Goal: Entertainment & Leisure: Consume media (video, audio)

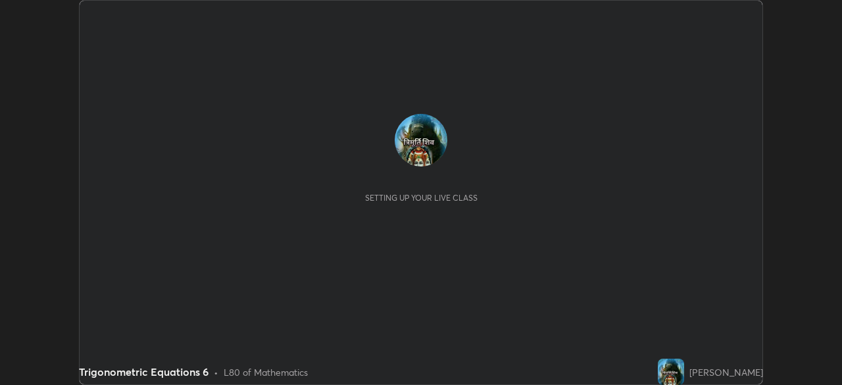
scroll to position [385, 842]
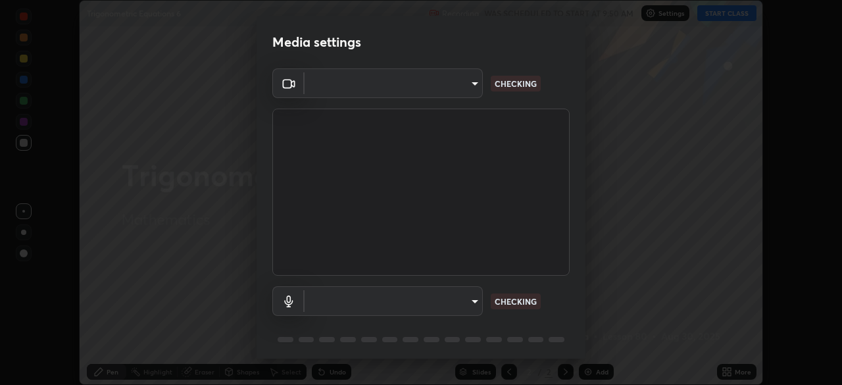
type input "a336d64f64e55d8aa7a740c0692a000d9b2cd72565bf31e1fe246034b728a4c7"
type input "41bdb24015aaaf82a57f93e50dd025236e98547b810e7c6381a01287875309dc"
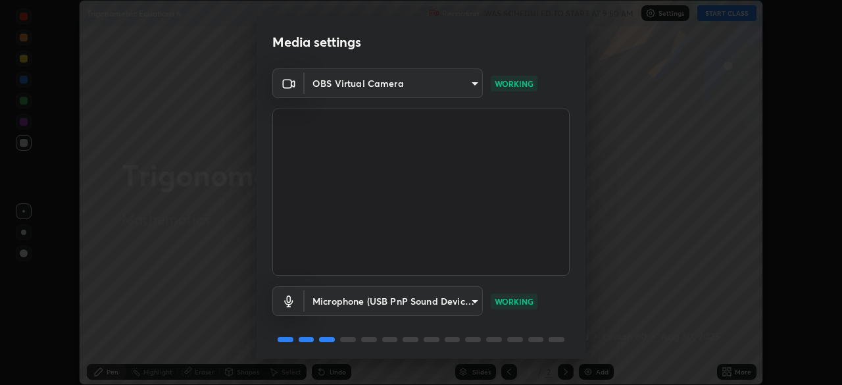
scroll to position [47, 0]
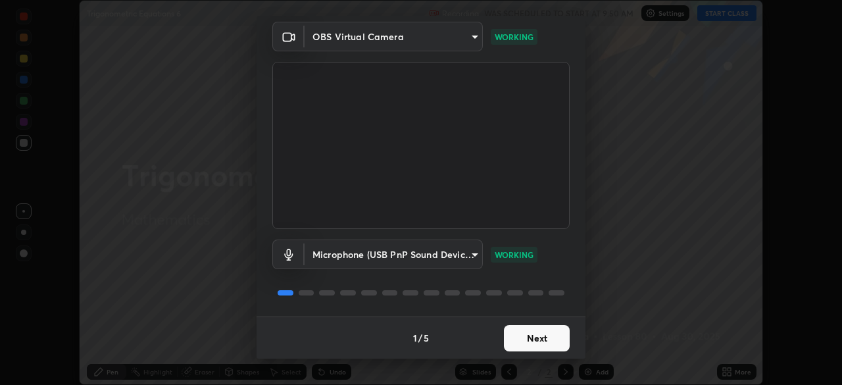
click at [510, 228] on video at bounding box center [420, 145] width 297 height 167
click at [529, 336] on button "Next" at bounding box center [537, 338] width 66 height 26
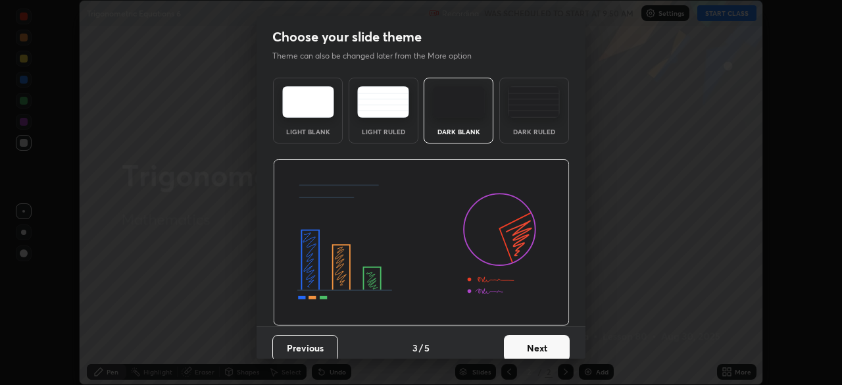
click at [534, 338] on button "Next" at bounding box center [537, 348] width 66 height 26
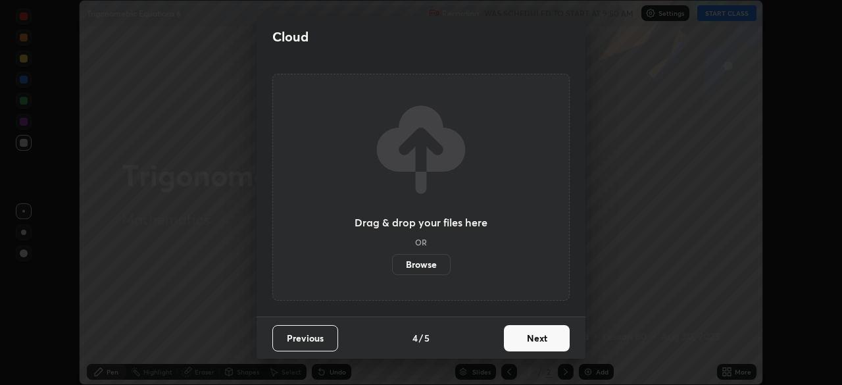
click at [536, 340] on button "Next" at bounding box center [537, 338] width 66 height 26
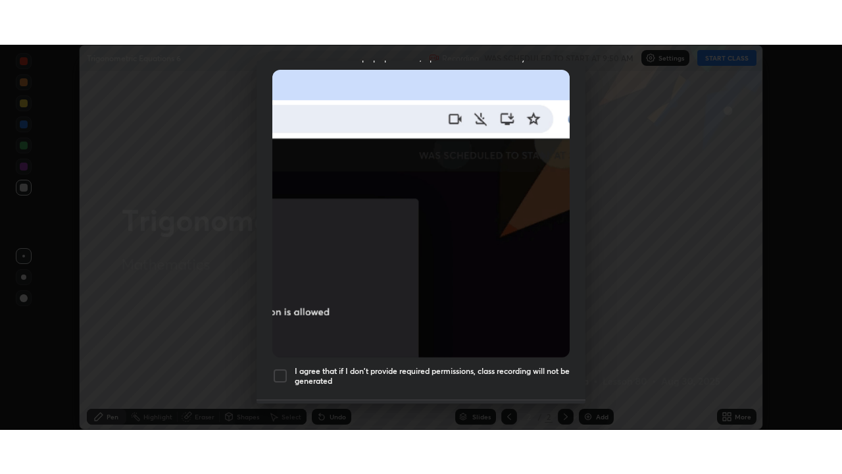
scroll to position [315, 0]
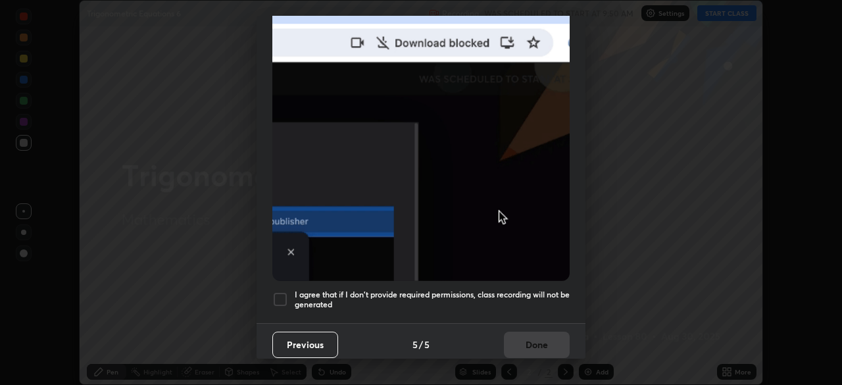
click at [538, 334] on div "Previous 5 / 5 Done" at bounding box center [421, 344] width 329 height 42
click at [278, 296] on div at bounding box center [280, 300] width 16 height 16
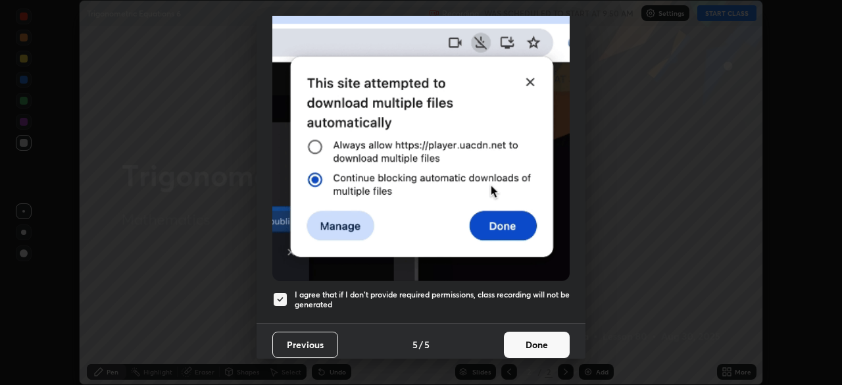
click at [535, 338] on button "Done" at bounding box center [537, 345] width 66 height 26
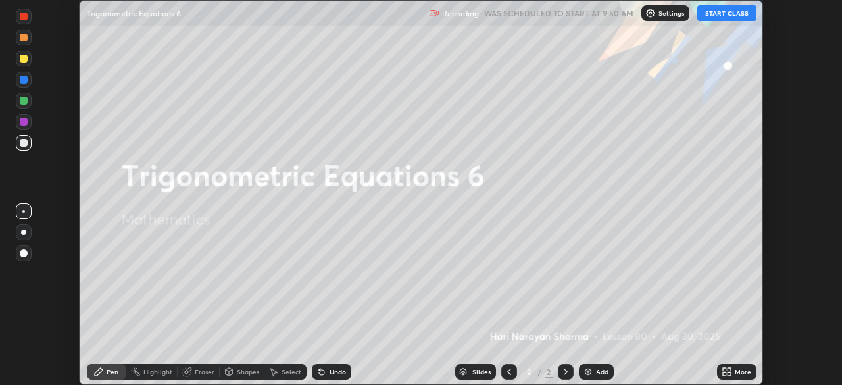
click at [718, 13] on button "START CLASS" at bounding box center [727, 13] width 59 height 16
click at [731, 373] on icon at bounding box center [729, 373] width 3 height 3
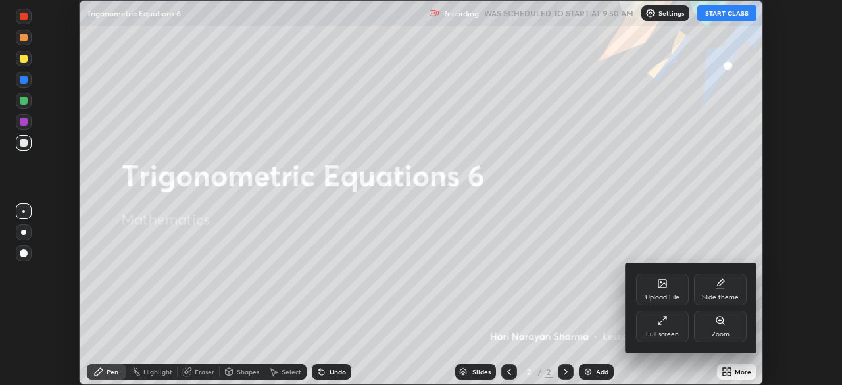
click at [673, 328] on div "Full screen" at bounding box center [662, 327] width 53 height 32
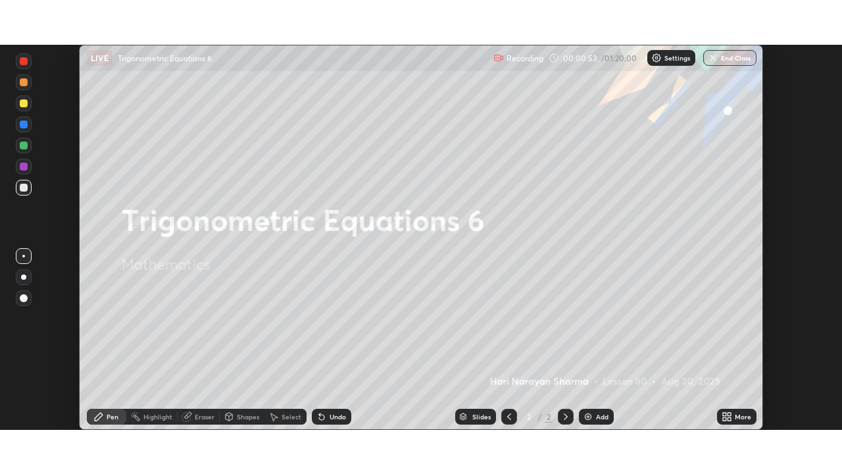
scroll to position [65422, 64964]
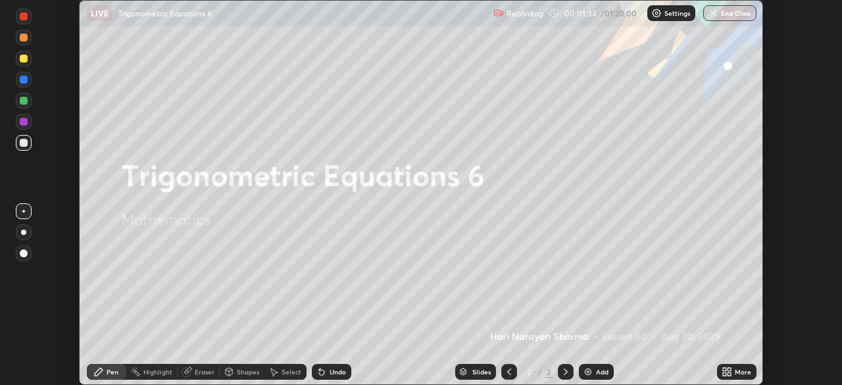
click at [740, 378] on div "More" at bounding box center [736, 372] width 39 height 16
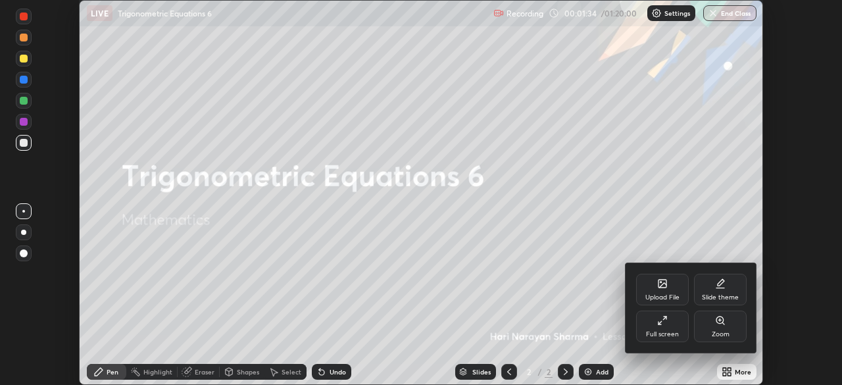
click at [663, 333] on div "Full screen" at bounding box center [662, 334] width 33 height 7
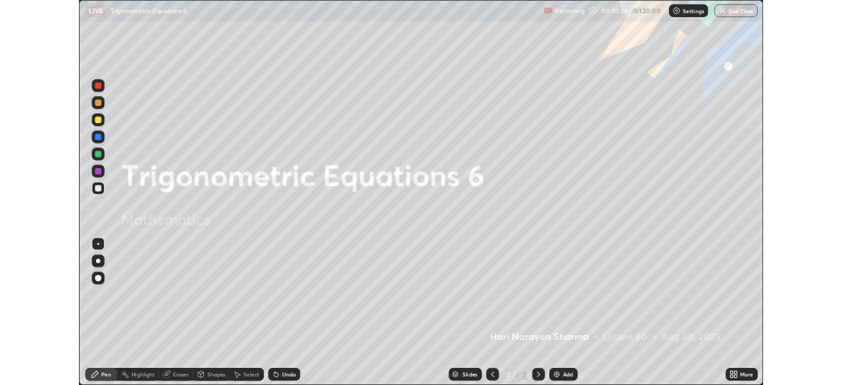
scroll to position [474, 842]
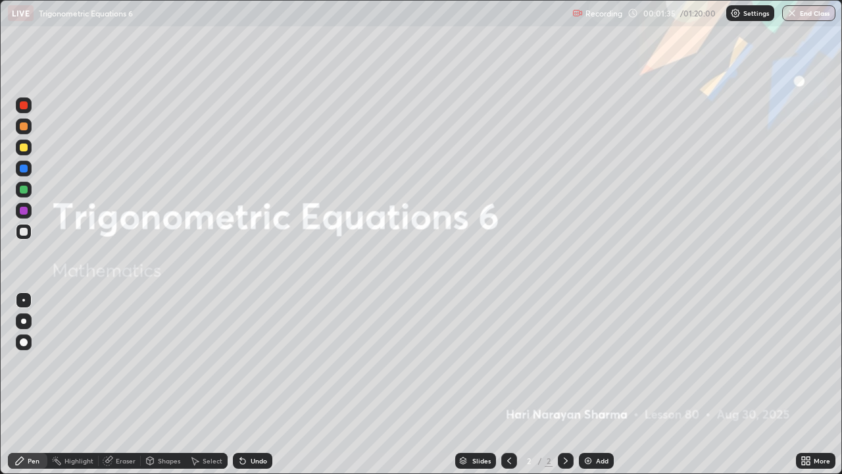
click at [596, 384] on div "Add" at bounding box center [602, 460] width 13 height 7
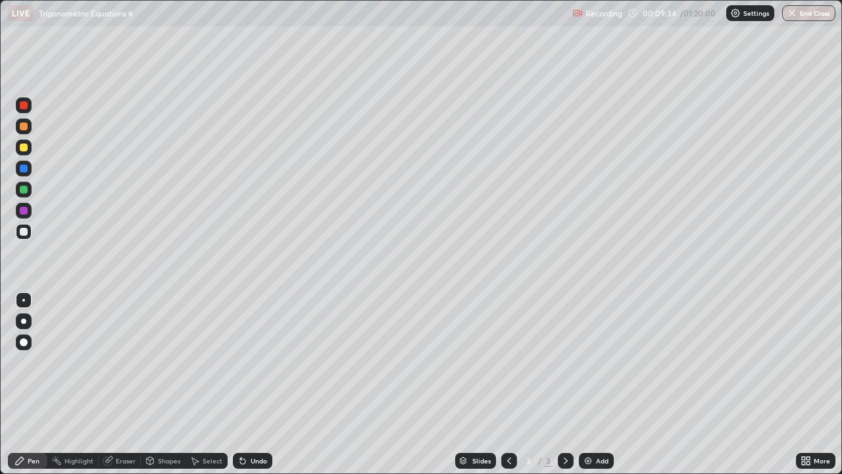
click at [508, 384] on icon at bounding box center [509, 460] width 11 height 11
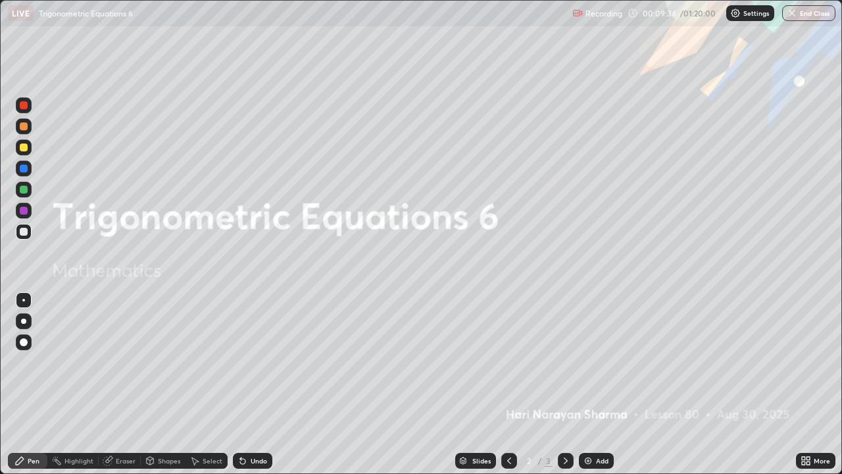
click at [565, 384] on icon at bounding box center [566, 460] width 11 height 11
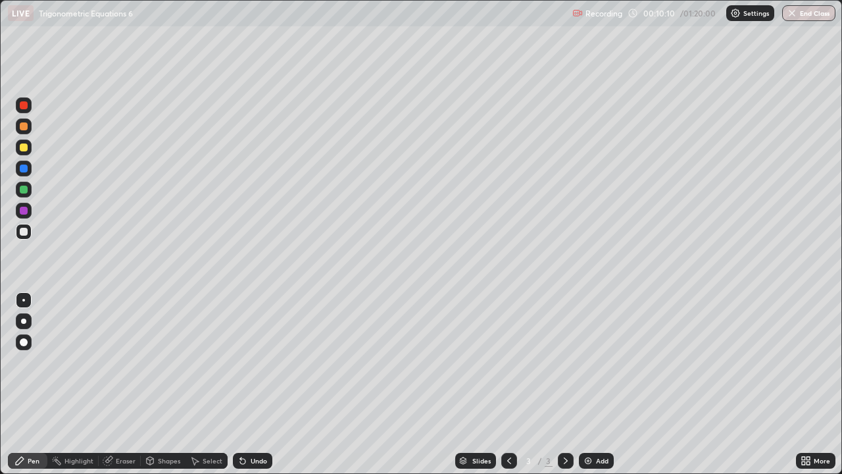
click at [29, 147] on div at bounding box center [24, 148] width 16 height 16
click at [21, 384] on icon at bounding box center [20, 461] width 8 height 8
click at [20, 228] on div at bounding box center [24, 232] width 16 height 16
click at [253, 384] on div "Undo" at bounding box center [252, 461] width 39 height 16
click at [21, 151] on div at bounding box center [24, 148] width 16 height 16
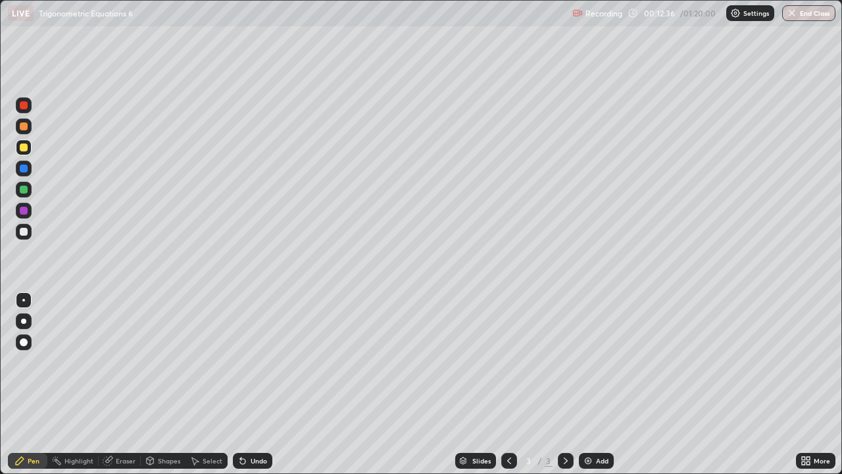
click at [23, 187] on div at bounding box center [24, 190] width 8 height 8
click at [604, 384] on div "Add" at bounding box center [596, 461] width 35 height 16
click at [261, 384] on div "Undo" at bounding box center [259, 460] width 16 height 7
click at [253, 384] on div "Undo" at bounding box center [259, 460] width 16 height 7
click at [514, 384] on div at bounding box center [509, 461] width 16 height 16
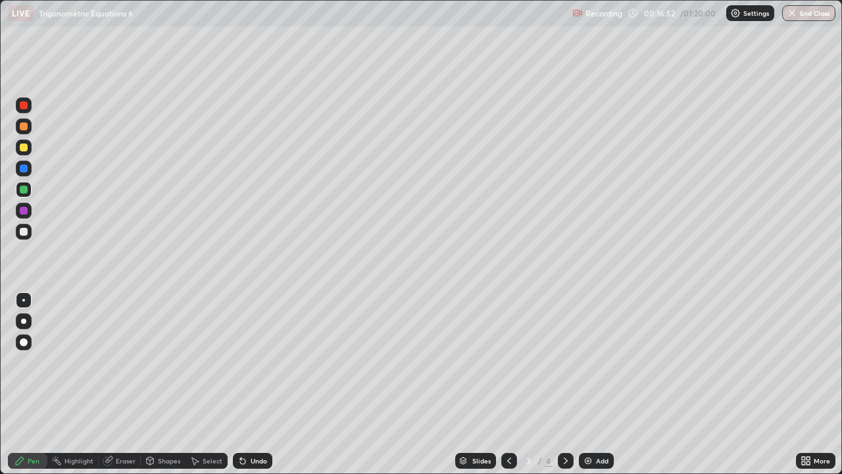
click at [565, 384] on icon at bounding box center [566, 460] width 11 height 11
click at [566, 384] on icon at bounding box center [566, 460] width 11 height 11
click at [596, 384] on div "Add" at bounding box center [596, 461] width 35 height 16
click at [261, 384] on div "Undo" at bounding box center [252, 461] width 39 height 16
click at [264, 384] on div "Undo" at bounding box center [252, 461] width 39 height 16
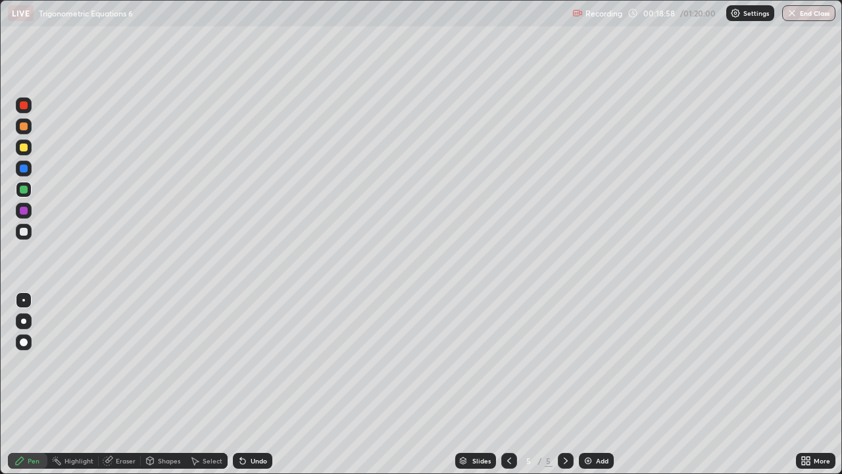
click at [265, 384] on div "Undo" at bounding box center [259, 460] width 16 height 7
click at [22, 223] on div at bounding box center [24, 231] width 16 height 21
click at [21, 236] on div at bounding box center [24, 232] width 16 height 16
click at [204, 384] on div "Select" at bounding box center [213, 460] width 20 height 7
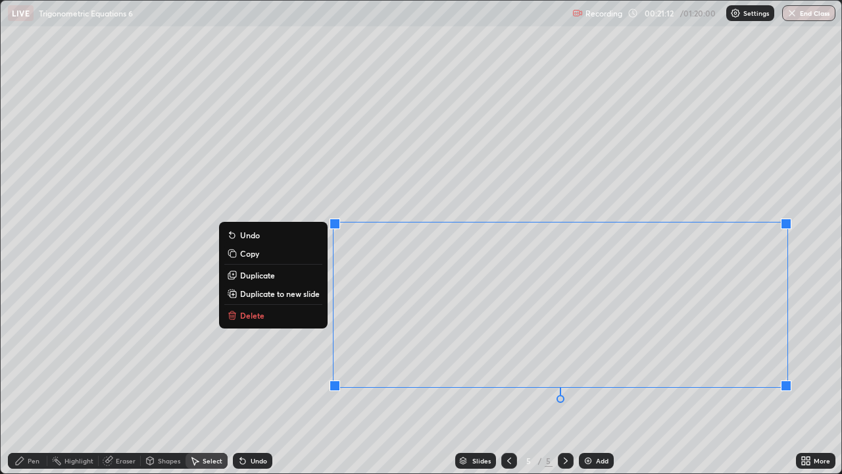
click at [261, 315] on p "Delete" at bounding box center [252, 315] width 24 height 11
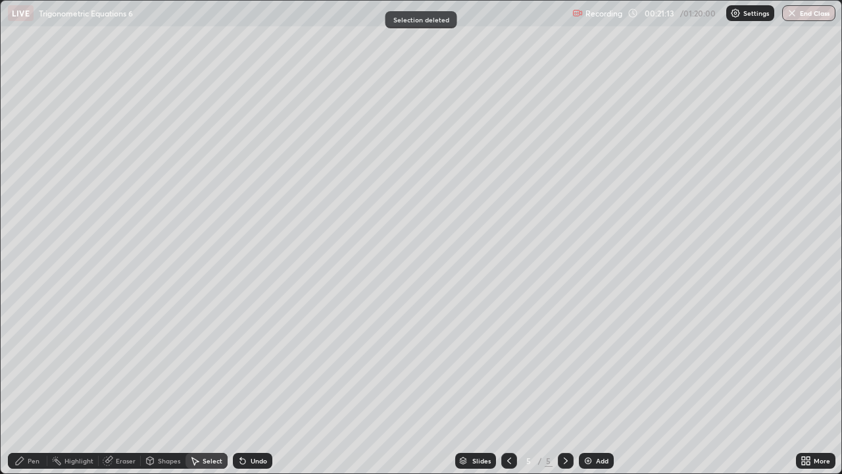
click at [22, 384] on icon at bounding box center [19, 460] width 11 height 11
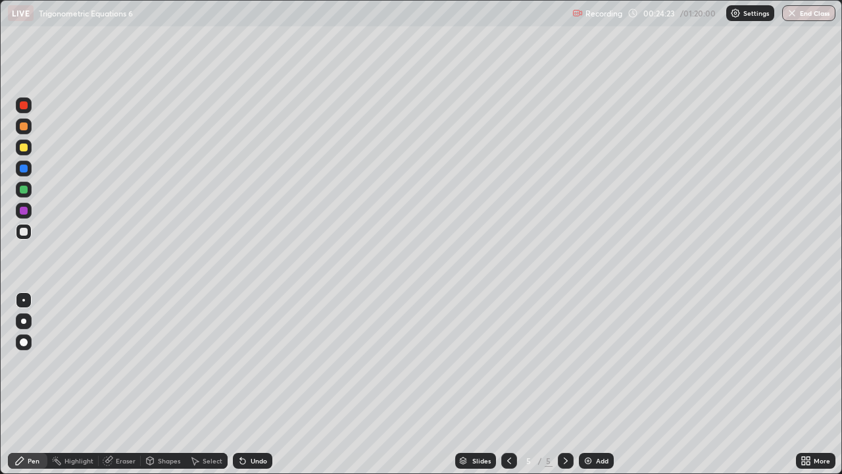
click at [571, 384] on div at bounding box center [566, 460] width 16 height 26
click at [588, 384] on img at bounding box center [588, 460] width 11 height 11
click at [568, 384] on icon at bounding box center [566, 460] width 11 height 11
click at [590, 384] on img at bounding box center [588, 460] width 11 height 11
click at [32, 384] on div "Pen" at bounding box center [27, 461] width 39 height 16
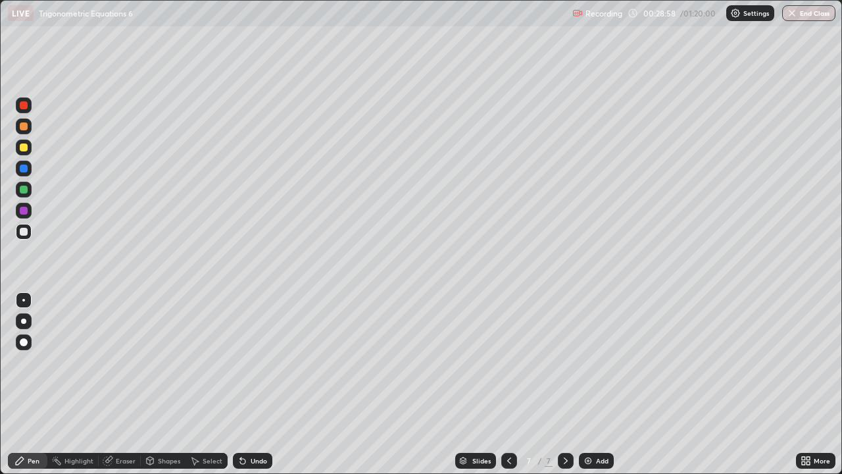
click at [20, 151] on div at bounding box center [24, 148] width 16 height 16
click at [11, 384] on div "Pen" at bounding box center [27, 461] width 39 height 16
click at [26, 153] on div at bounding box center [24, 148] width 16 height 16
click at [26, 152] on div at bounding box center [24, 148] width 16 height 16
click at [203, 384] on div "Select" at bounding box center [213, 460] width 20 height 7
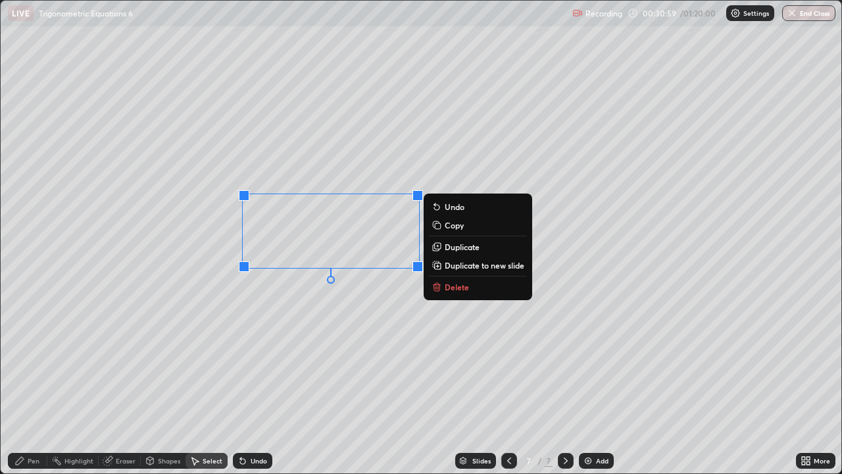
click at [459, 290] on p "Delete" at bounding box center [457, 287] width 24 height 11
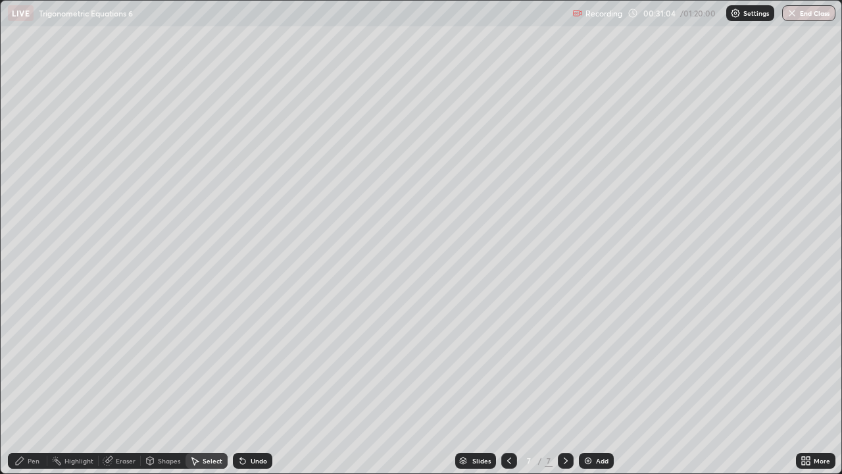
click at [20, 384] on icon at bounding box center [19, 460] width 11 height 11
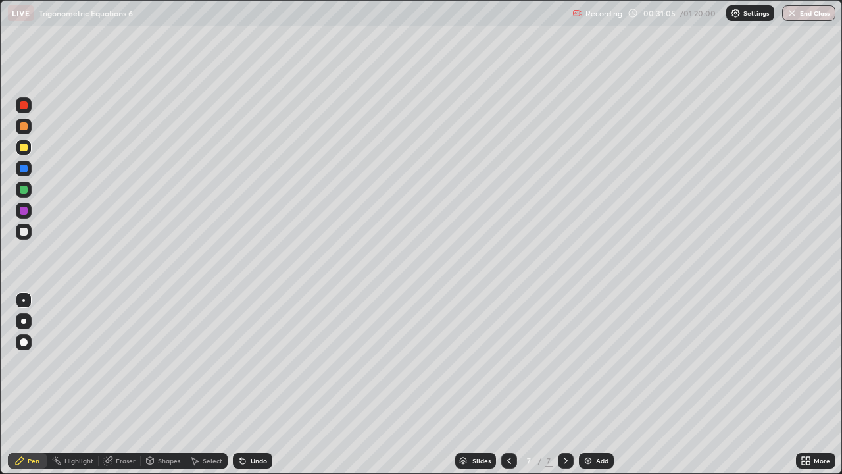
click at [20, 231] on div at bounding box center [24, 232] width 8 height 8
click at [169, 384] on div "Shapes" at bounding box center [169, 460] width 22 height 7
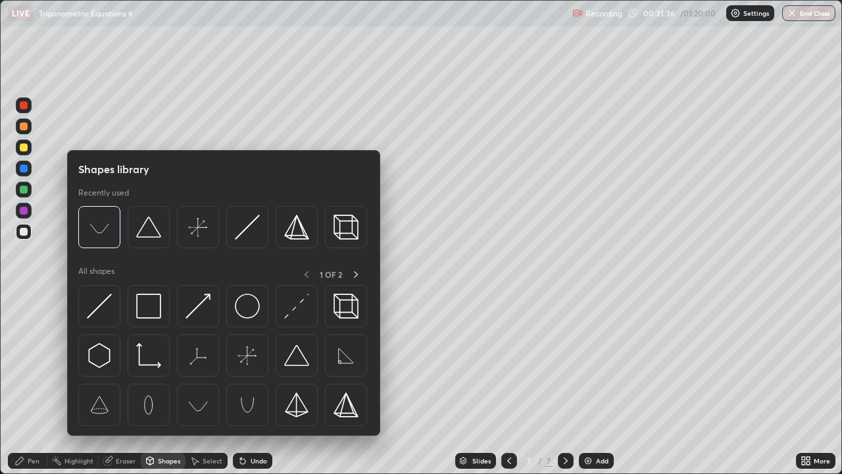
click at [207, 384] on div "Select" at bounding box center [213, 460] width 20 height 7
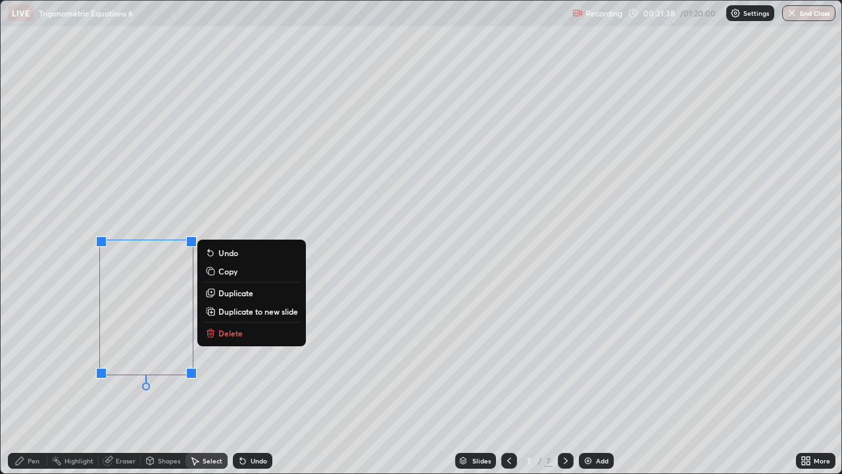
click at [256, 334] on button "Delete" at bounding box center [252, 333] width 98 height 16
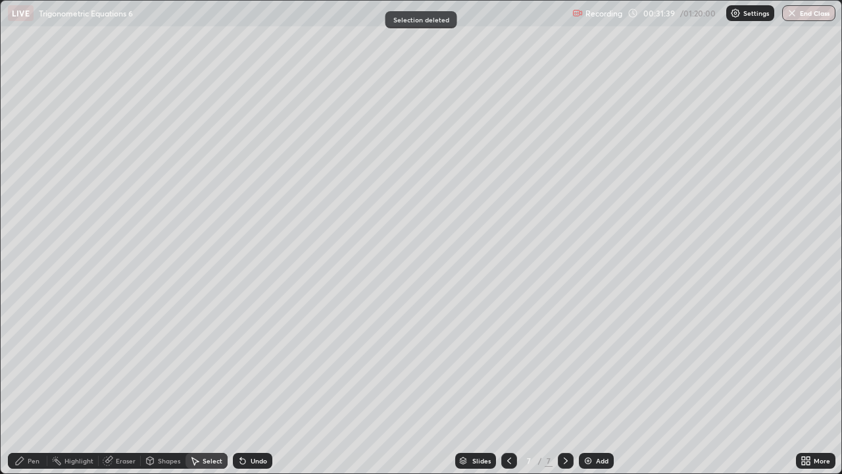
click at [26, 384] on div "Pen" at bounding box center [27, 461] width 39 height 16
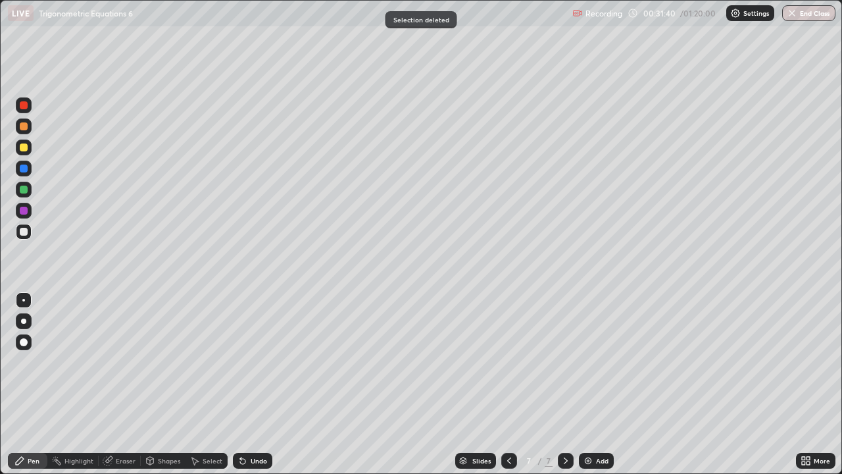
click at [20, 231] on div at bounding box center [24, 232] width 8 height 8
click at [249, 384] on div "Undo" at bounding box center [252, 461] width 39 height 16
click at [255, 384] on div "Undo" at bounding box center [259, 460] width 16 height 7
click at [199, 384] on div "Select" at bounding box center [207, 461] width 42 height 16
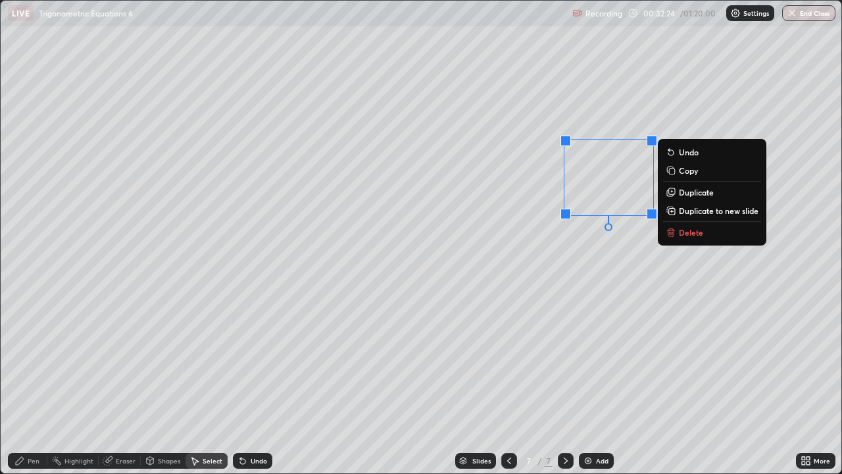
click at [682, 232] on p "Delete" at bounding box center [691, 232] width 24 height 11
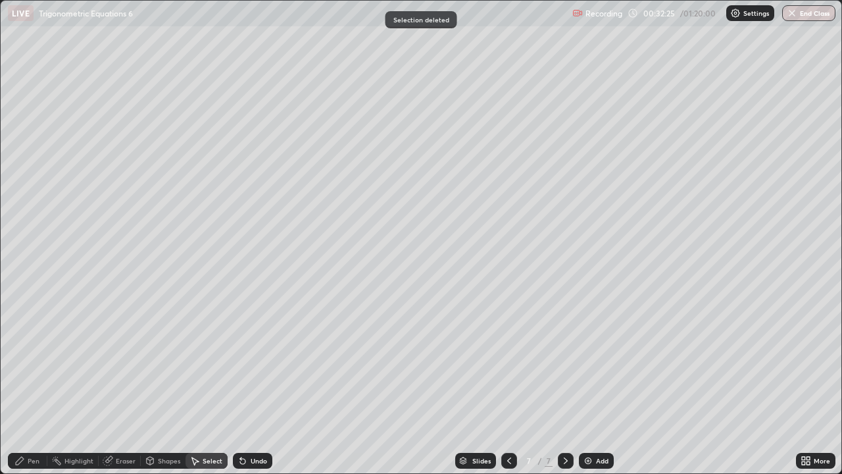
click at [30, 384] on div "Pen" at bounding box center [27, 461] width 39 height 16
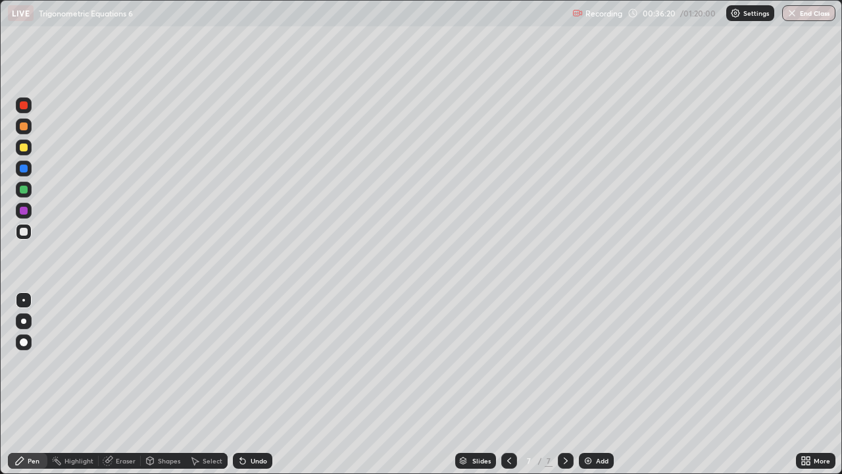
click at [193, 384] on div "Select" at bounding box center [207, 460] width 42 height 26
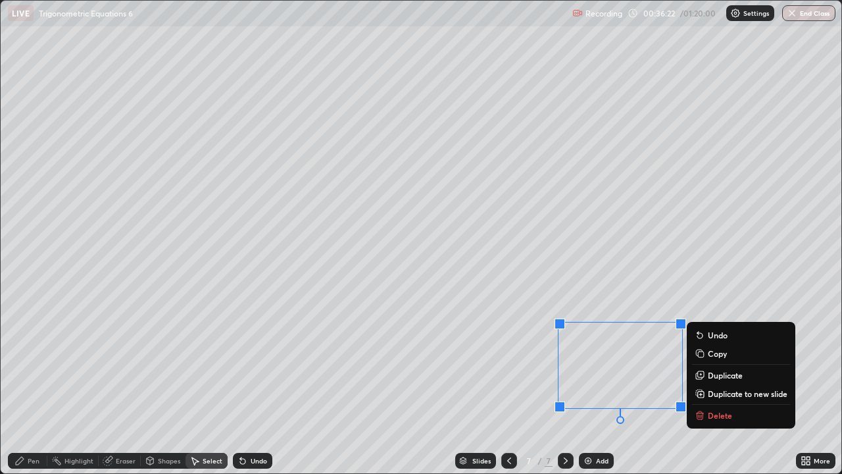
click at [708, 384] on p "Delete" at bounding box center [720, 415] width 24 height 11
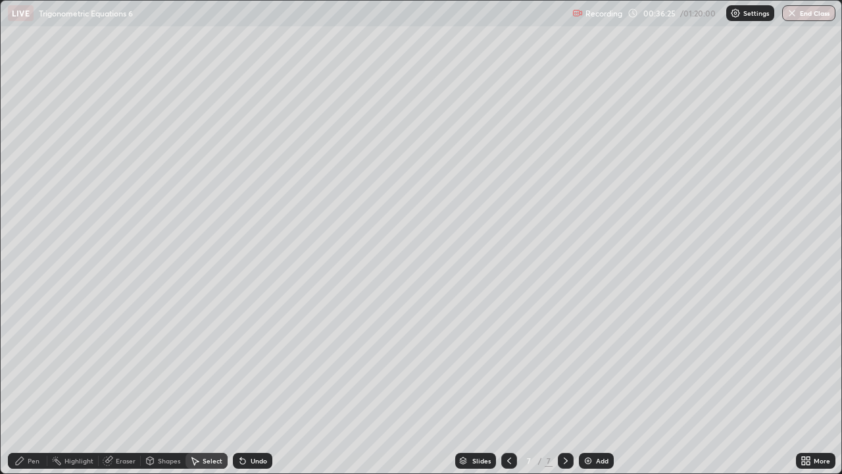
click at [565, 384] on icon at bounding box center [566, 460] width 11 height 11
click at [587, 384] on div "Add" at bounding box center [596, 461] width 35 height 16
click at [16, 384] on icon at bounding box center [20, 461] width 8 height 8
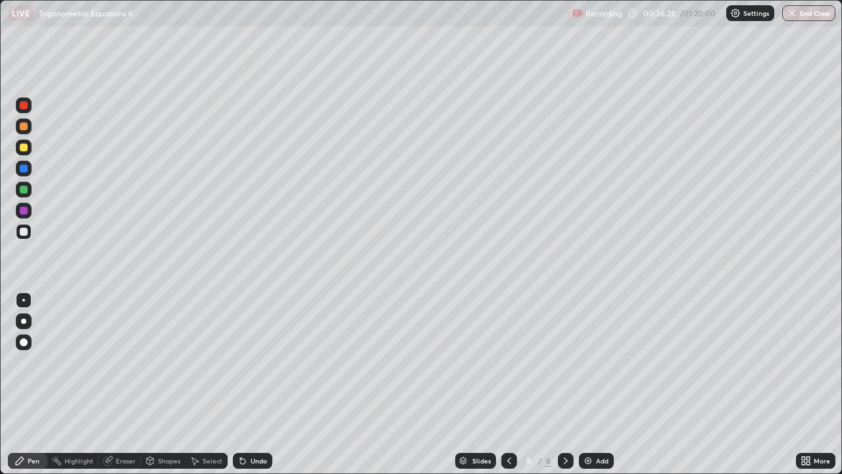
click at [28, 147] on div at bounding box center [24, 148] width 16 height 16
click at [23, 231] on div at bounding box center [24, 232] width 8 height 8
click at [249, 384] on div "Undo" at bounding box center [252, 461] width 39 height 16
click at [246, 384] on div "Undo" at bounding box center [252, 461] width 39 height 16
click at [247, 384] on div "Undo" at bounding box center [252, 461] width 39 height 16
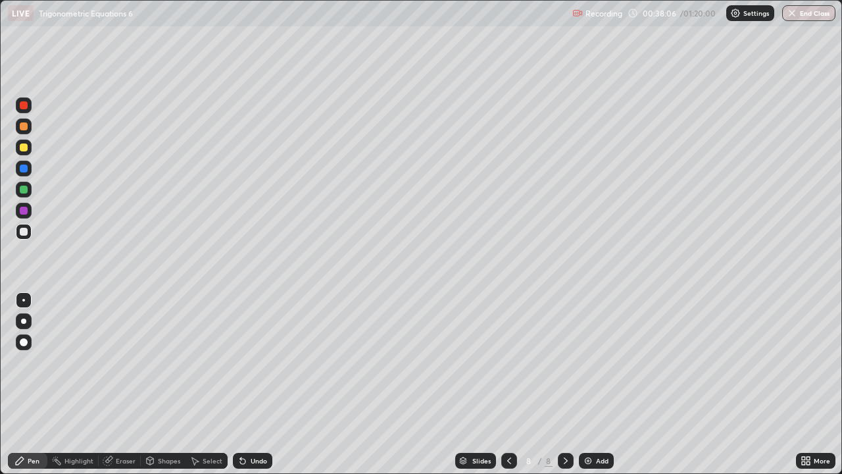
click at [241, 384] on icon at bounding box center [242, 461] width 5 height 5
click at [245, 384] on icon at bounding box center [243, 460] width 11 height 11
click at [243, 384] on icon at bounding box center [243, 460] width 11 height 11
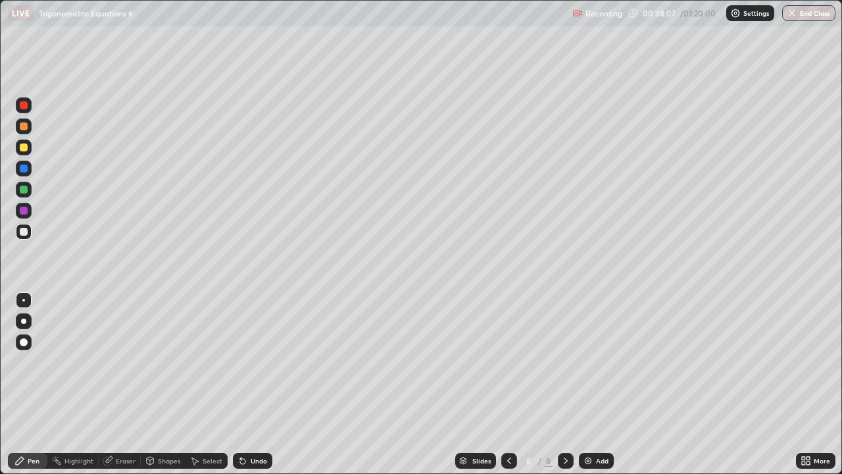
click at [243, 384] on icon at bounding box center [242, 461] width 5 height 5
click at [256, 384] on div "Undo" at bounding box center [259, 460] width 16 height 7
click at [259, 384] on div "Undo" at bounding box center [259, 460] width 16 height 7
click at [252, 384] on div "Undo" at bounding box center [259, 460] width 16 height 7
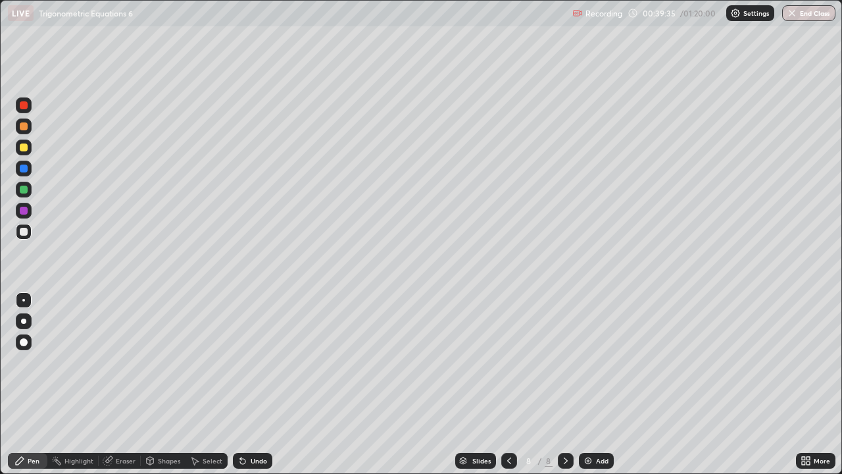
click at [257, 384] on div "Undo" at bounding box center [259, 460] width 16 height 7
click at [259, 384] on div "Undo" at bounding box center [259, 460] width 16 height 7
click at [257, 384] on div "Undo" at bounding box center [252, 461] width 39 height 16
click at [229, 384] on div "Undo" at bounding box center [250, 460] width 45 height 26
click at [253, 384] on div "Undo" at bounding box center [259, 460] width 16 height 7
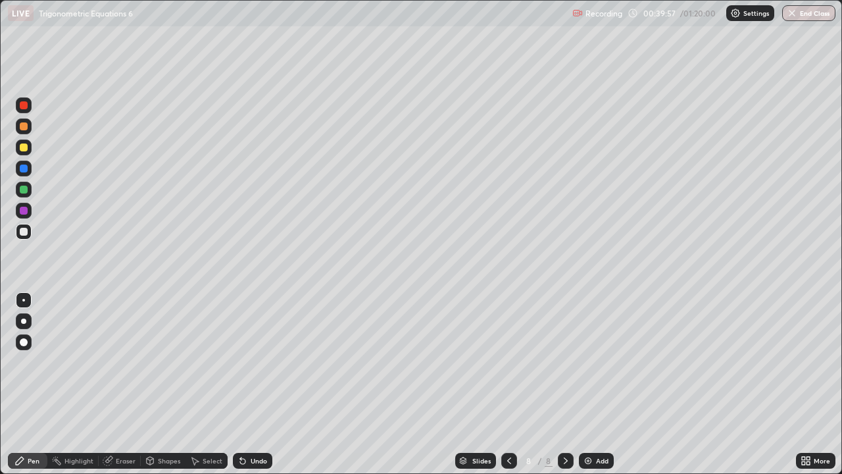
click at [253, 384] on div "Undo" at bounding box center [259, 460] width 16 height 7
click at [252, 384] on div "Undo" at bounding box center [259, 460] width 16 height 7
click at [251, 384] on div "Undo" at bounding box center [259, 460] width 16 height 7
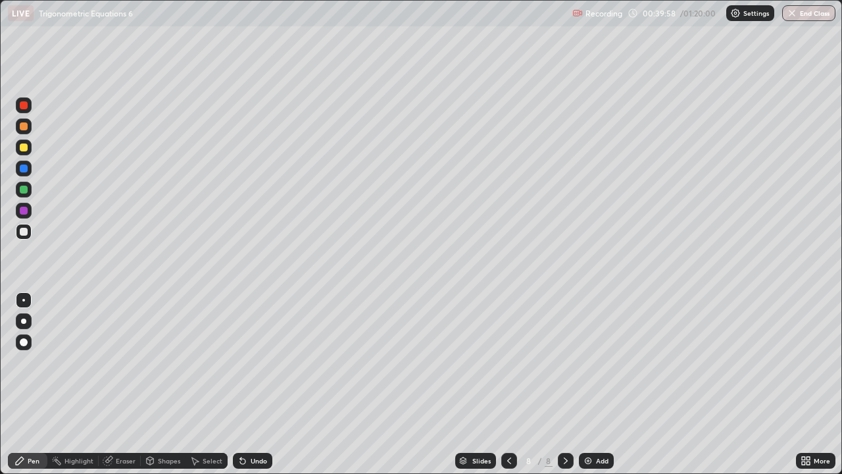
click at [251, 384] on div "Undo" at bounding box center [259, 460] width 16 height 7
click at [562, 384] on icon at bounding box center [566, 460] width 11 height 11
click at [596, 384] on div "Add" at bounding box center [602, 460] width 13 height 7
click at [264, 384] on div "Undo" at bounding box center [252, 461] width 39 height 16
click at [251, 384] on div "Undo" at bounding box center [250, 460] width 45 height 26
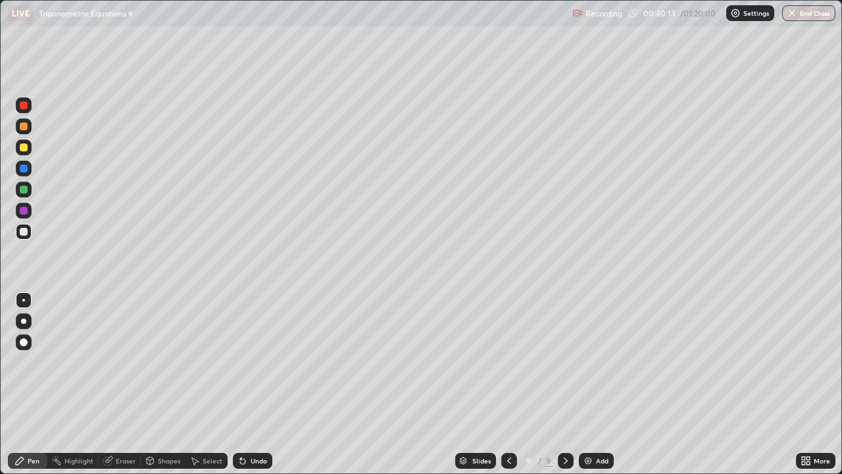
click at [259, 384] on div "Undo" at bounding box center [250, 460] width 45 height 26
click at [255, 384] on div "Undo" at bounding box center [259, 460] width 16 height 7
click at [510, 384] on icon at bounding box center [509, 460] width 11 height 11
click at [564, 384] on icon at bounding box center [566, 460] width 11 height 11
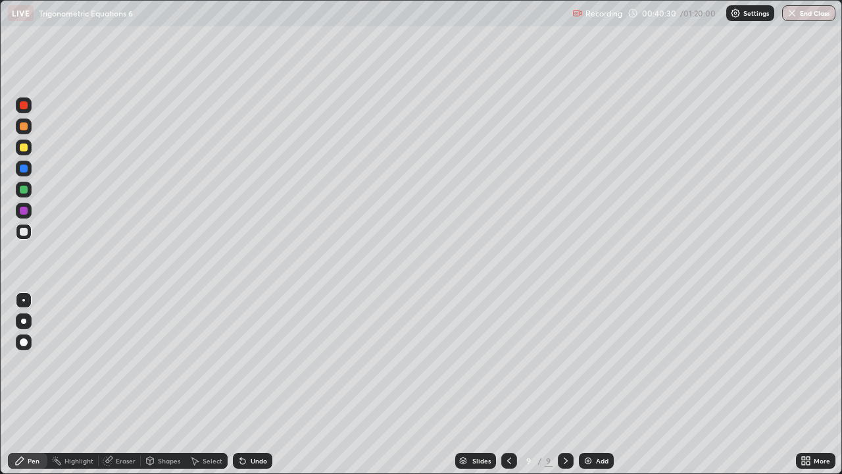
click at [257, 384] on div "Undo" at bounding box center [259, 460] width 16 height 7
click at [567, 384] on icon at bounding box center [566, 460] width 11 height 11
click at [566, 384] on icon at bounding box center [566, 460] width 4 height 7
click at [567, 384] on icon at bounding box center [566, 460] width 11 height 11
click at [566, 384] on icon at bounding box center [566, 460] width 4 height 7
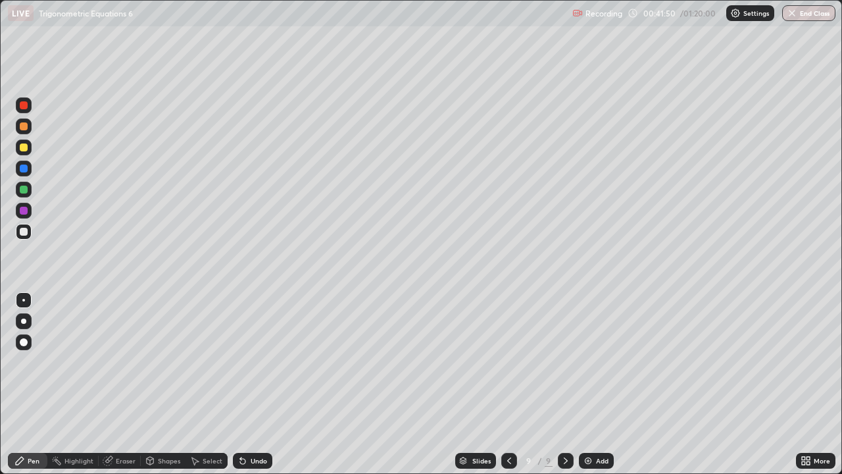
click at [567, 384] on icon at bounding box center [566, 460] width 11 height 11
click at [579, 384] on div "Add" at bounding box center [596, 461] width 35 height 16
click at [499, 384] on div "Slides 11 / 11 Add" at bounding box center [534, 460] width 524 height 26
click at [511, 384] on icon at bounding box center [509, 460] width 11 height 11
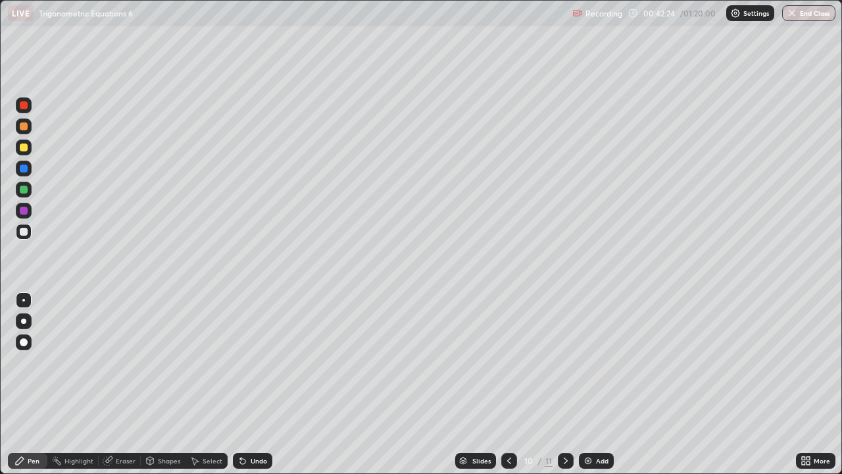
click at [515, 384] on div at bounding box center [509, 461] width 16 height 16
click at [561, 384] on icon at bounding box center [566, 460] width 11 height 11
click at [26, 147] on div at bounding box center [24, 147] width 8 height 8
click at [251, 384] on div "Undo" at bounding box center [259, 460] width 16 height 7
click at [513, 384] on icon at bounding box center [509, 460] width 11 height 11
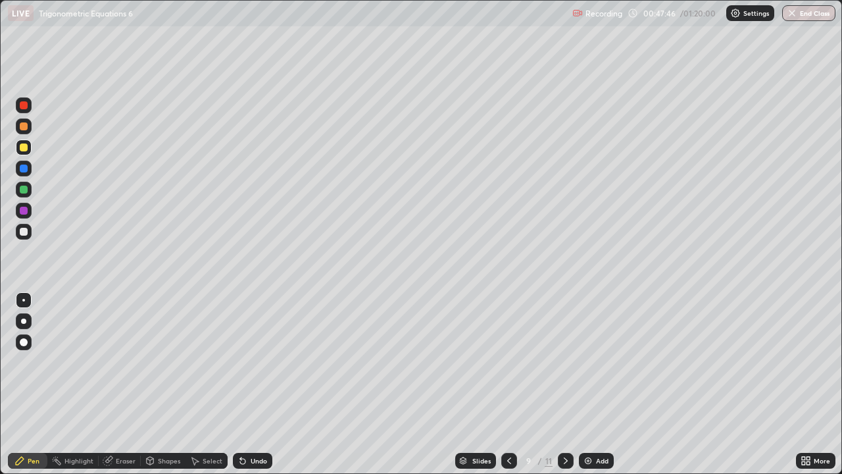
click at [686, 384] on div "Slides 9 / 11 Add" at bounding box center [534, 460] width 524 height 26
click at [22, 147] on div at bounding box center [24, 147] width 8 height 8
click at [507, 384] on icon at bounding box center [509, 460] width 4 height 7
click at [562, 384] on icon at bounding box center [566, 460] width 11 height 11
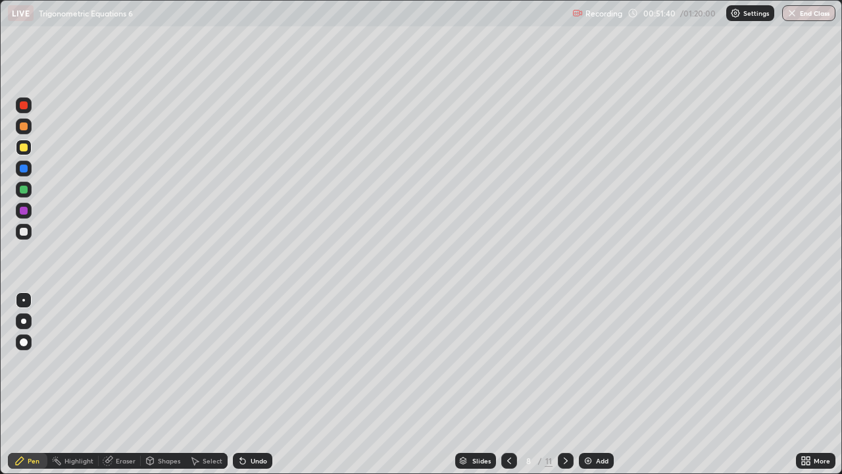
click at [565, 384] on icon at bounding box center [566, 460] width 11 height 11
click at [568, 384] on icon at bounding box center [566, 460] width 11 height 11
click at [509, 384] on icon at bounding box center [509, 460] width 11 height 11
click at [565, 384] on icon at bounding box center [566, 460] width 11 height 11
click at [32, 234] on div at bounding box center [23, 231] width 21 height 21
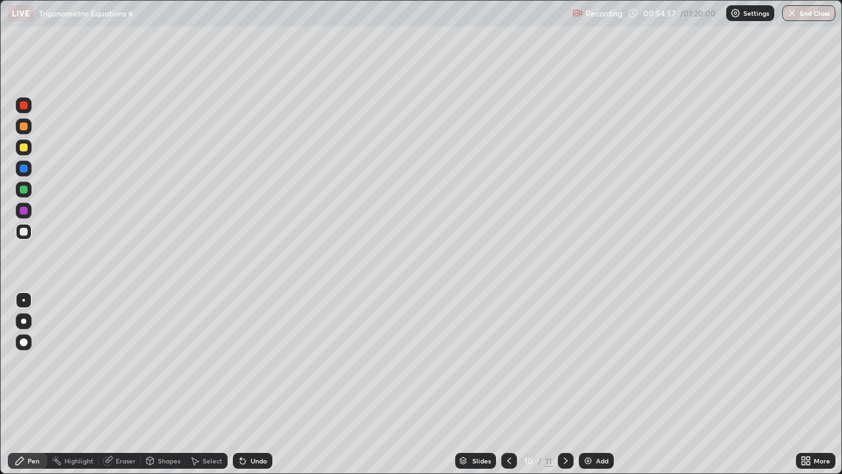
click at [508, 384] on icon at bounding box center [509, 460] width 11 height 11
click at [565, 384] on icon at bounding box center [566, 460] width 11 height 11
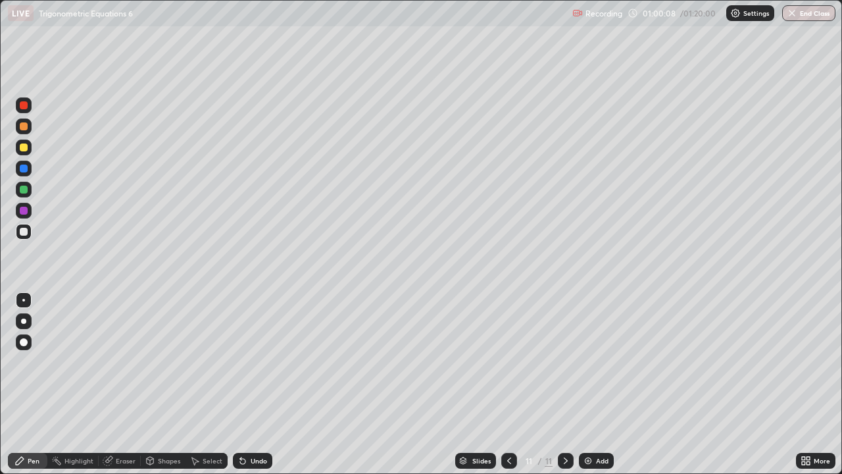
click at [257, 384] on div "Undo" at bounding box center [259, 460] width 16 height 7
click at [571, 384] on div at bounding box center [566, 461] width 16 height 16
click at [567, 384] on icon at bounding box center [566, 460] width 11 height 11
click at [589, 384] on div "Add" at bounding box center [596, 461] width 35 height 16
click at [26, 150] on div at bounding box center [24, 147] width 8 height 8
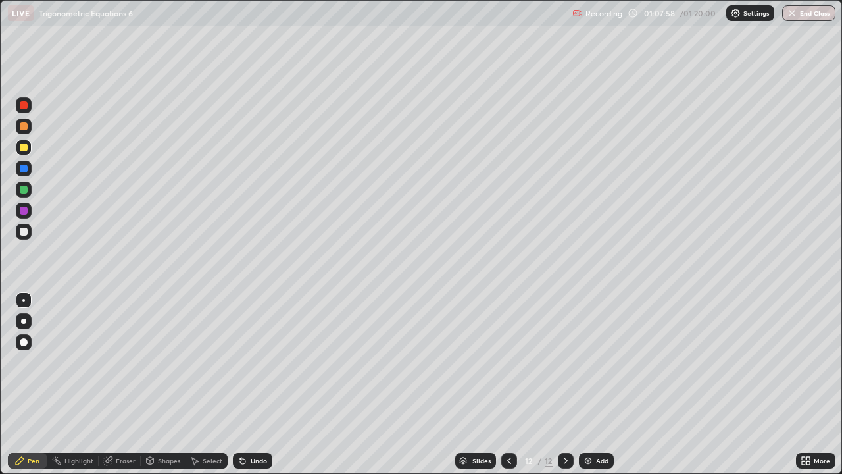
click at [168, 384] on div "Shapes" at bounding box center [169, 460] width 22 height 7
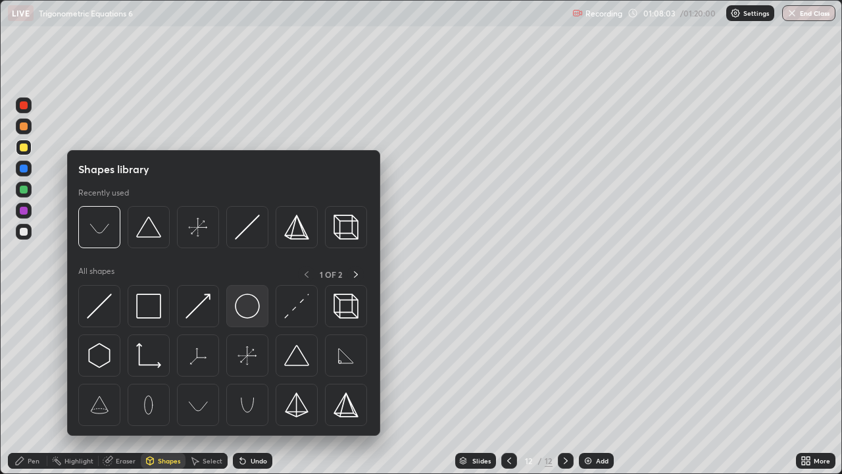
click at [251, 303] on img at bounding box center [247, 305] width 25 height 25
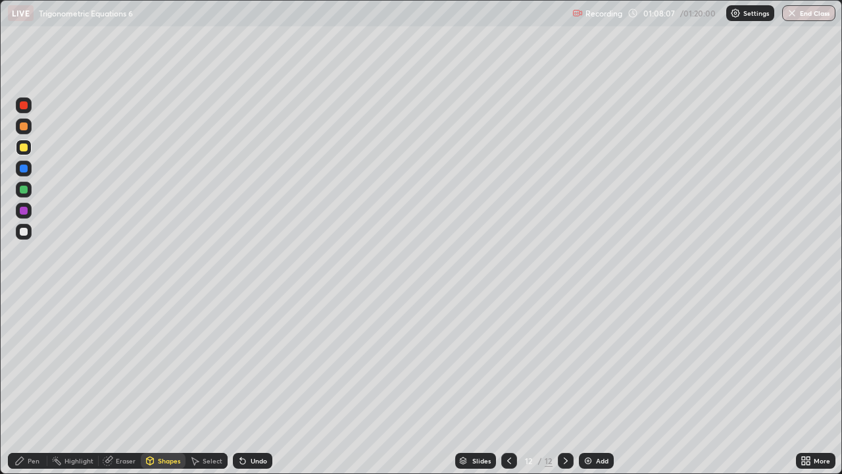
click at [152, 384] on icon at bounding box center [150, 461] width 7 height 8
click at [192, 384] on icon at bounding box center [195, 461] width 7 height 8
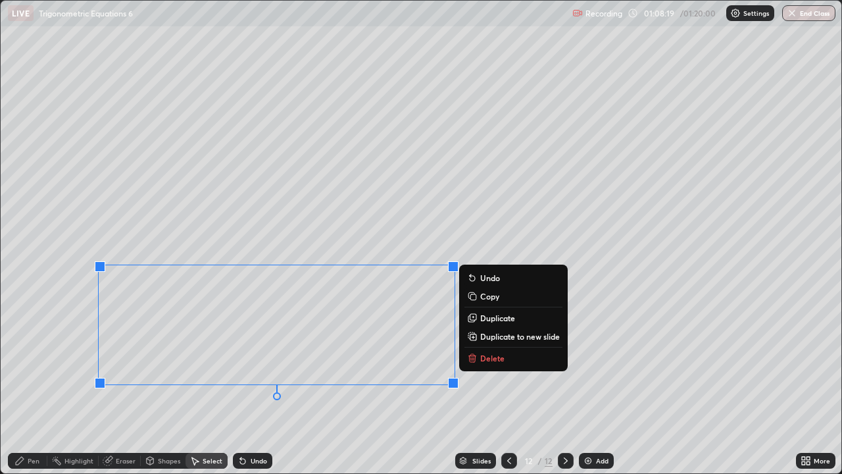
click at [472, 296] on icon at bounding box center [472, 295] width 6 height 6
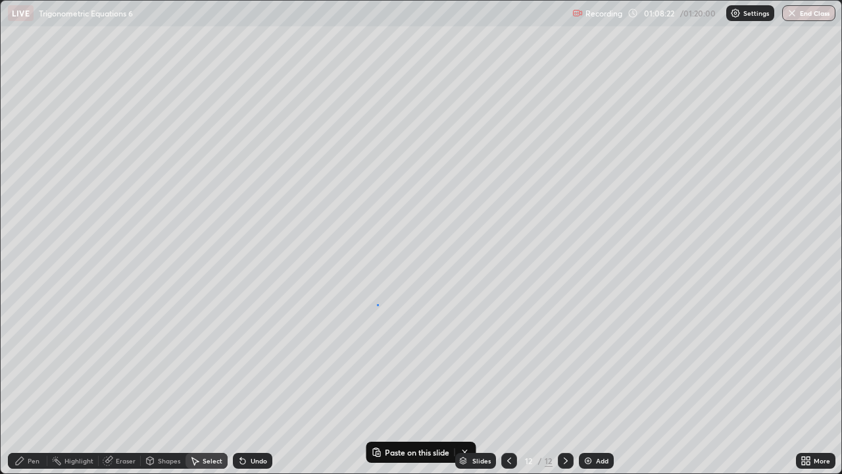
click at [378, 305] on div "0 ° Undo Copy Paste here Duplicate Duplicate to new slide Delete" at bounding box center [421, 237] width 841 height 472
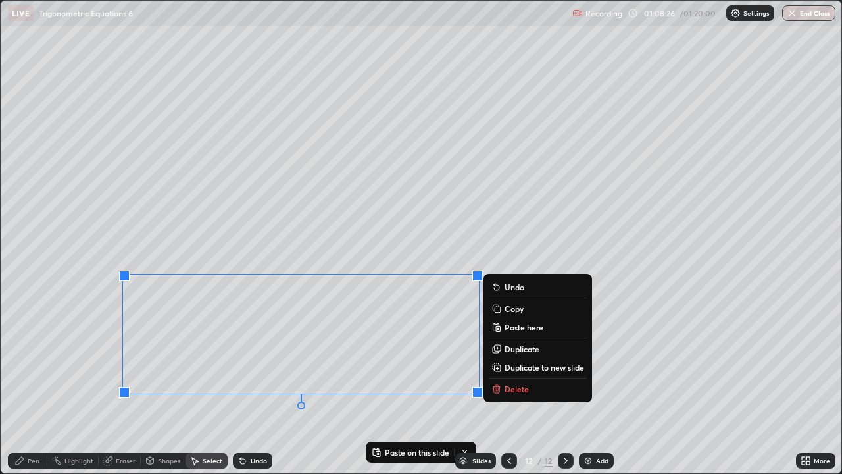
click at [508, 384] on p "Delete" at bounding box center [517, 389] width 24 height 11
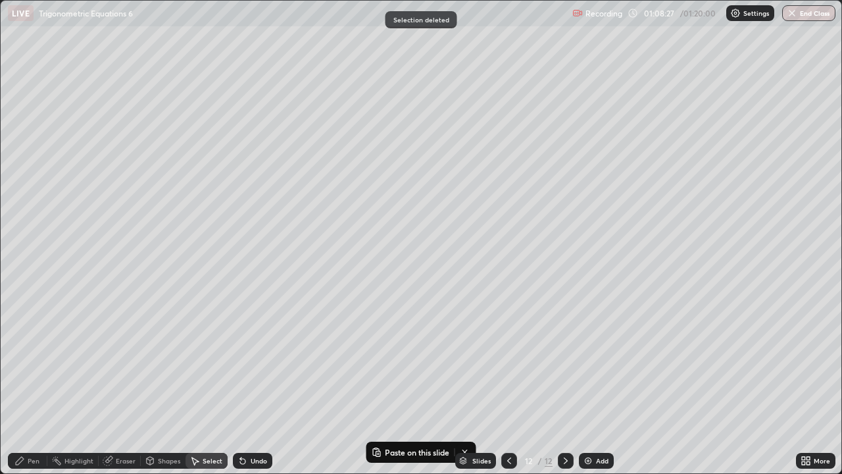
click at [591, 384] on img at bounding box center [588, 460] width 11 height 11
click at [161, 384] on div "Shapes" at bounding box center [163, 461] width 45 height 16
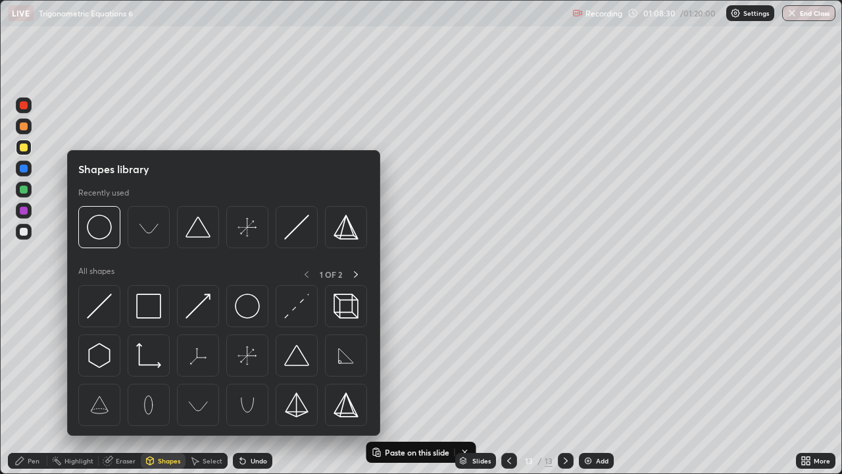
click at [807, 18] on button "End Class" at bounding box center [808, 13] width 53 height 16
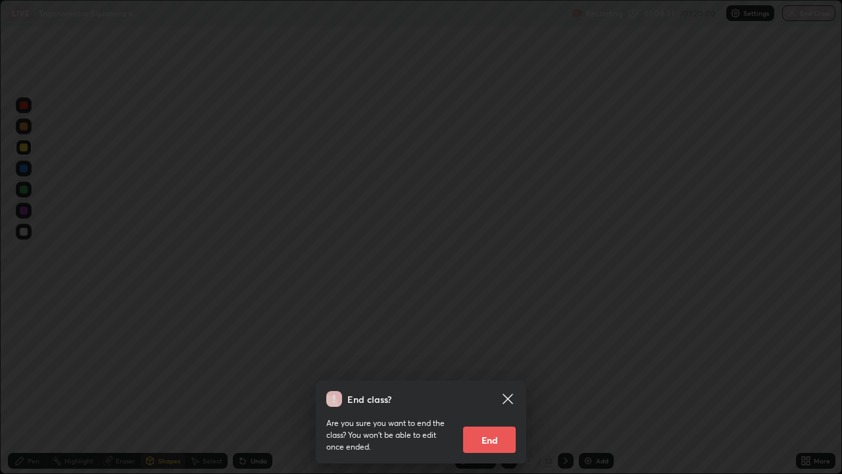
click at [511, 384] on icon at bounding box center [508, 399] width 16 height 16
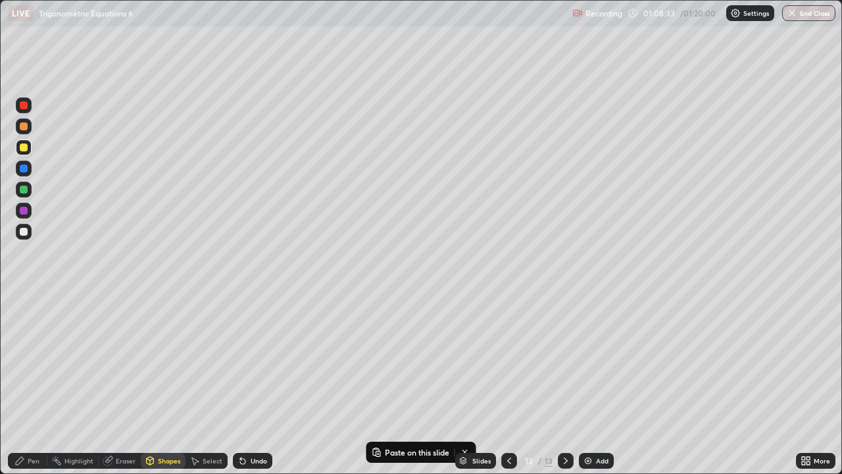
click at [169, 384] on div "Shapes" at bounding box center [169, 460] width 22 height 7
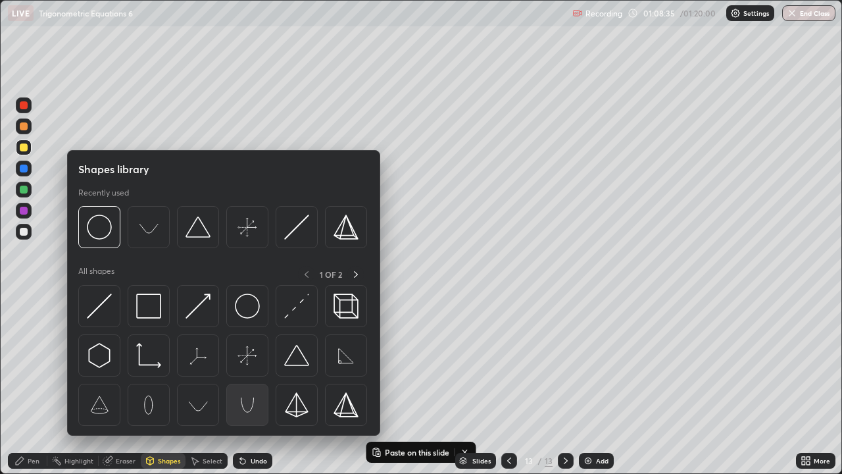
click at [250, 384] on img at bounding box center [247, 404] width 25 height 25
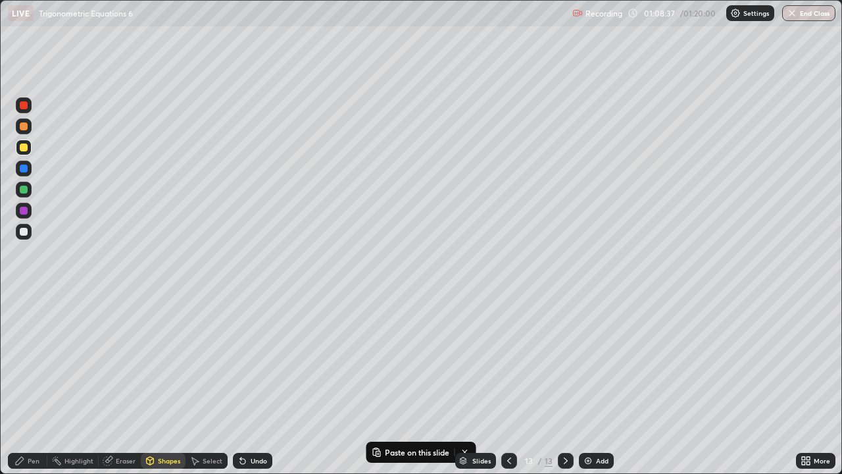
click at [172, 384] on div "Shapes" at bounding box center [169, 460] width 22 height 7
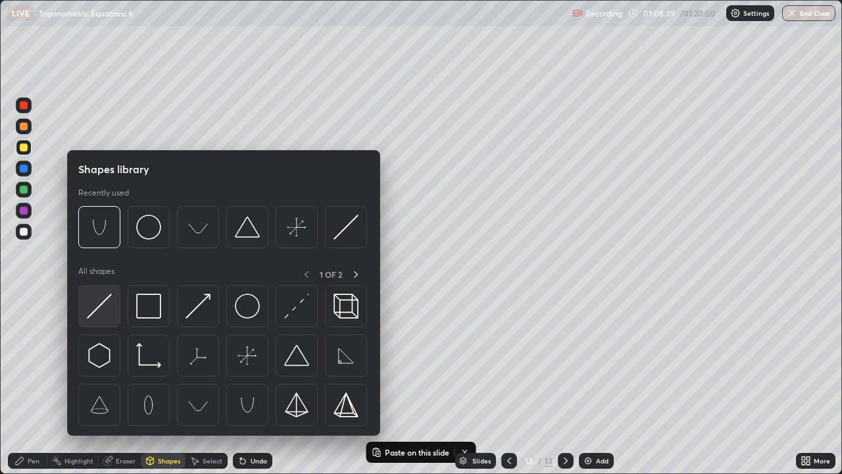
click at [105, 309] on img at bounding box center [99, 305] width 25 height 25
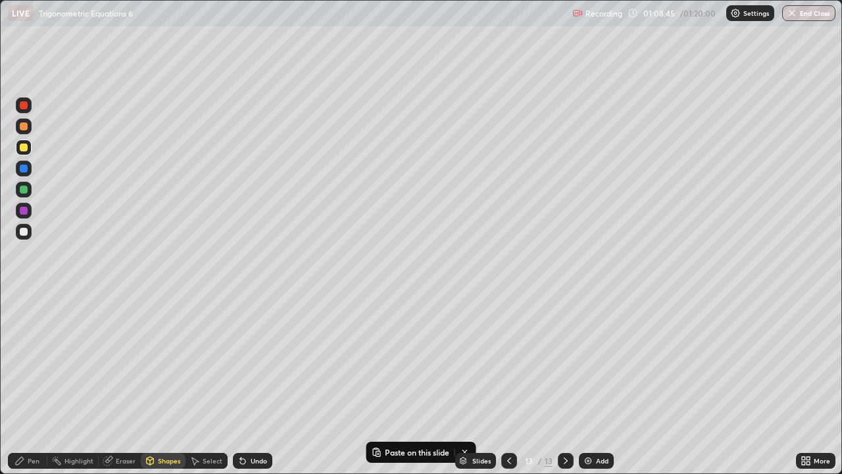
click at [209, 384] on div "Select" at bounding box center [213, 460] width 20 height 7
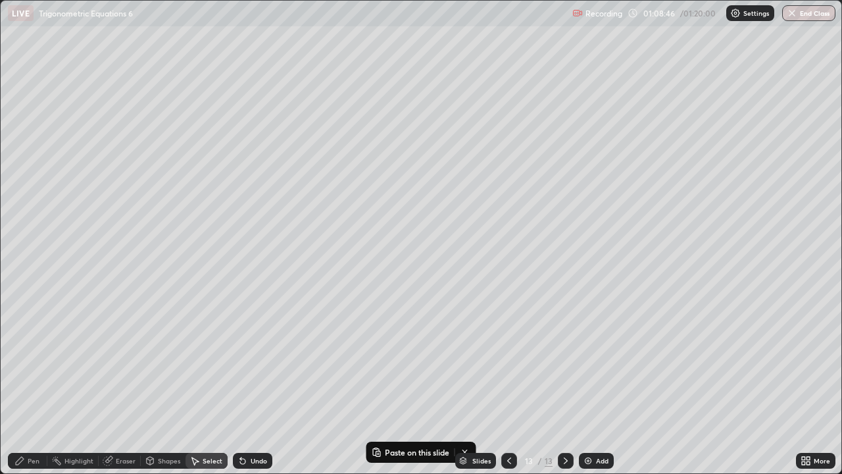
click at [172, 384] on div "Shapes" at bounding box center [169, 460] width 22 height 7
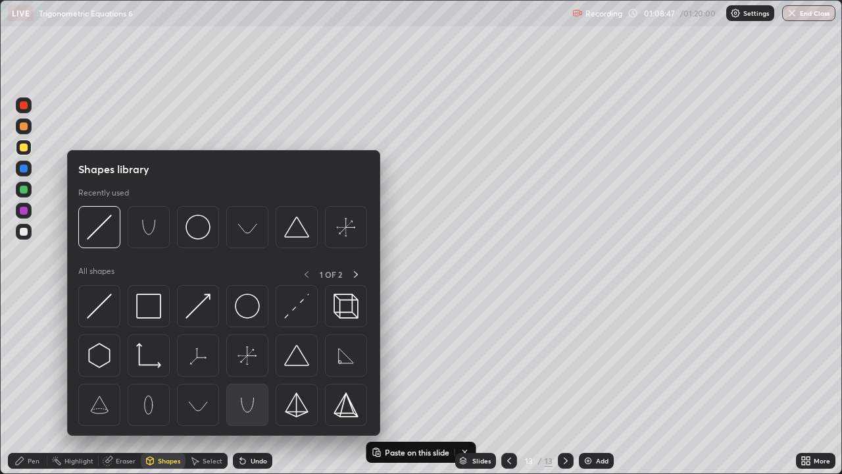
click at [250, 384] on img at bounding box center [247, 404] width 25 height 25
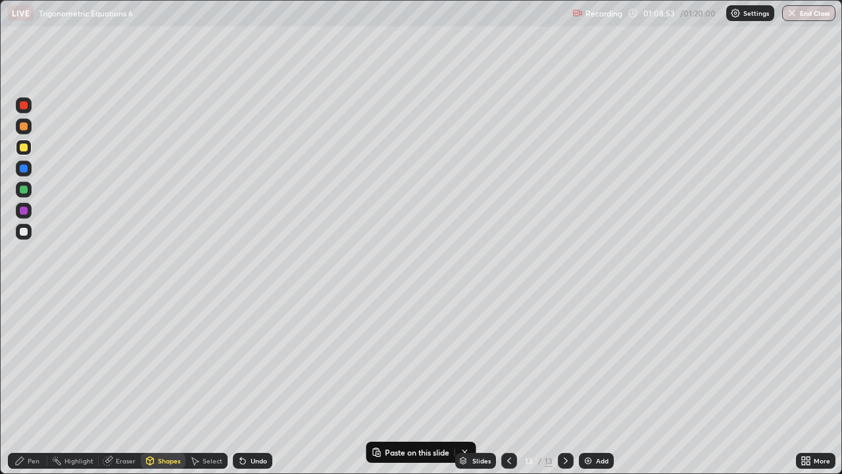
click at [204, 384] on div "Select" at bounding box center [213, 460] width 20 height 7
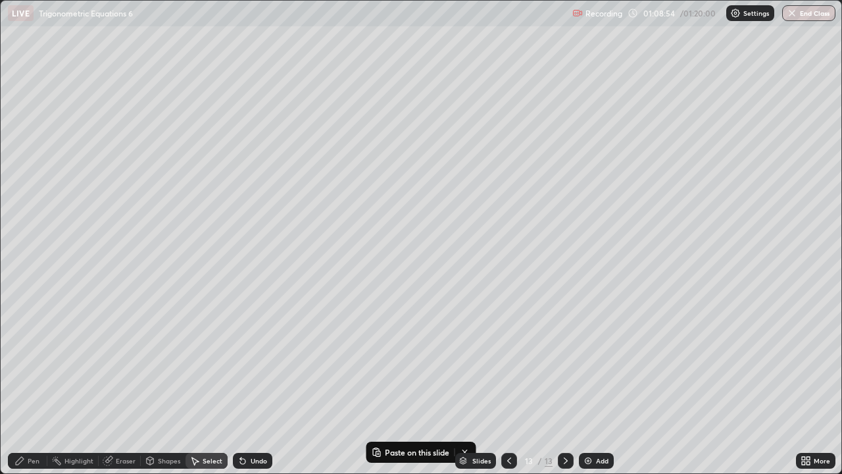
click at [446, 285] on div "0 ° Undo Copy Paste here Duplicate Duplicate to new slide Delete" at bounding box center [421, 237] width 841 height 472
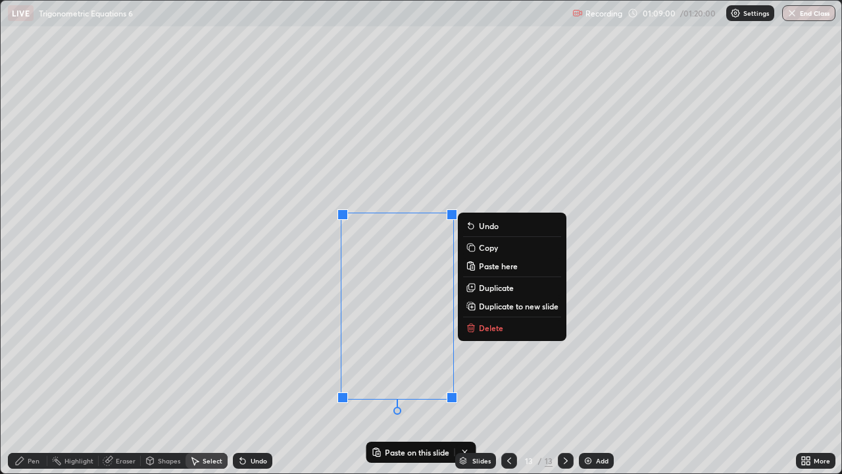
click at [436, 299] on div "0 ° Undo Copy Paste here Duplicate Duplicate to new slide Delete" at bounding box center [421, 237] width 841 height 472
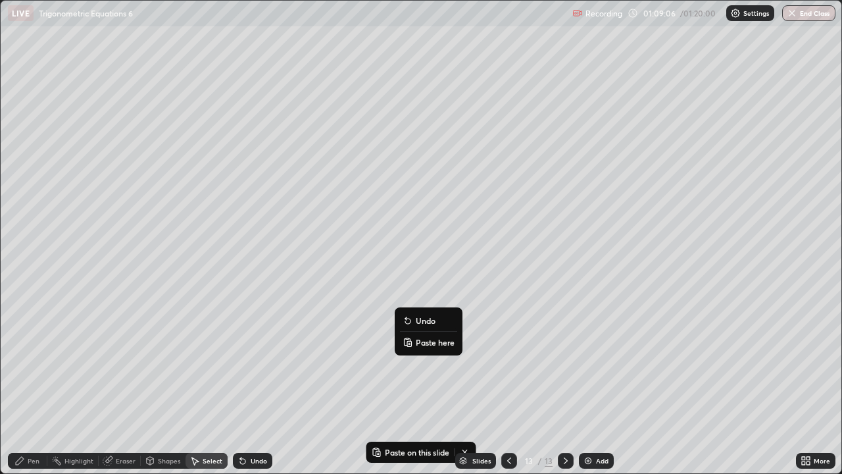
click at [316, 384] on div "0 ° Undo Copy Paste here Duplicate Duplicate to new slide Delete" at bounding box center [421, 237] width 841 height 472
click at [166, 384] on div "Shapes" at bounding box center [169, 460] width 22 height 7
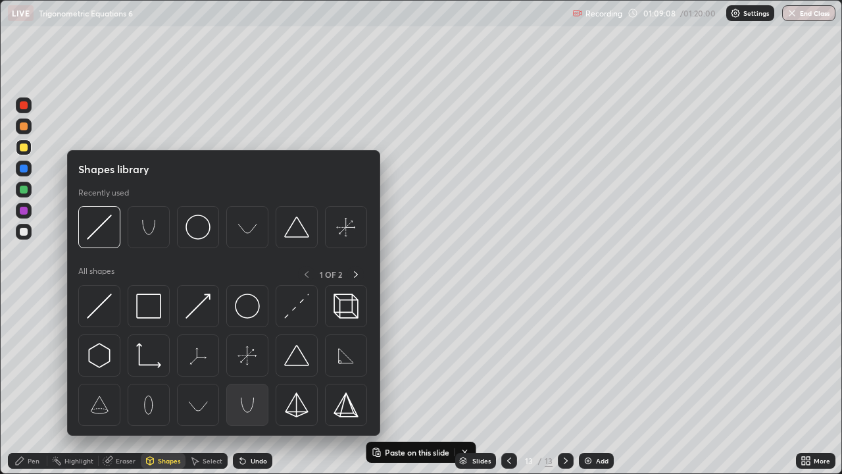
click at [240, 384] on img at bounding box center [247, 404] width 25 height 25
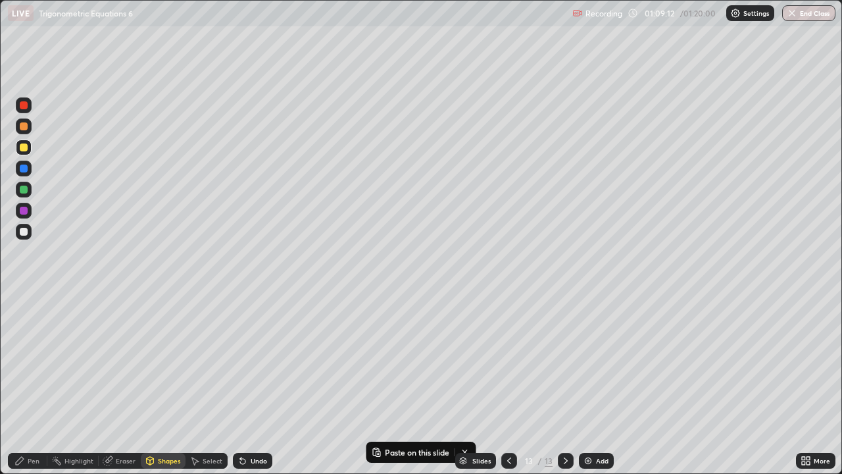
click at [217, 384] on div "Select" at bounding box center [213, 460] width 20 height 7
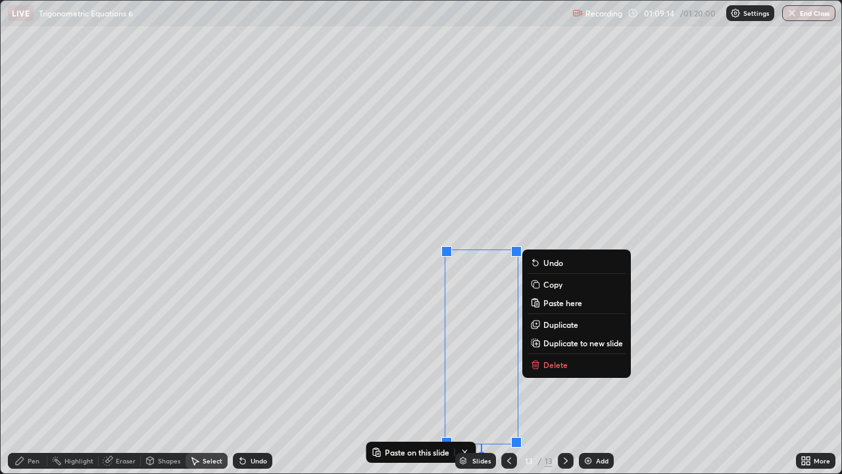
click at [241, 384] on icon at bounding box center [242, 461] width 5 height 5
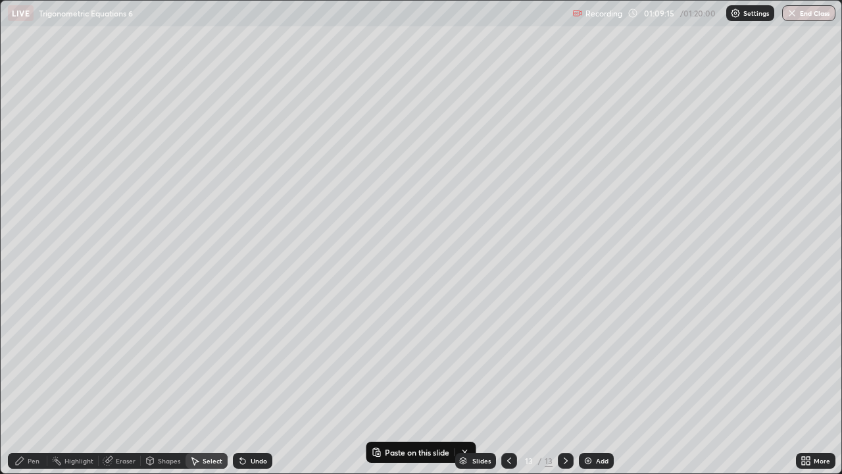
click at [245, 384] on div "Undo" at bounding box center [252, 461] width 39 height 16
click at [0, 0] on button "Delete" at bounding box center [0, 0] width 0 height 0
click at [161, 384] on div "Shapes" at bounding box center [169, 460] width 22 height 7
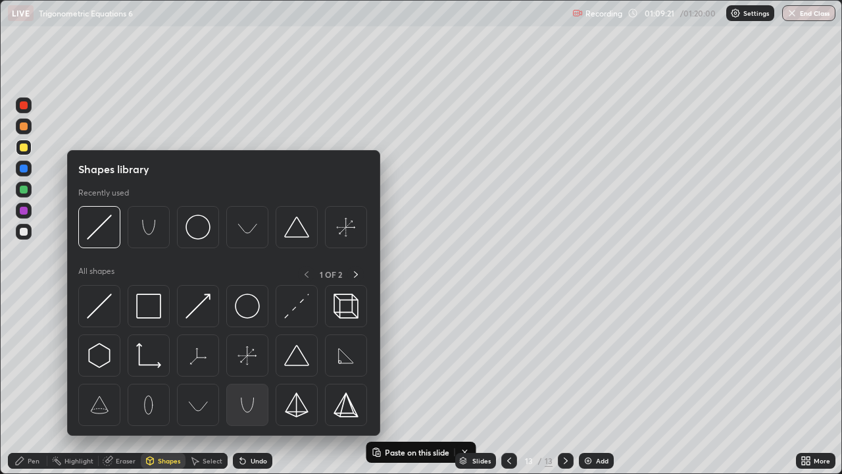
click at [248, 384] on img at bounding box center [247, 404] width 25 height 25
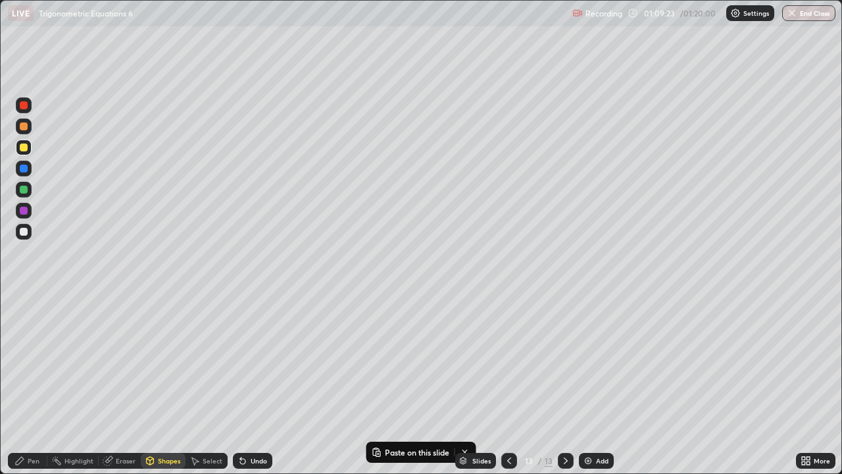
click at [205, 384] on div "Select" at bounding box center [213, 460] width 20 height 7
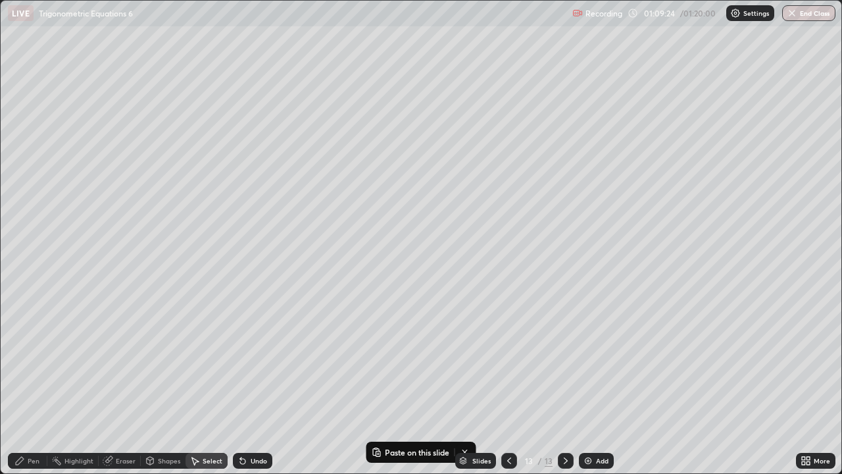
click at [521, 289] on div "0 ° Undo Copy Paste here Duplicate Duplicate to new slide Delete" at bounding box center [421, 237] width 841 height 472
click at [486, 202] on div "0 ° Undo Copy Paste here Duplicate Duplicate to new slide Delete" at bounding box center [421, 237] width 841 height 472
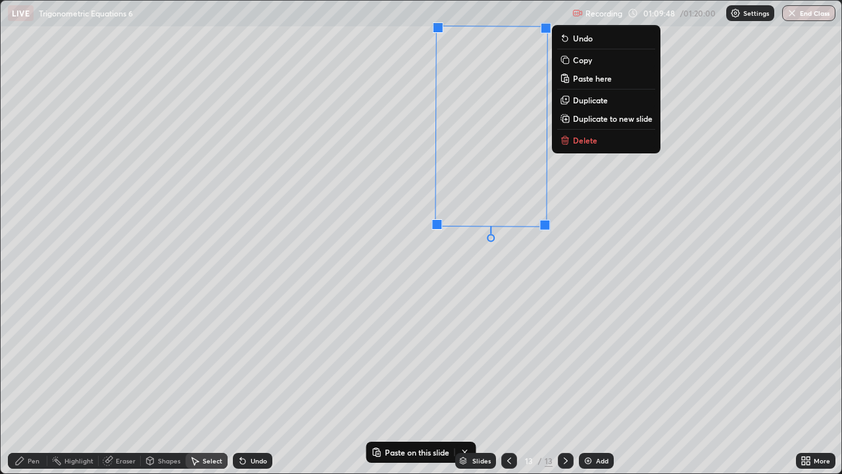
click at [523, 345] on div "180 ° Undo Copy Paste here Duplicate Duplicate to new slide Delete" at bounding box center [421, 237] width 841 height 472
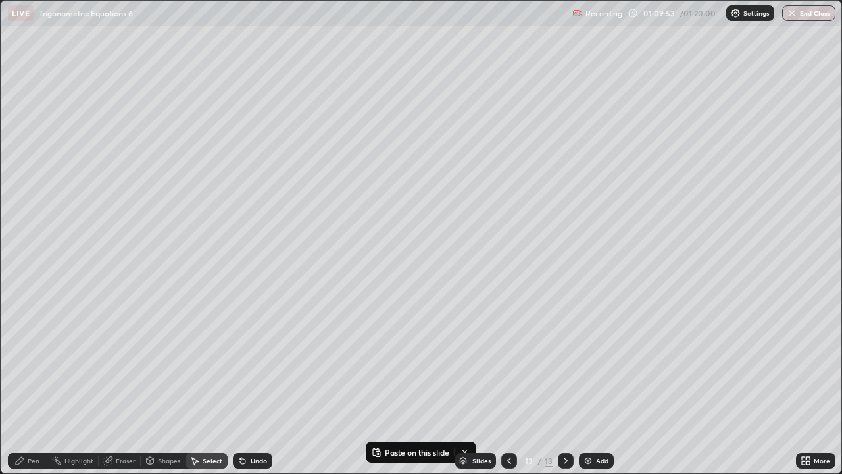
click at [36, 384] on div "Pen" at bounding box center [27, 461] width 39 height 16
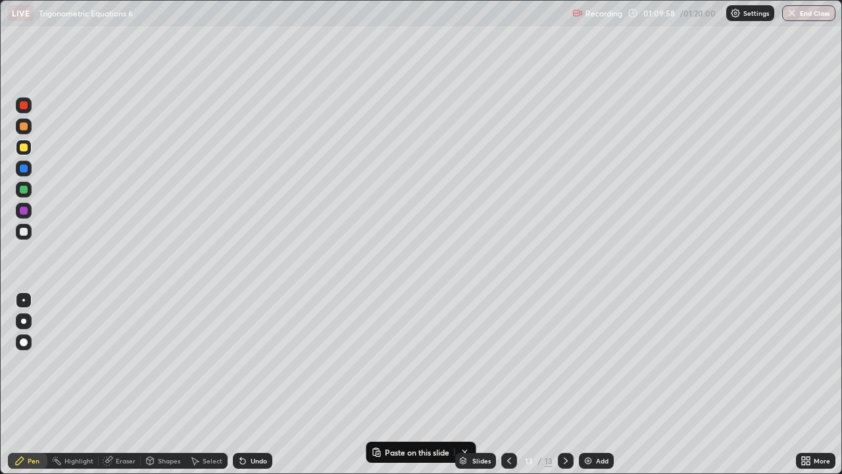
click at [801, 9] on button "End Class" at bounding box center [808, 13] width 53 height 16
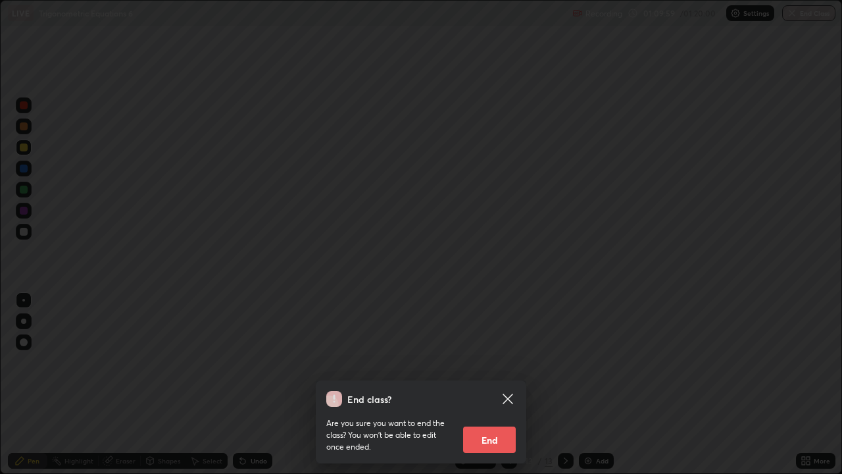
click at [494, 384] on button "End" at bounding box center [489, 439] width 53 height 26
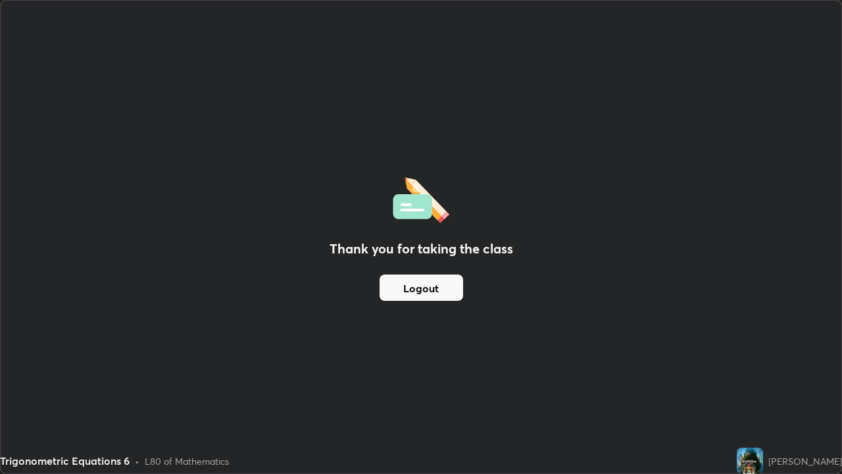
click at [406, 282] on button "Logout" at bounding box center [422, 287] width 84 height 26
click at [267, 220] on div "Thank you for taking the class Logout" at bounding box center [421, 237] width 841 height 472
click at [337, 99] on div "Thank you for taking the class Logout" at bounding box center [421, 237] width 841 height 472
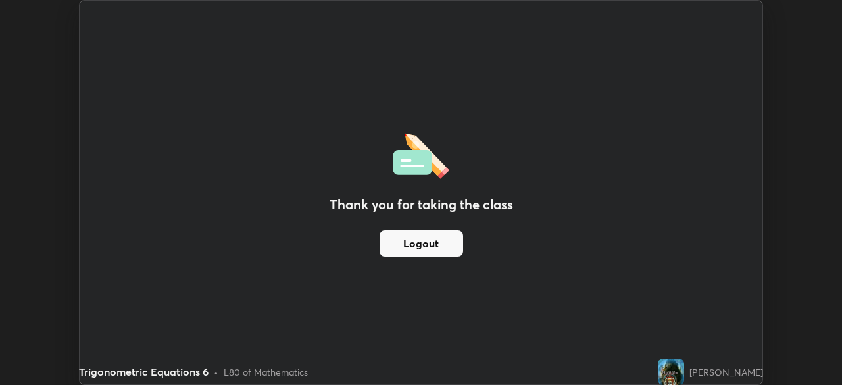
scroll to position [65422, 64964]
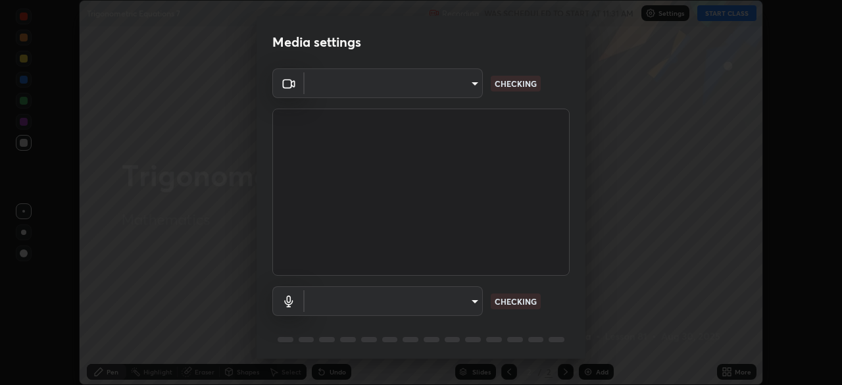
scroll to position [47, 0]
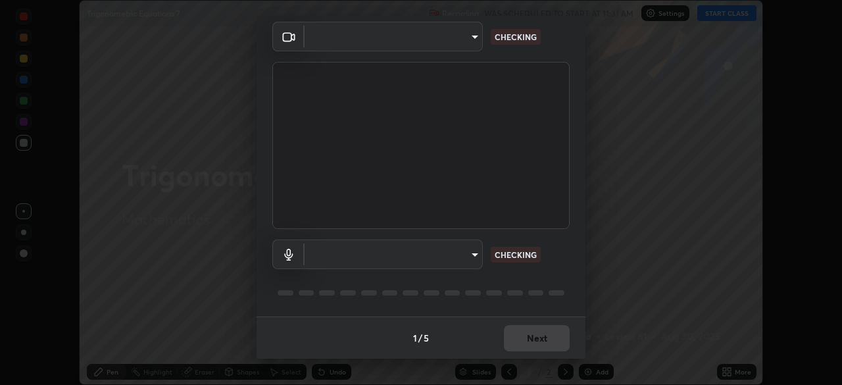
type input "a336d64f64e55d8aa7a740c0692a000d9b2cd72565bf31e1fe246034b728a4c7"
type input "41bdb24015aaaf82a57f93e50dd025236e98547b810e7c6381a01287875309dc"
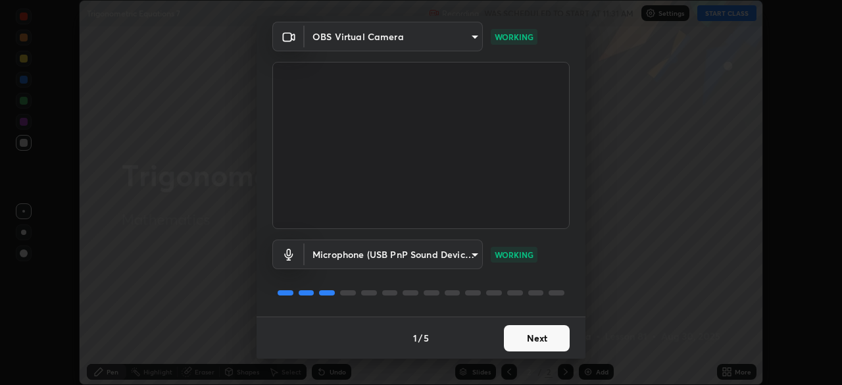
click at [529, 338] on button "Next" at bounding box center [537, 338] width 66 height 26
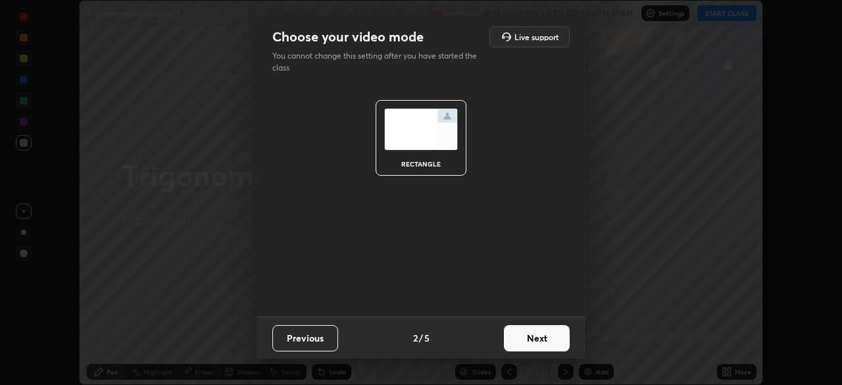
scroll to position [0, 0]
click at [536, 334] on button "Next" at bounding box center [537, 338] width 66 height 26
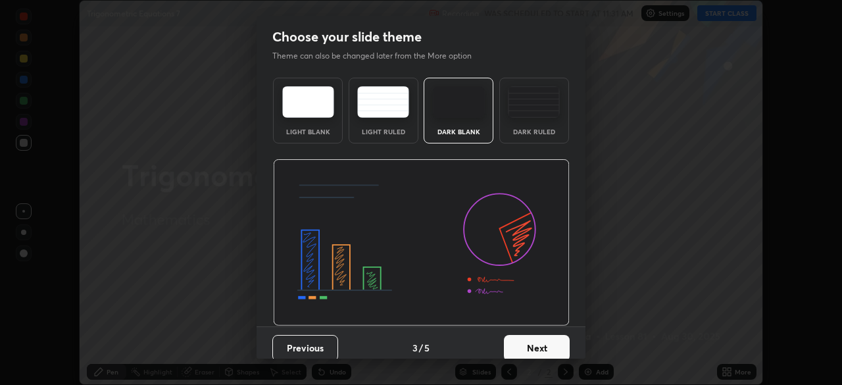
click at [540, 338] on button "Next" at bounding box center [537, 348] width 66 height 26
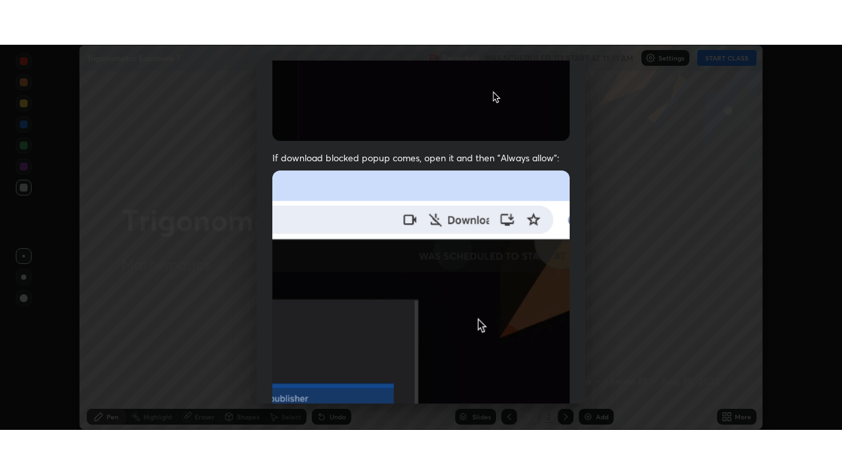
scroll to position [315, 0]
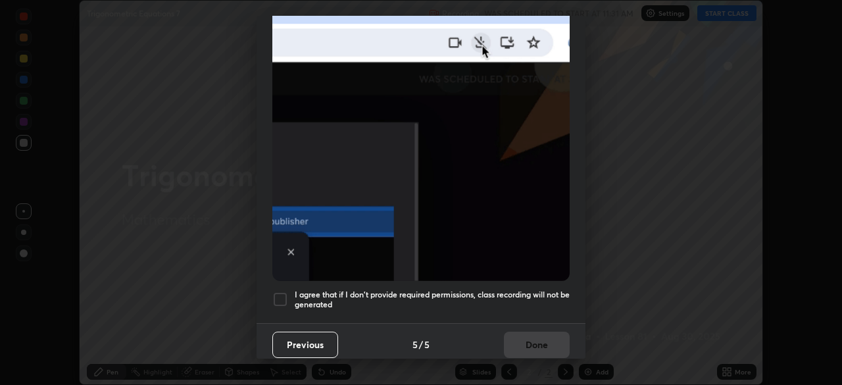
click at [280, 292] on div at bounding box center [280, 300] width 16 height 16
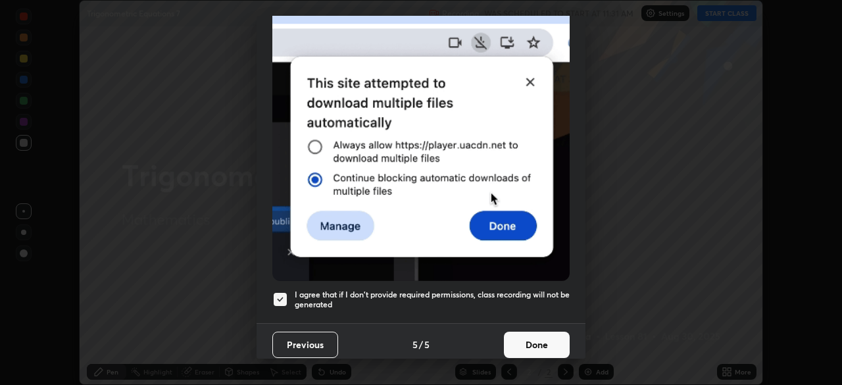
click at [537, 340] on button "Done" at bounding box center [537, 345] width 66 height 26
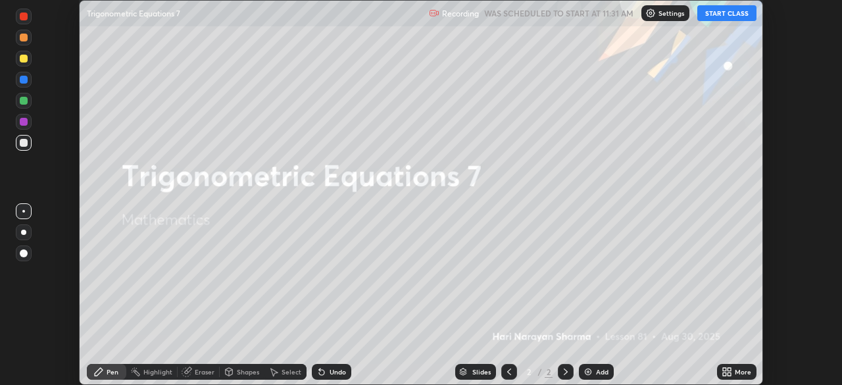
click at [718, 15] on button "START CLASS" at bounding box center [727, 13] width 59 height 16
click at [730, 372] on icon at bounding box center [729, 373] width 3 height 3
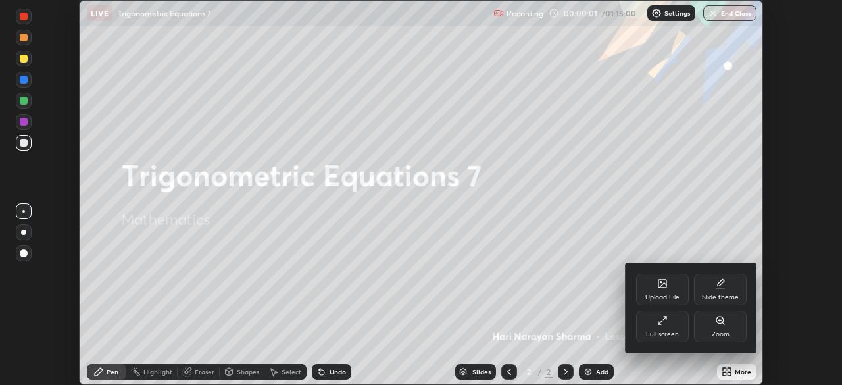
click at [660, 332] on div "Full screen" at bounding box center [662, 334] width 33 height 7
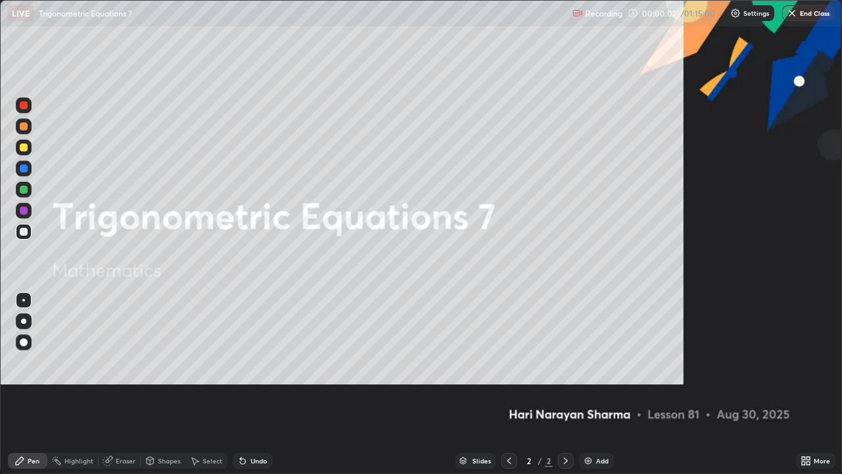
scroll to position [474, 842]
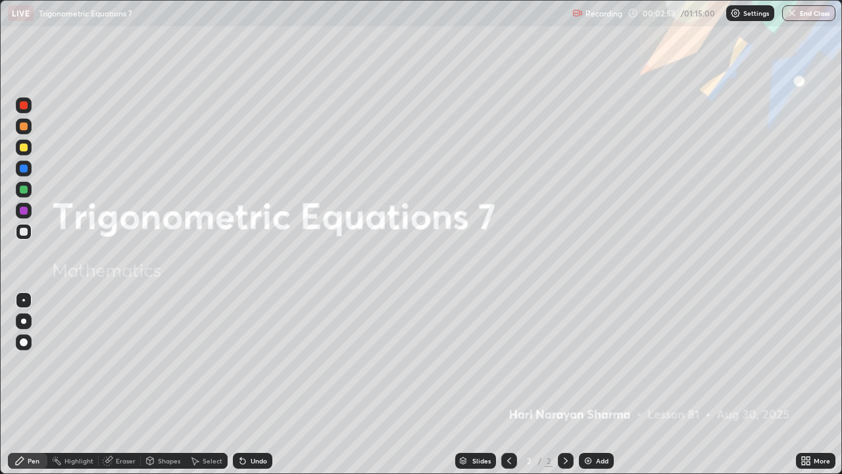
click at [507, 384] on icon at bounding box center [509, 460] width 11 height 11
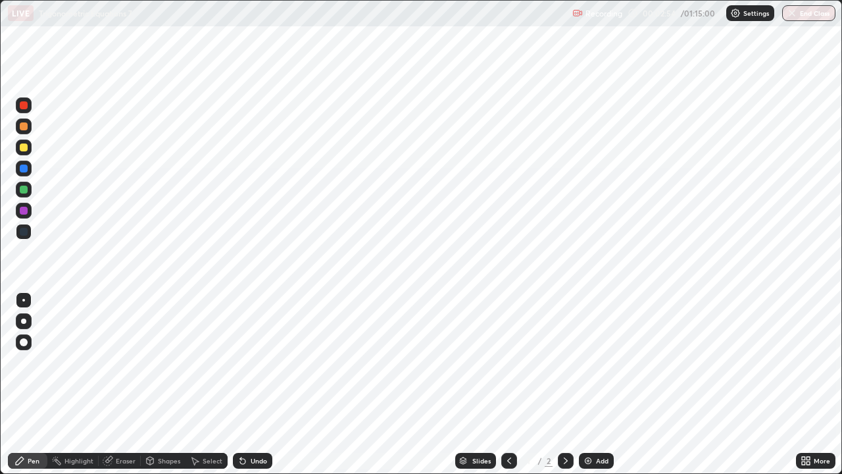
click at [564, 384] on icon at bounding box center [566, 460] width 4 height 7
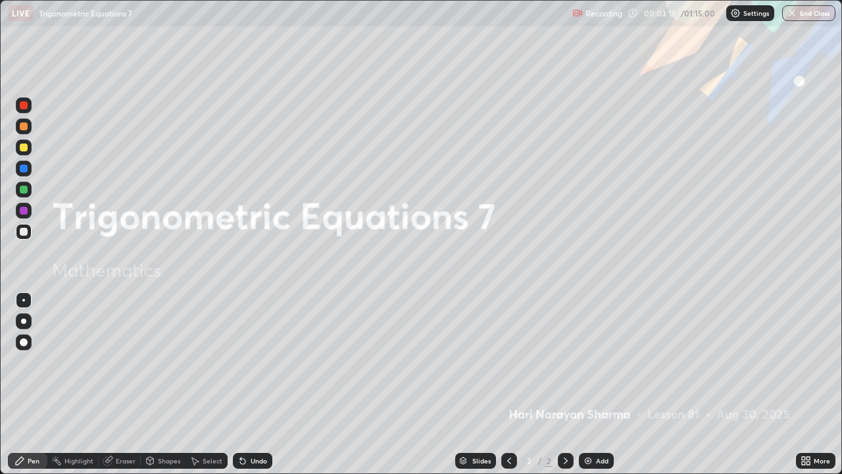
click at [559, 384] on div at bounding box center [566, 461] width 16 height 16
click at [584, 384] on img at bounding box center [588, 460] width 11 height 11
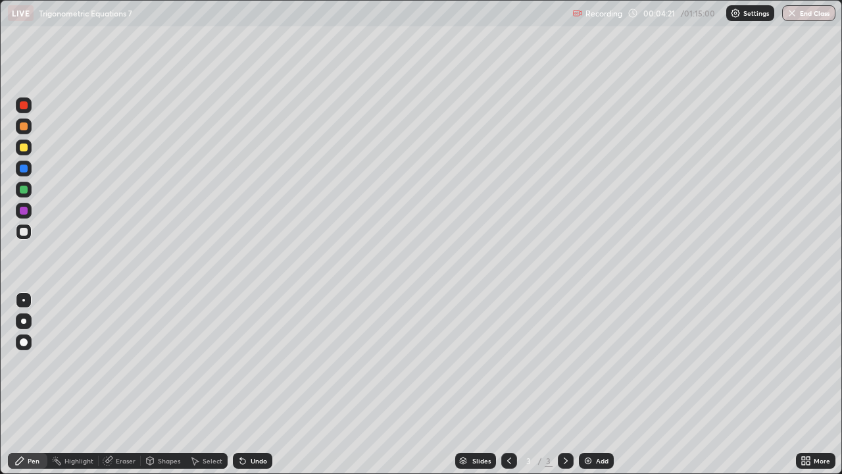
click at [259, 384] on div "Undo" at bounding box center [259, 460] width 16 height 7
click at [260, 384] on div "Undo" at bounding box center [252, 461] width 39 height 16
click at [199, 384] on icon at bounding box center [195, 460] width 11 height 11
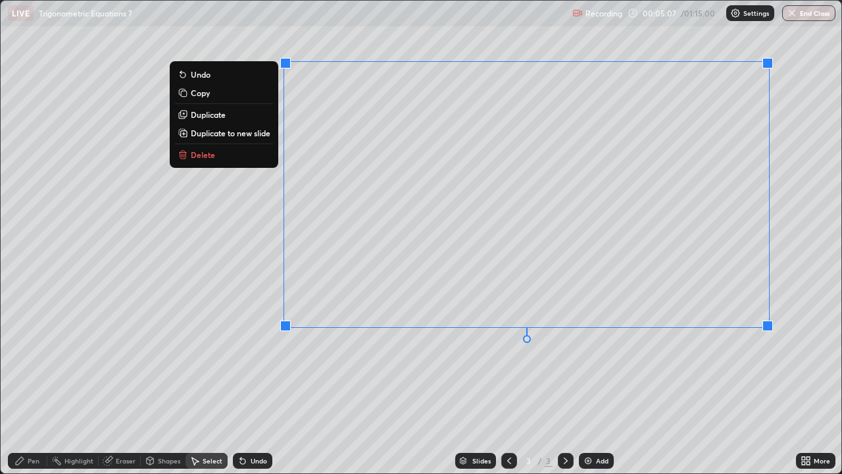
click at [238, 159] on button "Delete" at bounding box center [224, 155] width 98 height 16
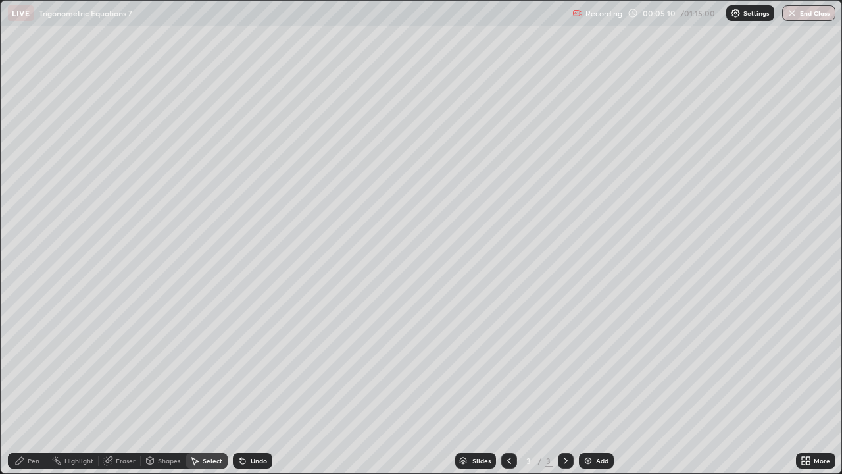
click at [28, 384] on div "Pen" at bounding box center [27, 461] width 39 height 16
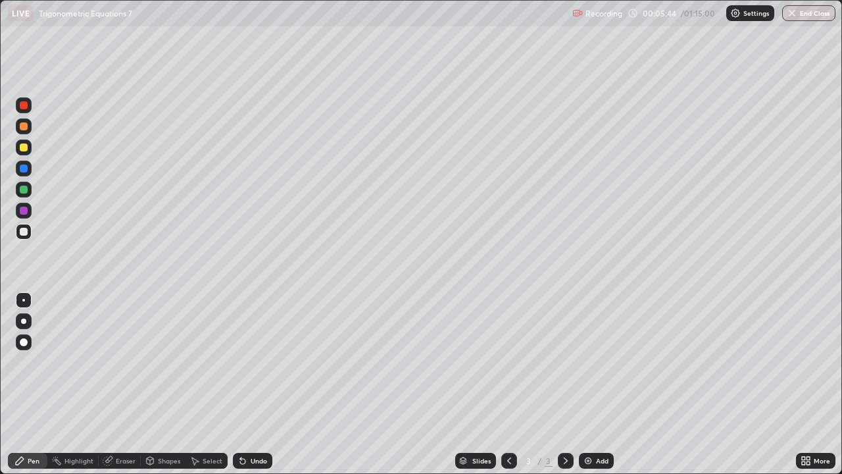
click at [28, 141] on div at bounding box center [24, 148] width 16 height 16
click at [20, 143] on div at bounding box center [24, 148] width 16 height 16
click at [22, 145] on div at bounding box center [24, 147] width 8 height 8
click at [251, 384] on div "Undo" at bounding box center [252, 461] width 39 height 16
click at [253, 384] on div "Undo" at bounding box center [259, 460] width 16 height 7
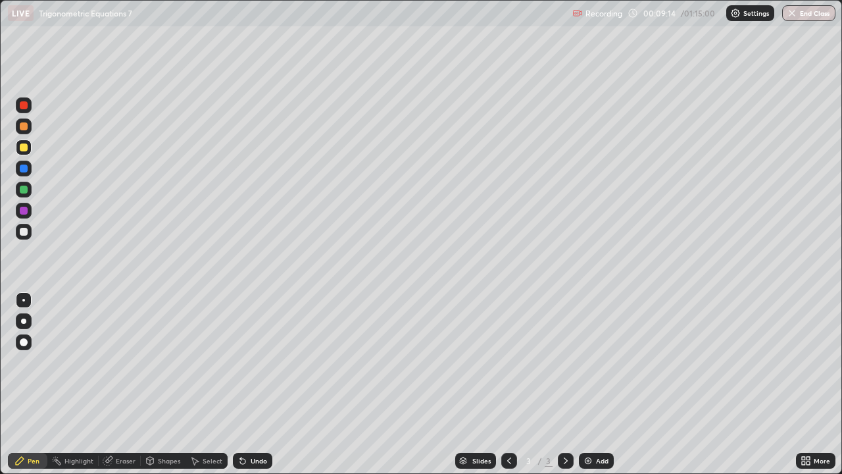
click at [253, 384] on div "Undo" at bounding box center [259, 460] width 16 height 7
click at [255, 384] on div "Undo" at bounding box center [259, 460] width 16 height 7
click at [253, 384] on div "Undo" at bounding box center [259, 460] width 16 height 7
click at [572, 384] on div at bounding box center [566, 461] width 16 height 16
click at [598, 384] on div "Add" at bounding box center [602, 460] width 13 height 7
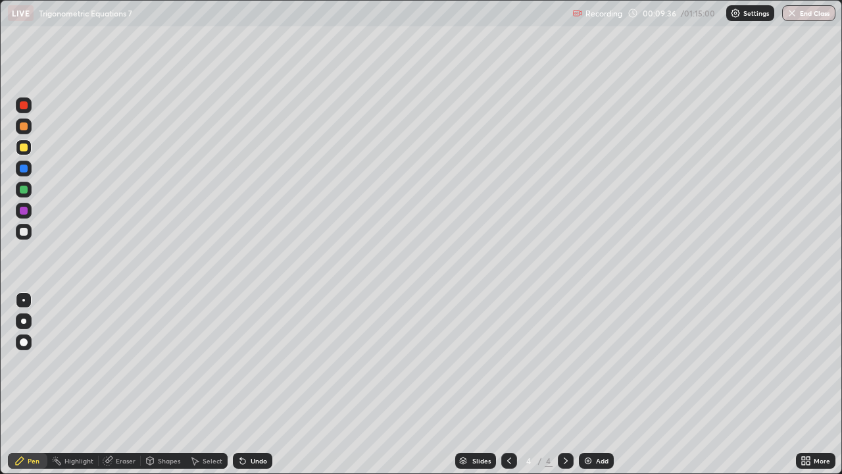
click at [27, 384] on div "Pen" at bounding box center [27, 461] width 39 height 16
click at [22, 228] on div at bounding box center [24, 232] width 8 height 8
click at [206, 384] on div "Select" at bounding box center [213, 460] width 20 height 7
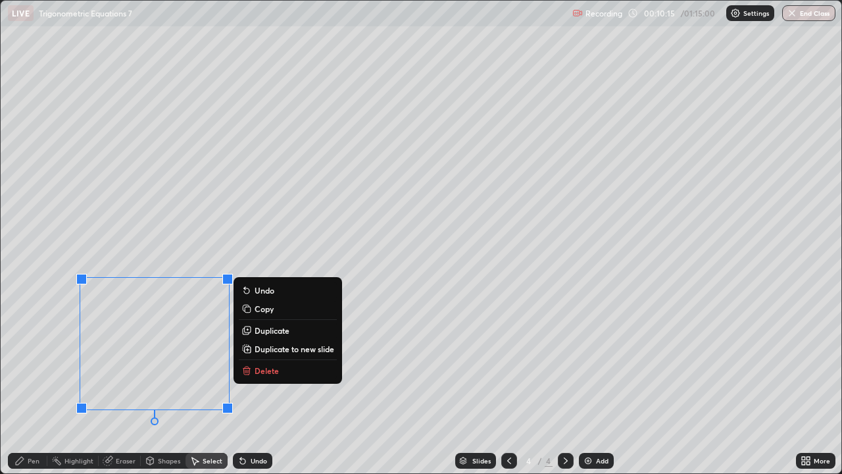
click at [267, 374] on p "Delete" at bounding box center [267, 370] width 24 height 11
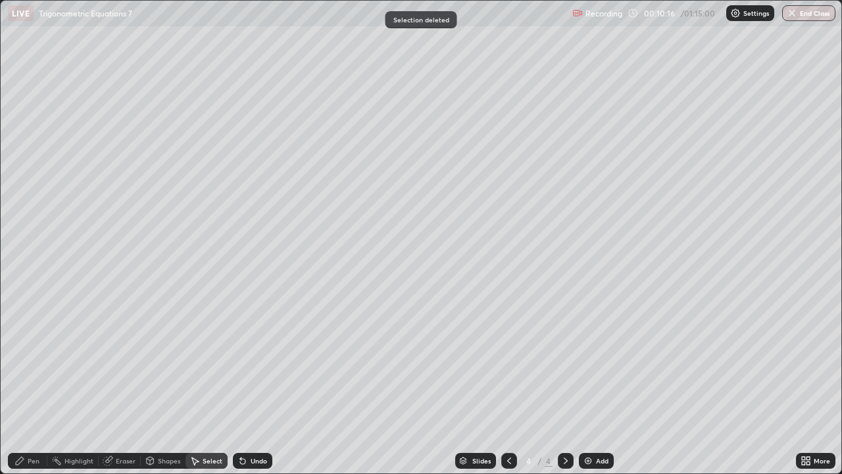
click at [23, 384] on icon at bounding box center [19, 460] width 11 height 11
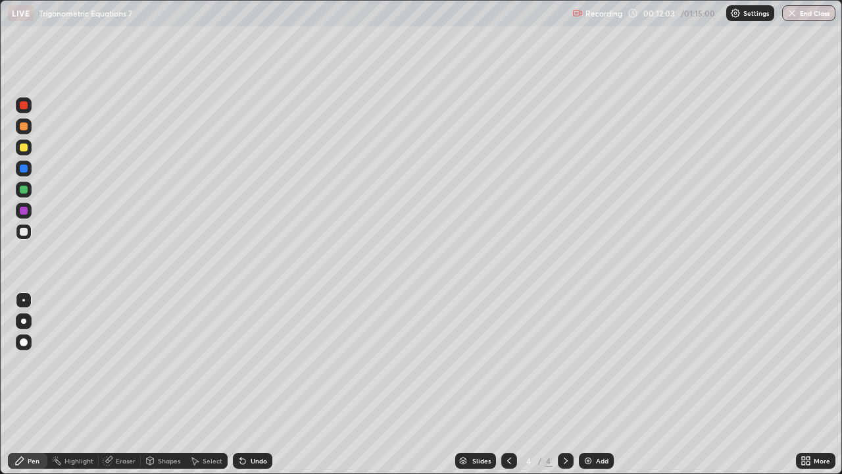
click at [214, 384] on div "Select" at bounding box center [207, 461] width 42 height 16
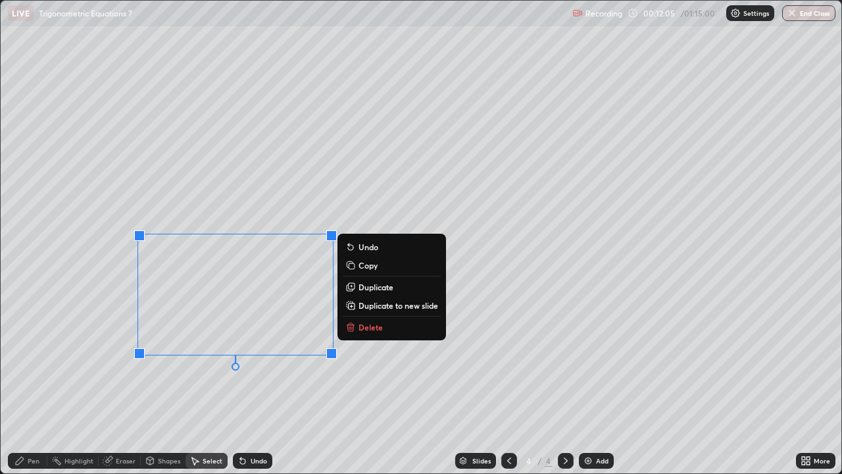
click at [367, 327] on p "Delete" at bounding box center [371, 327] width 24 height 11
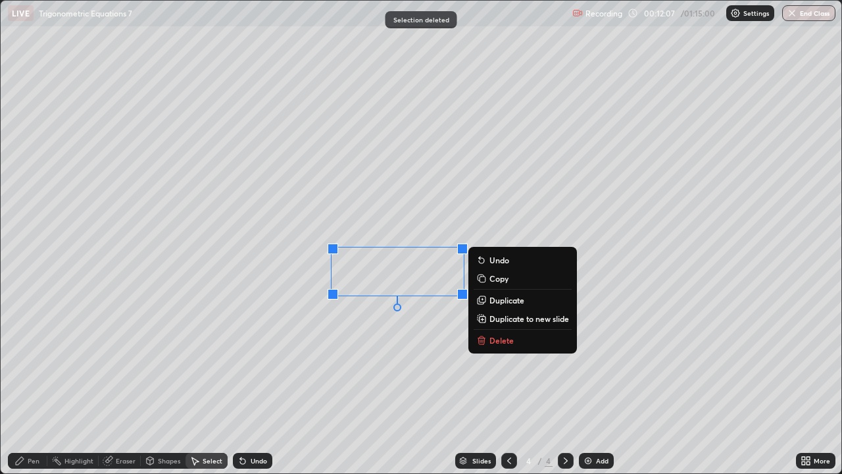
click at [508, 342] on p "Delete" at bounding box center [502, 340] width 24 height 11
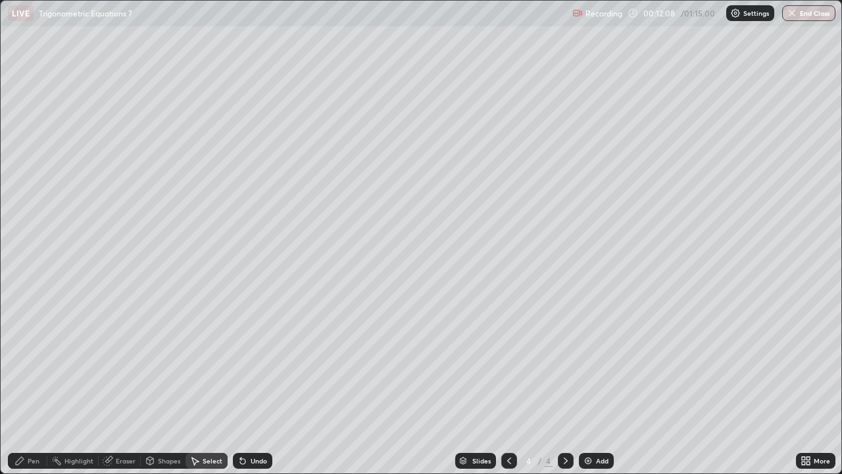
click at [30, 384] on div "Pen" at bounding box center [34, 460] width 12 height 7
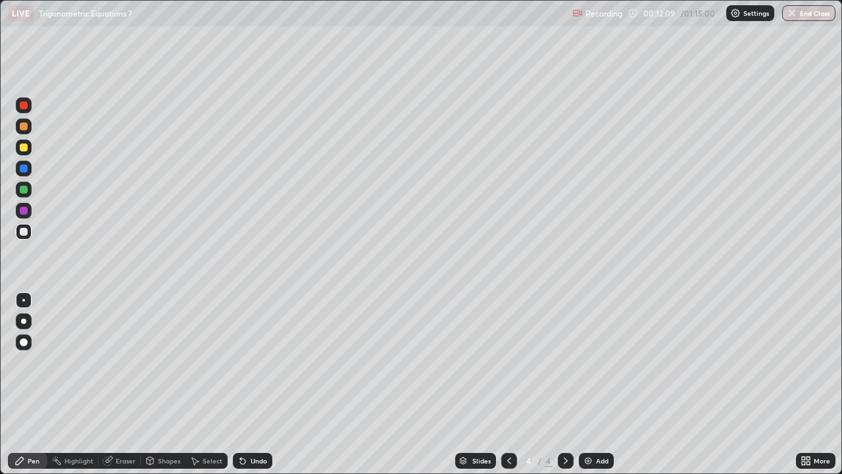
click at [23, 336] on div at bounding box center [24, 342] width 16 height 16
click at [18, 147] on div at bounding box center [24, 148] width 16 height 16
click at [20, 297] on div at bounding box center [24, 300] width 16 height 16
click at [252, 384] on div "Undo" at bounding box center [252, 461] width 39 height 16
click at [247, 384] on div "Undo" at bounding box center [252, 461] width 39 height 16
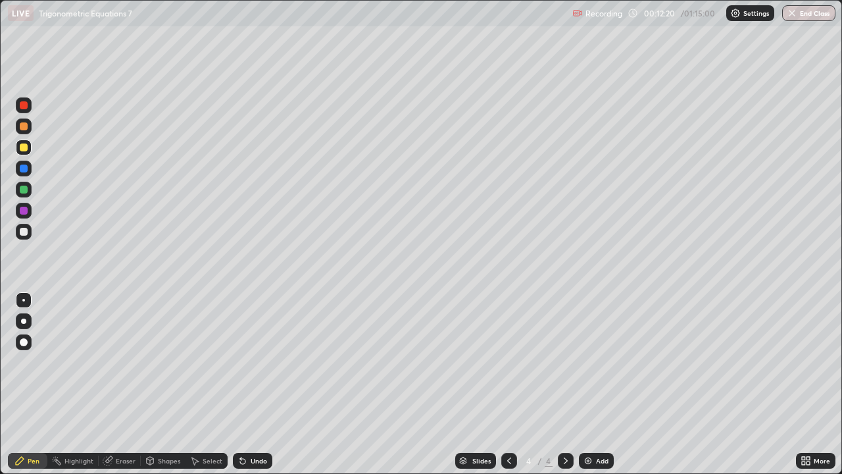
click at [243, 384] on icon at bounding box center [243, 460] width 11 height 11
click at [195, 384] on icon at bounding box center [195, 461] width 7 height 8
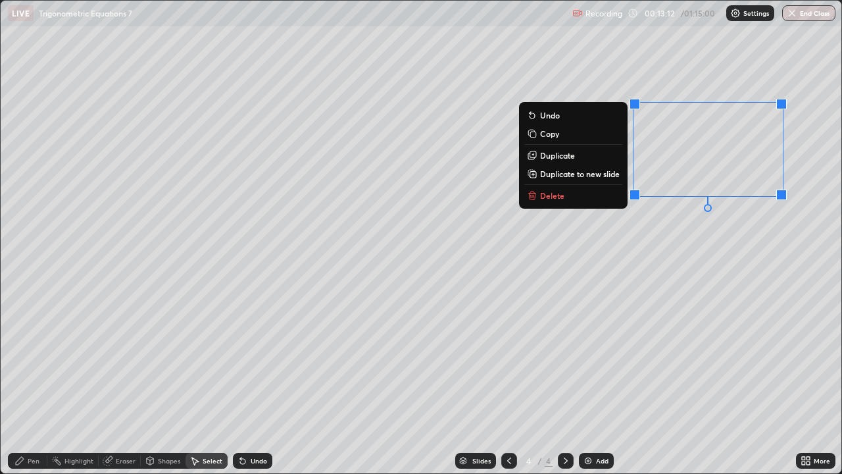
click at [568, 200] on button "Delete" at bounding box center [573, 196] width 98 height 16
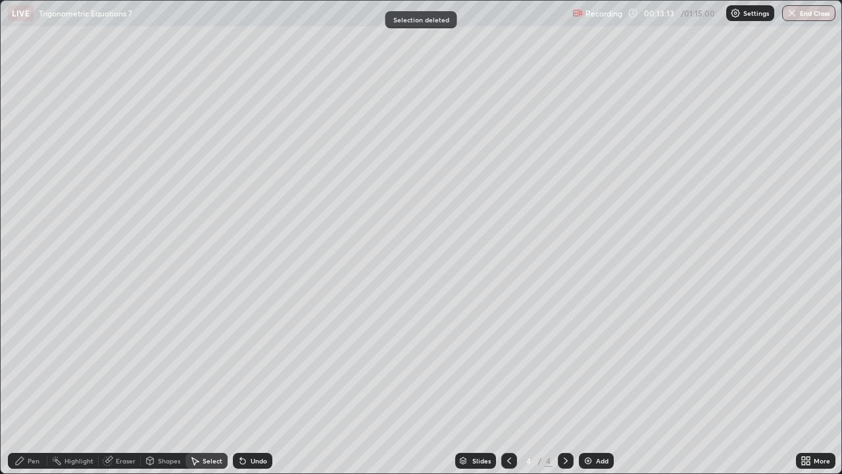
click at [30, 384] on div "Pen" at bounding box center [34, 460] width 12 height 7
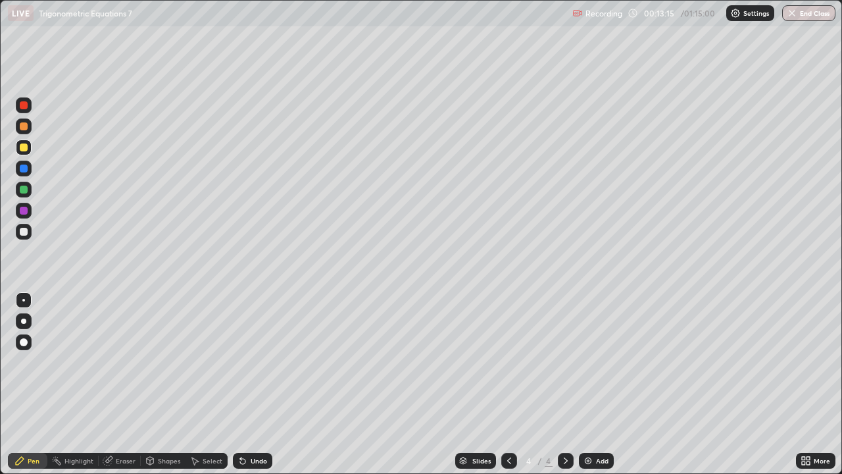
click at [22, 232] on div at bounding box center [24, 232] width 8 height 8
click at [247, 384] on div "Undo" at bounding box center [252, 461] width 39 height 16
click at [246, 384] on div "Undo" at bounding box center [252, 461] width 39 height 16
click at [255, 384] on div "Undo" at bounding box center [259, 460] width 16 height 7
click at [260, 384] on div "Undo" at bounding box center [259, 460] width 16 height 7
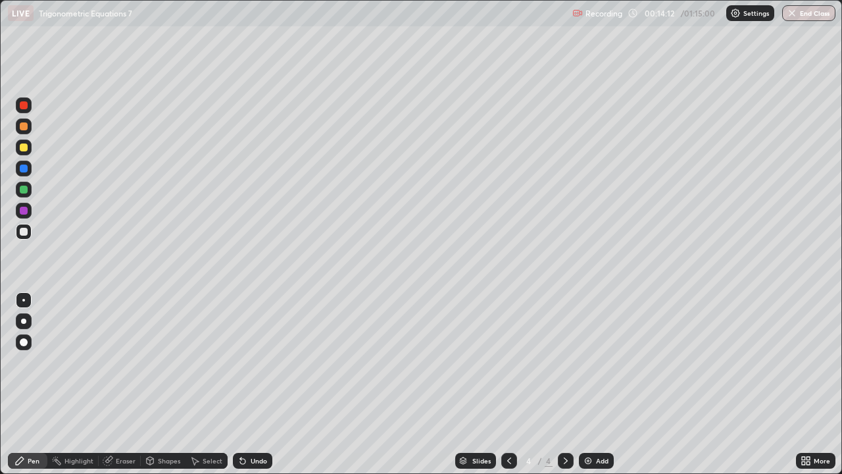
click at [253, 384] on div "Undo" at bounding box center [252, 461] width 39 height 16
click at [254, 384] on div "Undo" at bounding box center [252, 461] width 39 height 16
click at [565, 384] on icon at bounding box center [566, 460] width 11 height 11
click at [586, 384] on div "Add" at bounding box center [596, 461] width 35 height 16
click at [509, 384] on icon at bounding box center [509, 460] width 4 height 7
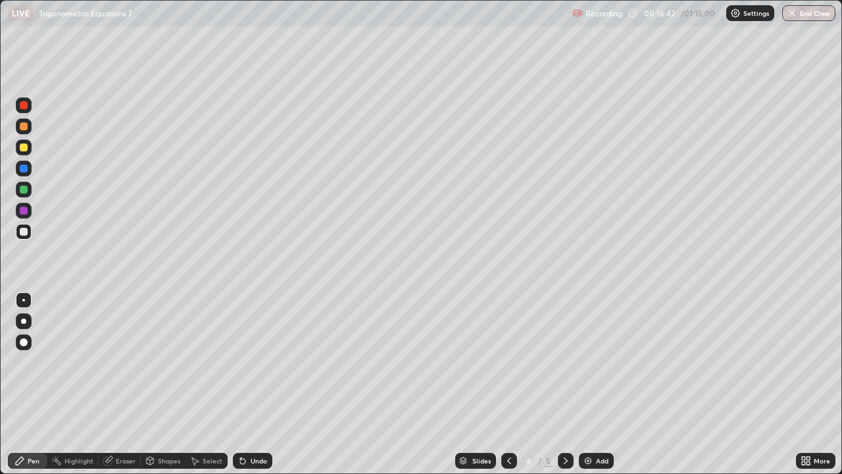
click at [216, 384] on div "Select" at bounding box center [213, 460] width 20 height 7
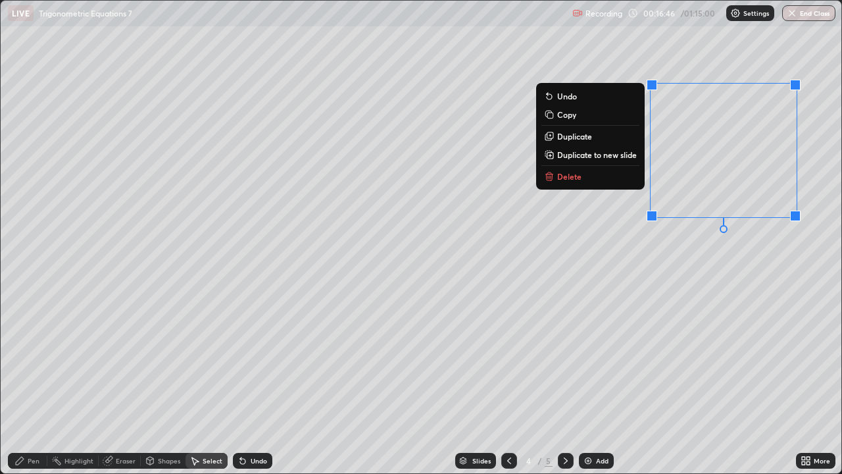
click at [605, 178] on button "Delete" at bounding box center [591, 176] width 98 height 16
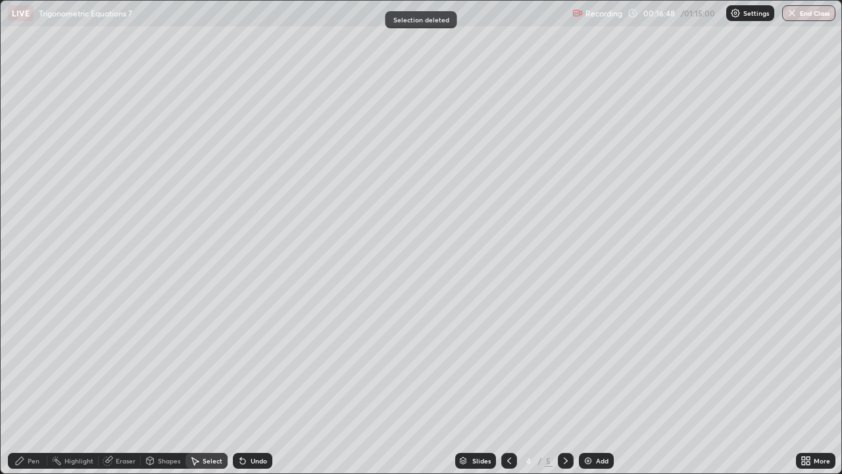
click at [565, 384] on icon at bounding box center [566, 460] width 11 height 11
click at [509, 384] on icon at bounding box center [509, 460] width 11 height 11
click at [567, 384] on icon at bounding box center [566, 460] width 11 height 11
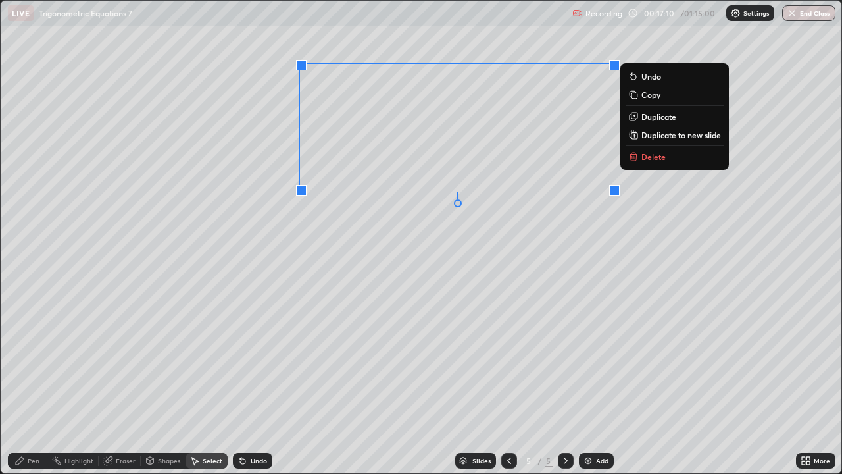
click at [647, 164] on button "Delete" at bounding box center [675, 157] width 98 height 16
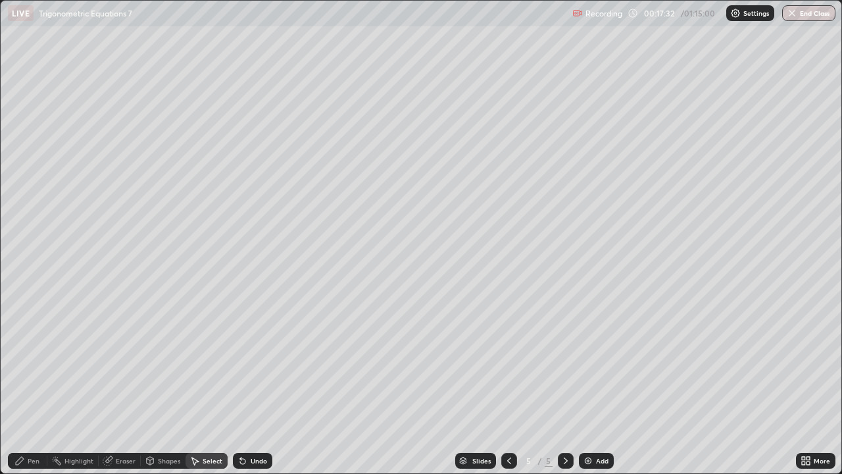
click at [19, 384] on div "Pen" at bounding box center [27, 461] width 39 height 16
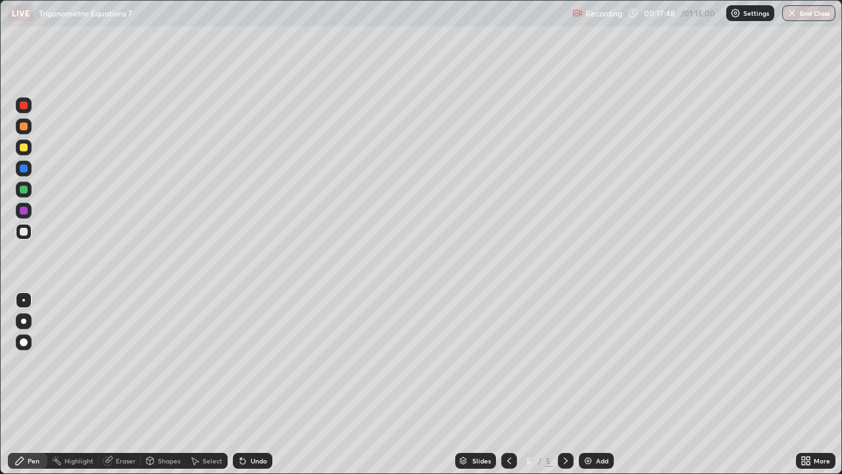
click at [207, 384] on div "Select" at bounding box center [213, 460] width 20 height 7
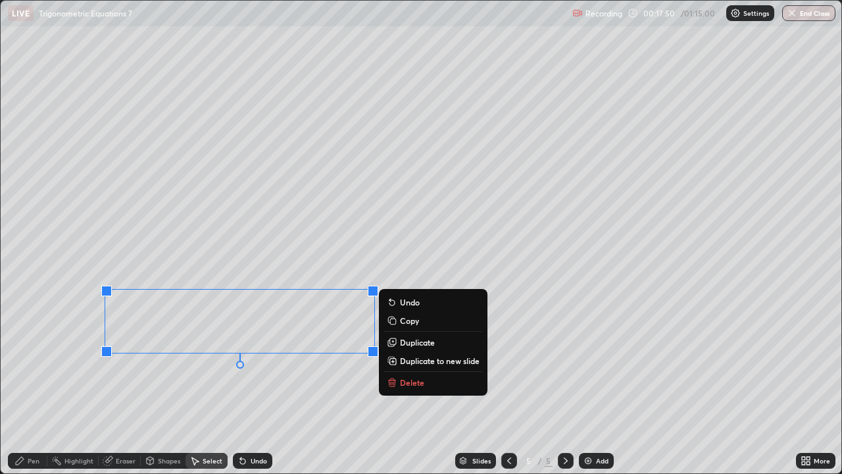
click at [415, 380] on p "Delete" at bounding box center [412, 382] width 24 height 11
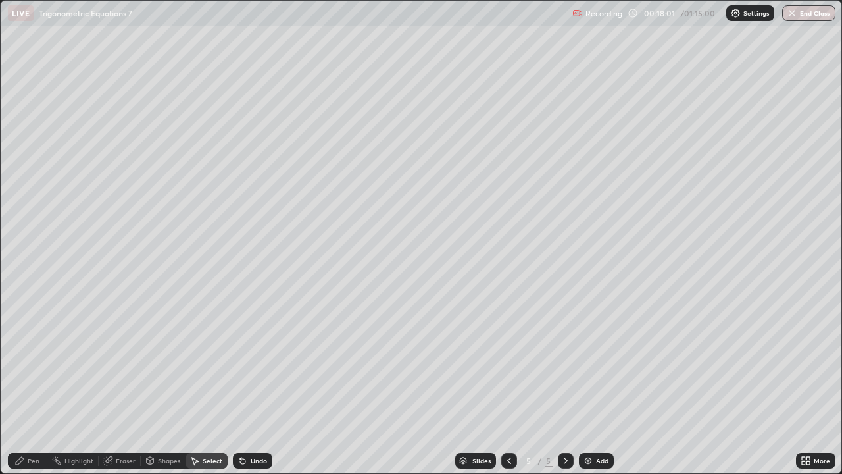
click at [28, 384] on div "Pen" at bounding box center [34, 460] width 12 height 7
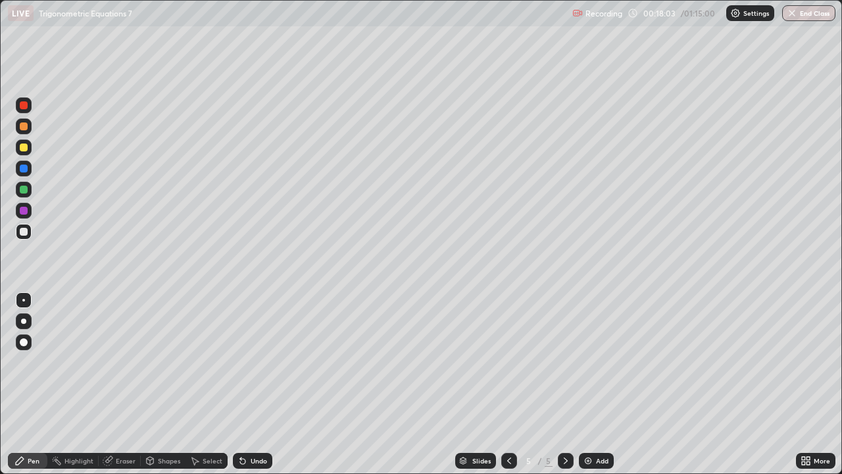
click at [20, 163] on div at bounding box center [24, 169] width 16 height 16
click at [22, 154] on div at bounding box center [24, 148] width 16 height 16
click at [116, 384] on div "Eraser" at bounding box center [126, 460] width 20 height 7
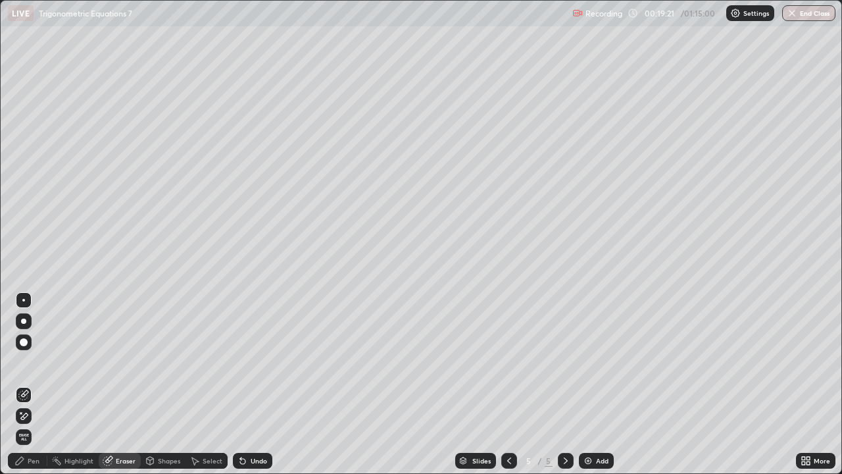
click at [30, 384] on div "Pen" at bounding box center [34, 460] width 12 height 7
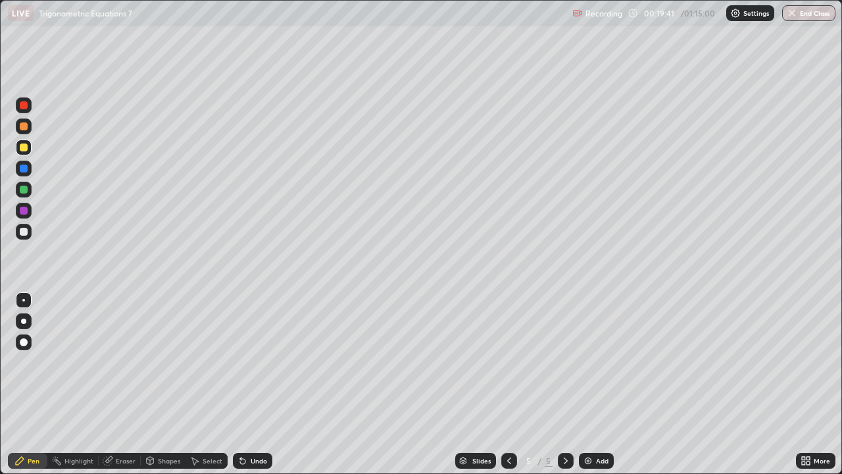
click at [25, 234] on div at bounding box center [24, 232] width 8 height 8
click at [247, 384] on div "Undo" at bounding box center [252, 461] width 39 height 16
click at [251, 384] on div "Undo" at bounding box center [259, 460] width 16 height 7
click at [245, 384] on icon at bounding box center [243, 460] width 11 height 11
click at [509, 384] on div at bounding box center [509, 461] width 16 height 16
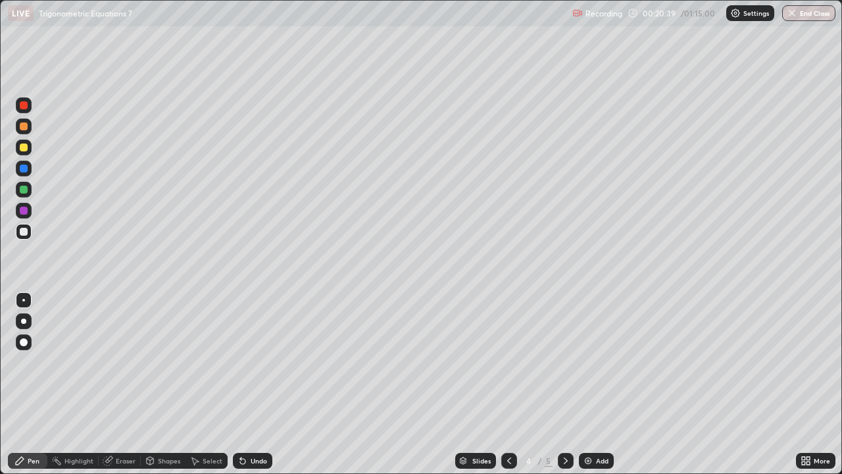
click at [565, 384] on icon at bounding box center [566, 460] width 11 height 11
click at [570, 384] on div at bounding box center [566, 461] width 16 height 16
click at [569, 384] on icon at bounding box center [566, 460] width 11 height 11
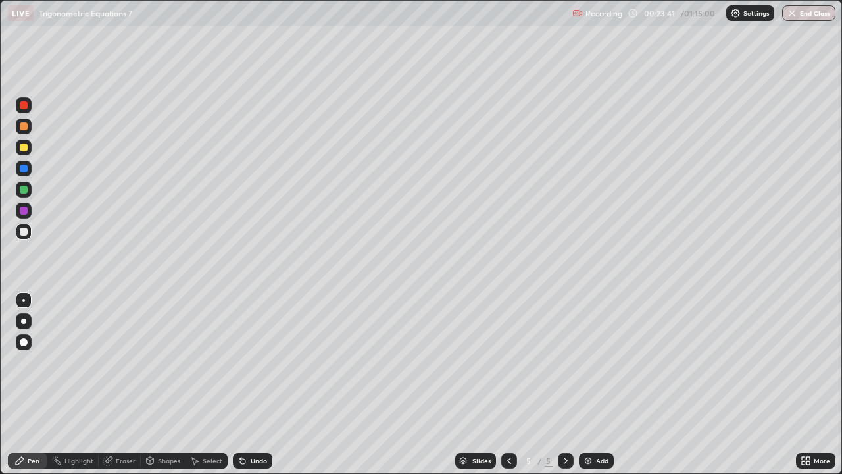
click at [569, 384] on icon at bounding box center [566, 460] width 11 height 11
click at [567, 384] on icon at bounding box center [566, 460] width 11 height 11
click at [565, 384] on icon at bounding box center [566, 460] width 11 height 11
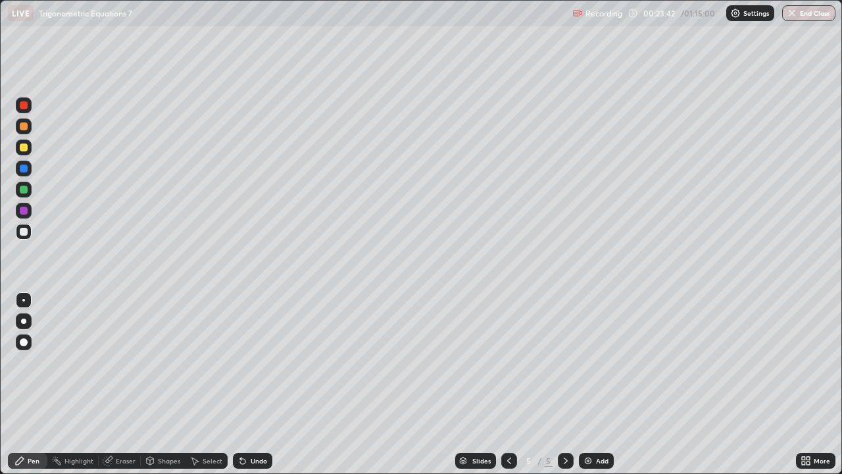
click at [565, 384] on icon at bounding box center [566, 460] width 11 height 11
click at [564, 384] on icon at bounding box center [566, 460] width 11 height 11
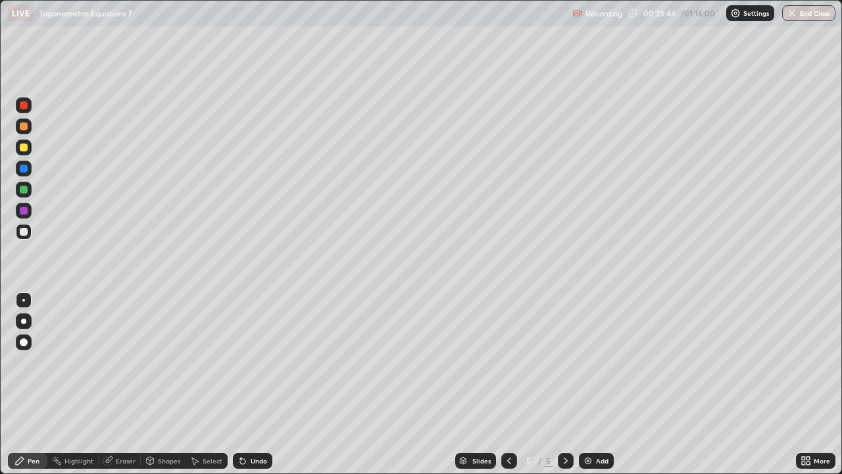
click at [564, 384] on div at bounding box center [566, 461] width 16 height 16
click at [563, 384] on div at bounding box center [566, 461] width 16 height 16
click at [23, 141] on div at bounding box center [24, 148] width 16 height 16
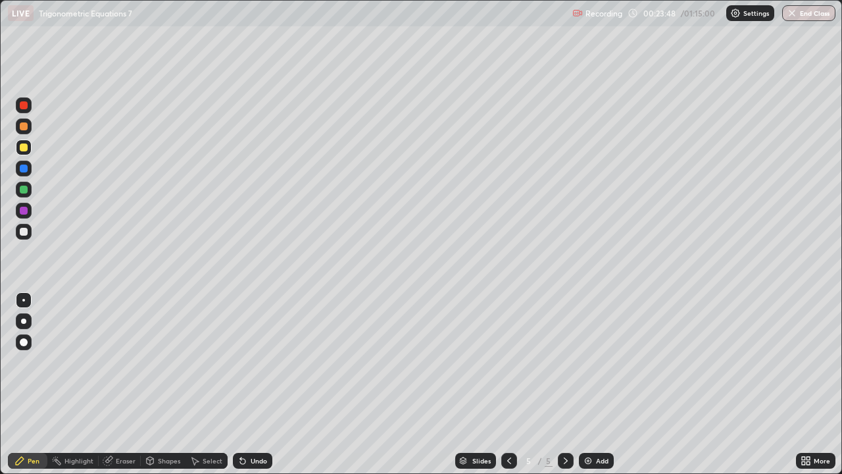
click at [26, 171] on div at bounding box center [24, 169] width 8 height 8
click at [24, 182] on div at bounding box center [24, 190] width 16 height 16
click at [24, 140] on div at bounding box center [24, 148] width 16 height 16
click at [22, 128] on div at bounding box center [24, 126] width 8 height 8
click at [22, 106] on div at bounding box center [24, 105] width 8 height 8
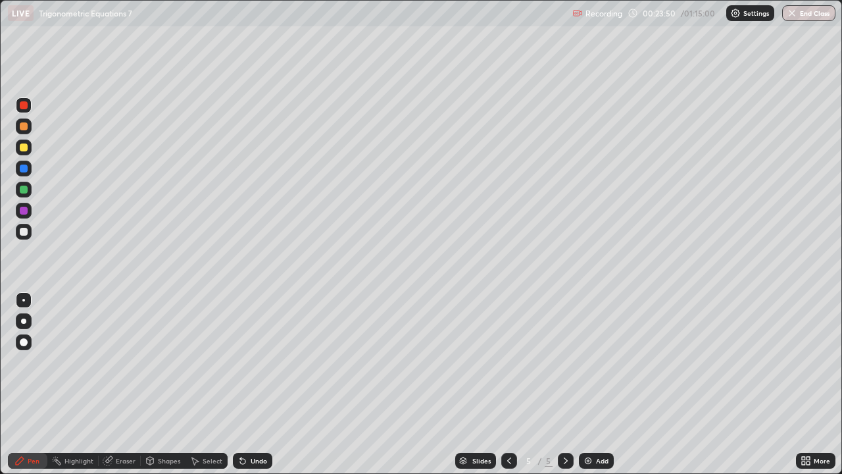
click at [18, 229] on div at bounding box center [24, 232] width 16 height 16
click at [34, 384] on div "Pen" at bounding box center [34, 460] width 12 height 7
click at [25, 184] on div at bounding box center [24, 190] width 16 height 16
click at [217, 384] on div "Select" at bounding box center [213, 460] width 20 height 7
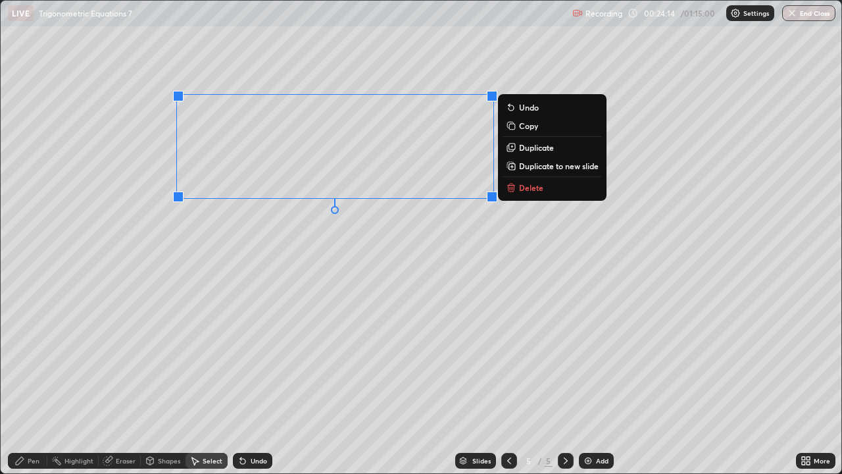
click at [538, 168] on p "Duplicate to new slide" at bounding box center [559, 166] width 80 height 11
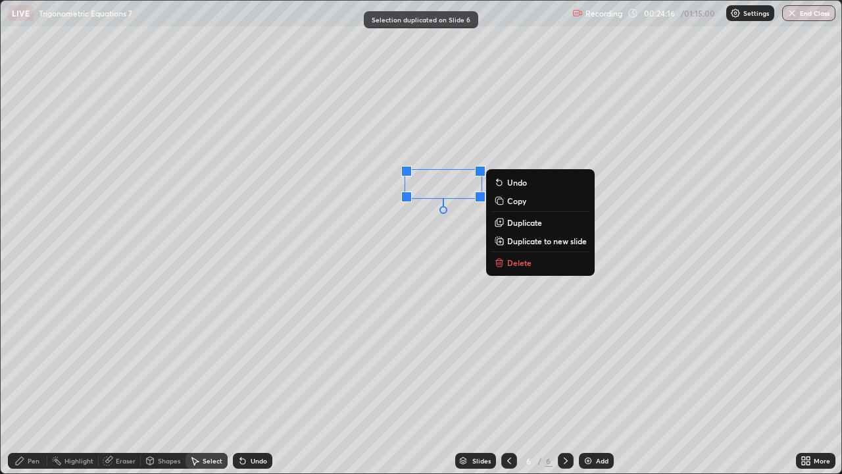
click at [519, 267] on p "Delete" at bounding box center [519, 262] width 24 height 11
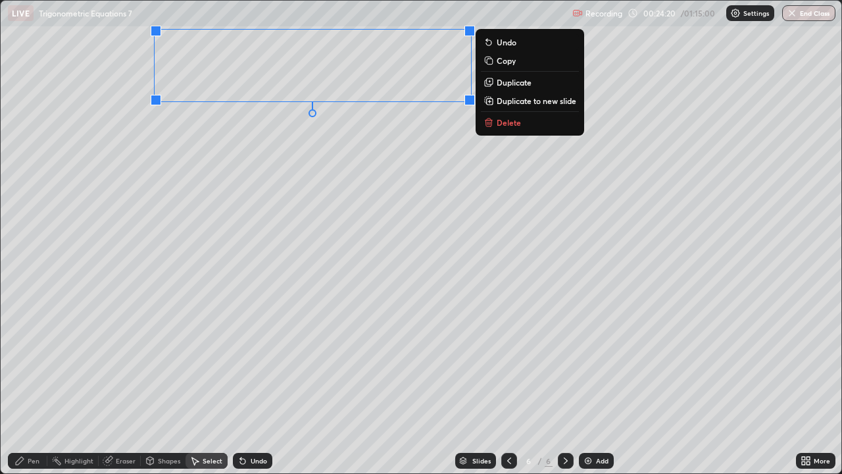
click at [28, 384] on div "Pen" at bounding box center [34, 460] width 12 height 7
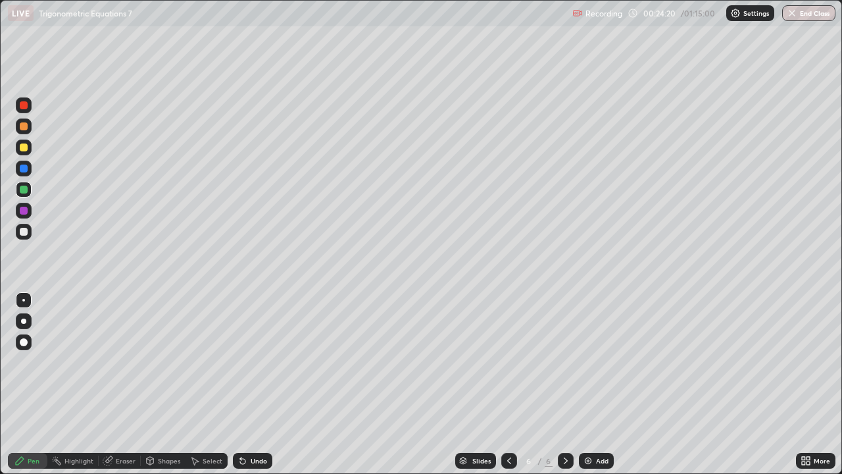
click at [30, 232] on div at bounding box center [24, 232] width 16 height 16
click at [203, 384] on div "Select" at bounding box center [213, 460] width 20 height 7
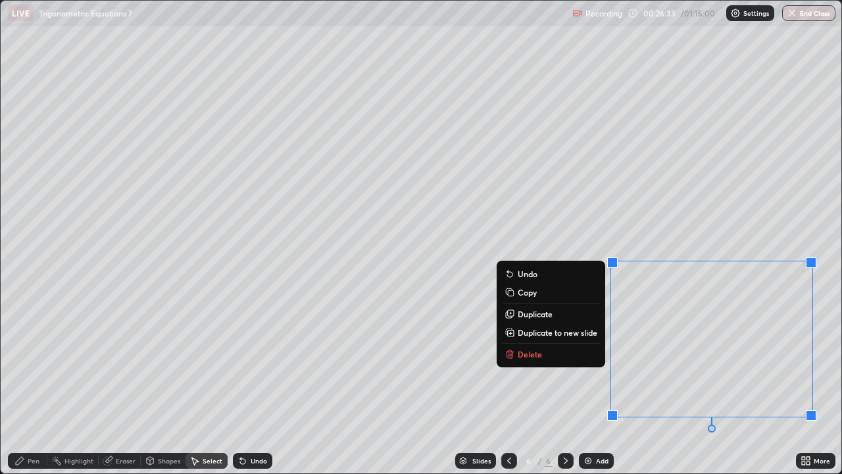
click at [546, 362] on div "0 ° Undo Copy Duplicate Duplicate to new slide Delete" at bounding box center [421, 237] width 841 height 472
click at [533, 355] on p "Delete" at bounding box center [530, 354] width 24 height 11
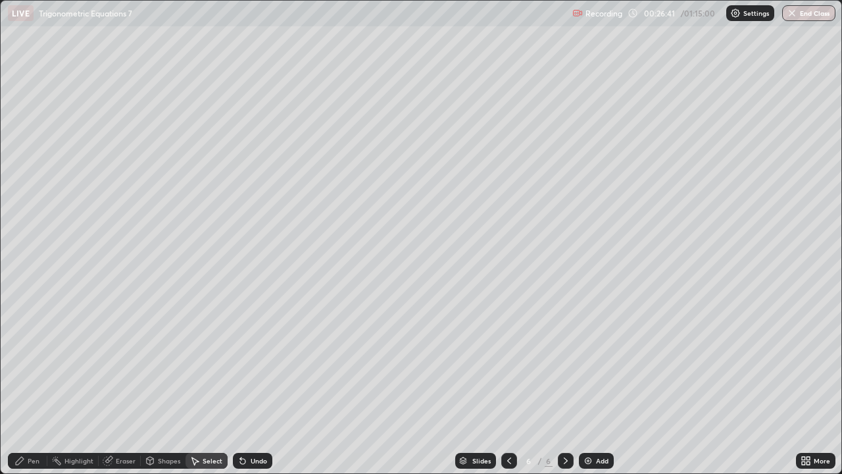
click at [25, 384] on div "Pen" at bounding box center [27, 461] width 39 height 16
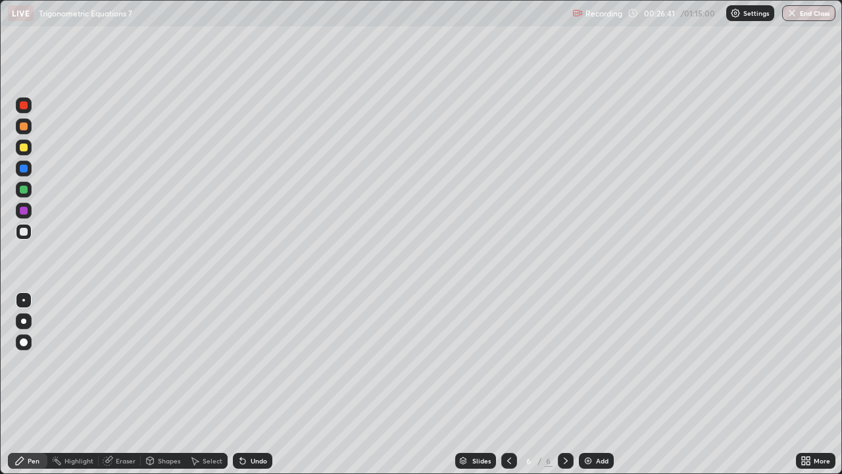
click at [28, 384] on div "Pen" at bounding box center [34, 460] width 12 height 7
click at [251, 384] on div "Undo" at bounding box center [259, 460] width 16 height 7
click at [243, 384] on icon at bounding box center [242, 461] width 5 height 5
click at [241, 384] on icon at bounding box center [242, 461] width 5 height 5
click at [245, 384] on icon at bounding box center [243, 460] width 11 height 11
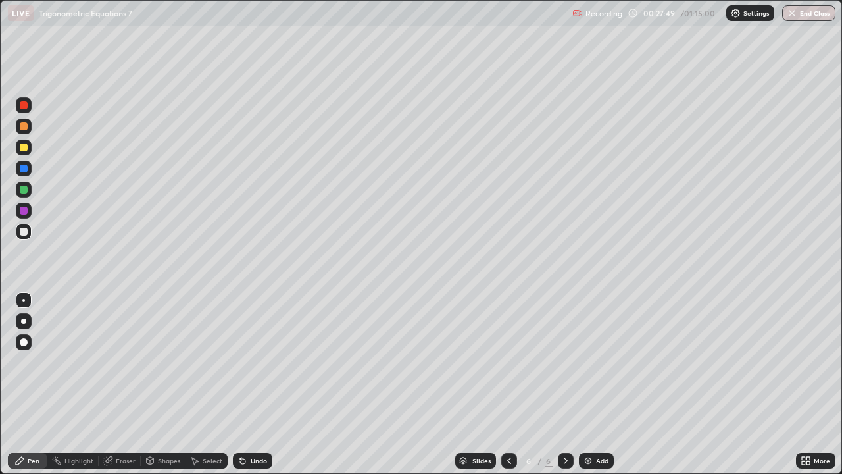
click at [247, 384] on div "Undo" at bounding box center [252, 461] width 39 height 16
click at [249, 384] on div "Undo" at bounding box center [252, 461] width 39 height 16
click at [251, 384] on div "Undo" at bounding box center [252, 461] width 39 height 16
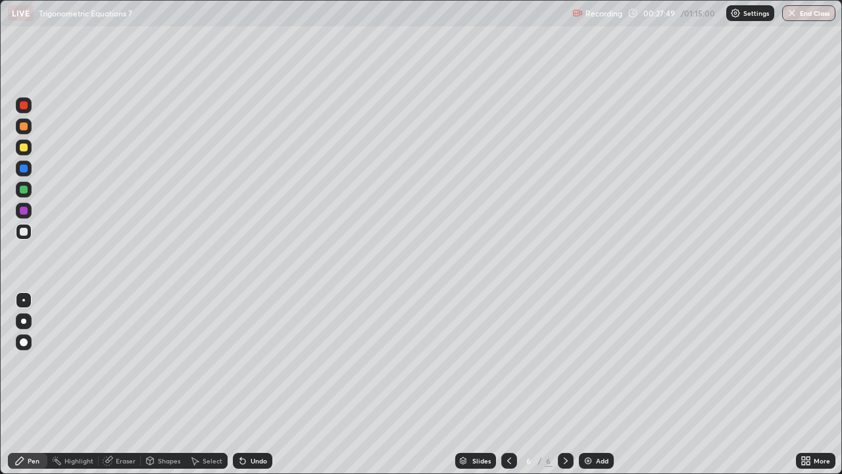
click at [248, 384] on div "Undo" at bounding box center [252, 461] width 39 height 16
click at [251, 384] on div "Undo" at bounding box center [252, 461] width 39 height 16
click at [247, 384] on div "Undo" at bounding box center [252, 461] width 39 height 16
click at [248, 384] on div "Undo" at bounding box center [252, 461] width 39 height 16
click at [514, 384] on div at bounding box center [509, 461] width 16 height 16
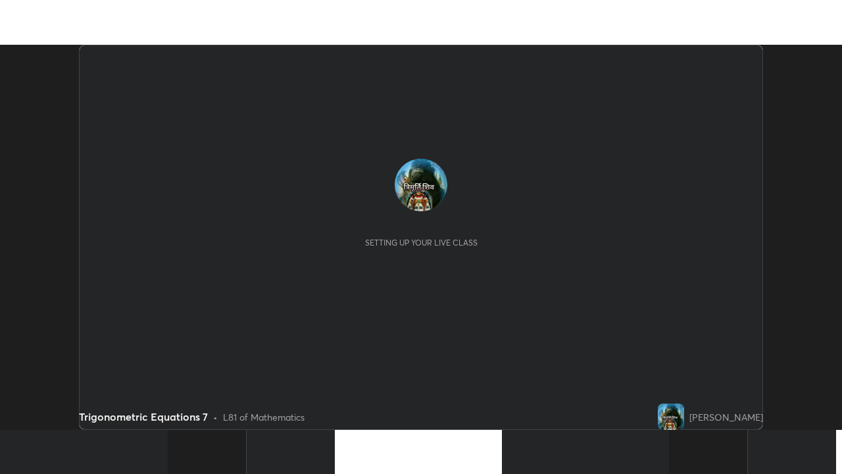
scroll to position [385, 842]
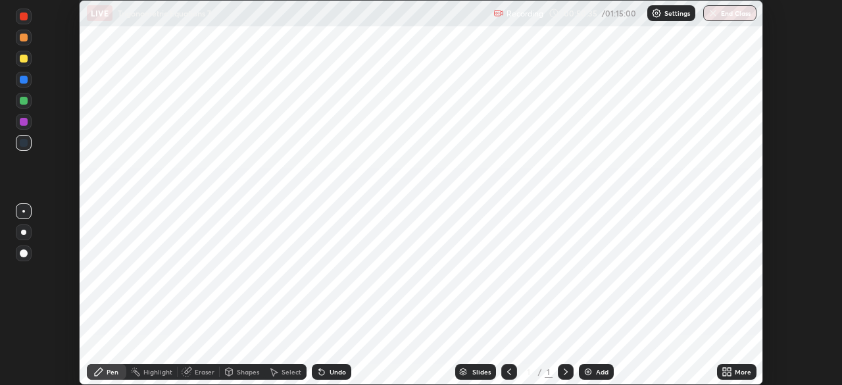
click at [592, 372] on div "Add" at bounding box center [596, 372] width 35 height 16
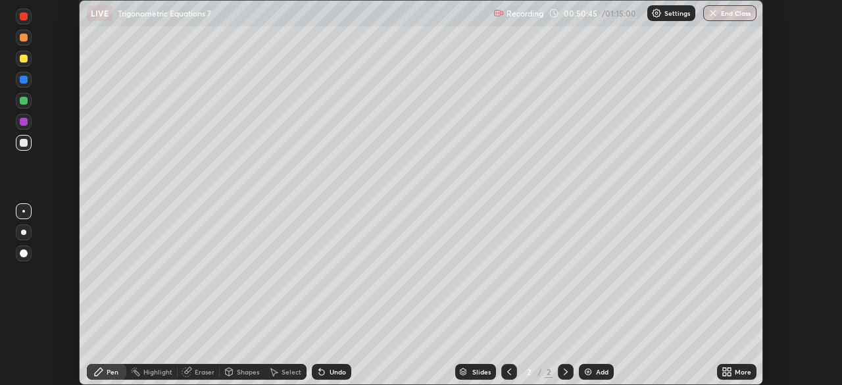
click at [736, 369] on div "More" at bounding box center [743, 372] width 16 height 7
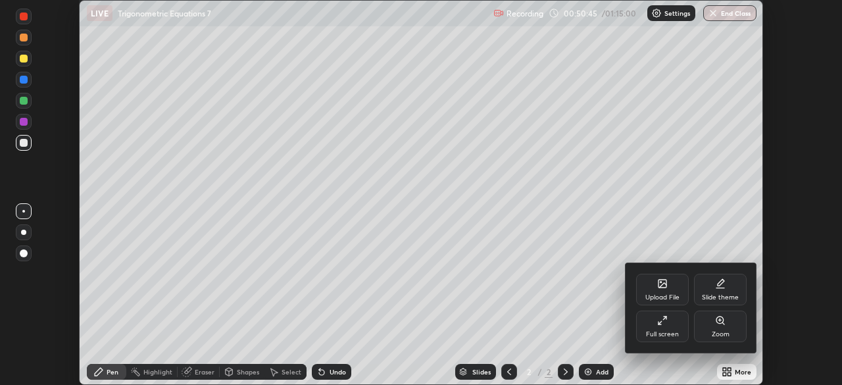
click at [657, 328] on div "Full screen" at bounding box center [662, 327] width 53 height 32
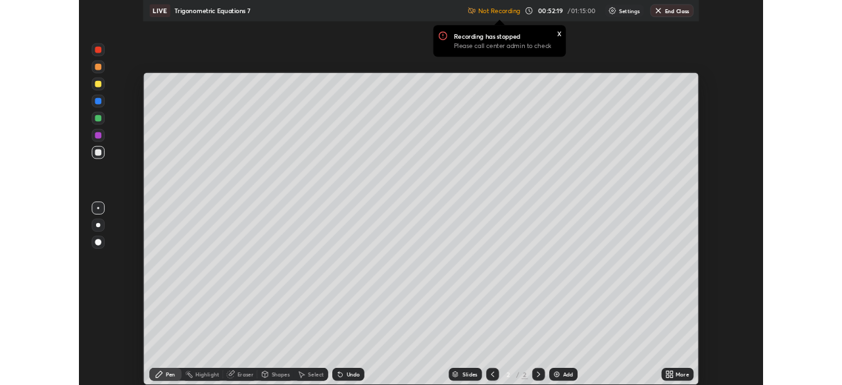
scroll to position [65422, 64964]
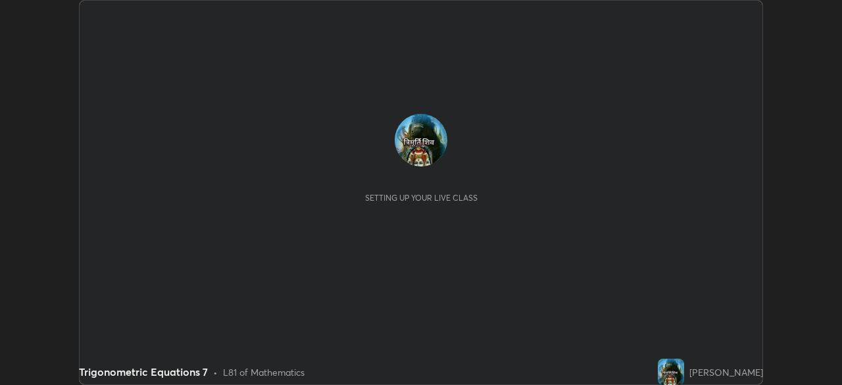
scroll to position [385, 842]
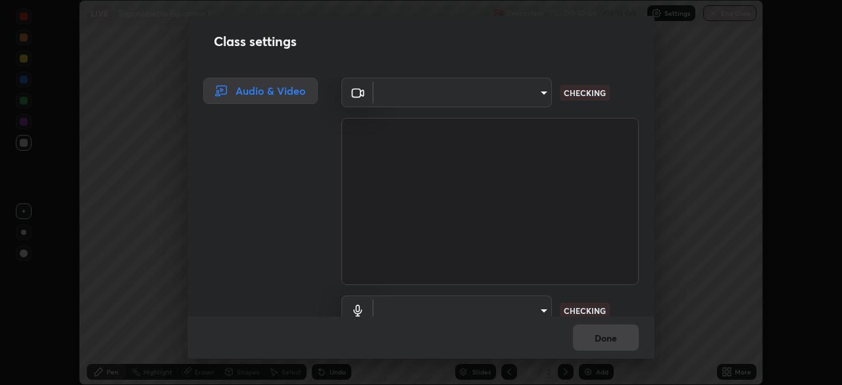
type input "a336d64f64e55d8aa7a740c0692a000d9b2cd72565bf31e1fe246034b728a4c7"
type input "41bdb24015aaaf82a57f93e50dd025236e98547b810e7c6381a01287875309dc"
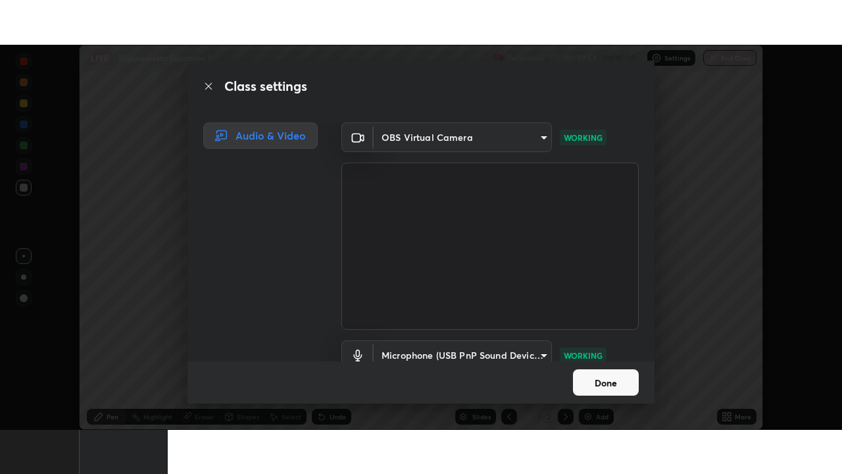
scroll to position [60, 0]
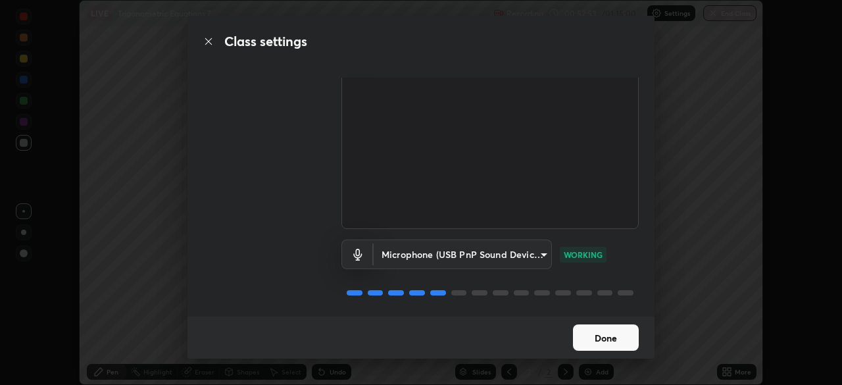
click at [603, 342] on button "Done" at bounding box center [606, 337] width 66 height 26
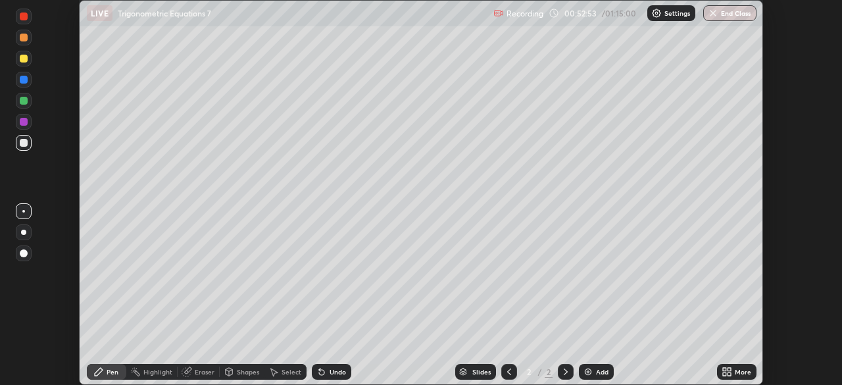
click at [603, 338] on button "Done" at bounding box center [606, 337] width 66 height 26
click at [739, 374] on div "More" at bounding box center [743, 372] width 16 height 7
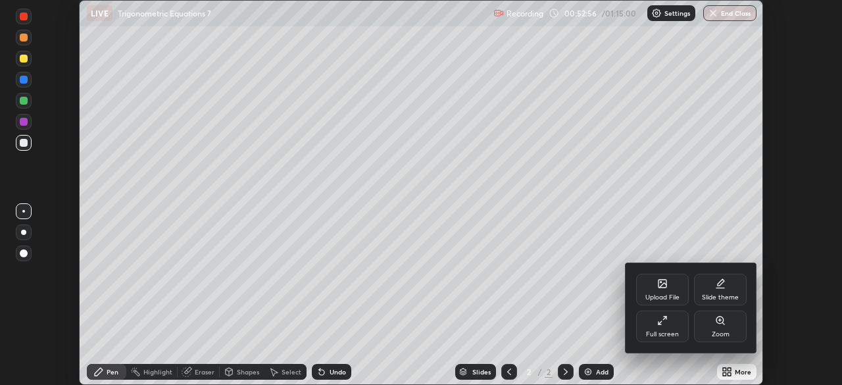
click at [673, 337] on div "Full screen" at bounding box center [662, 334] width 33 height 7
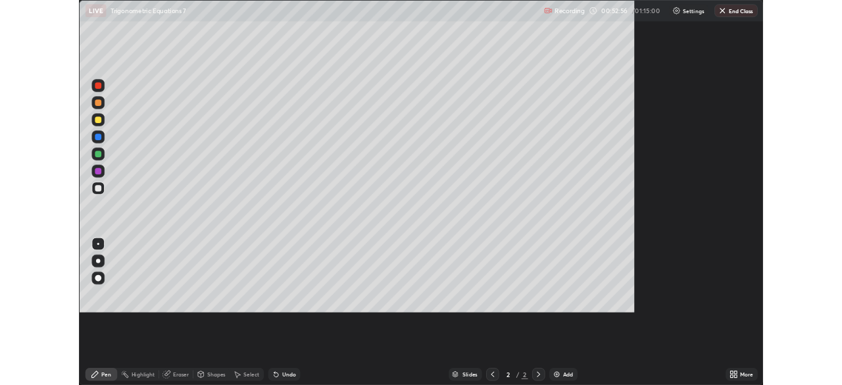
scroll to position [474, 842]
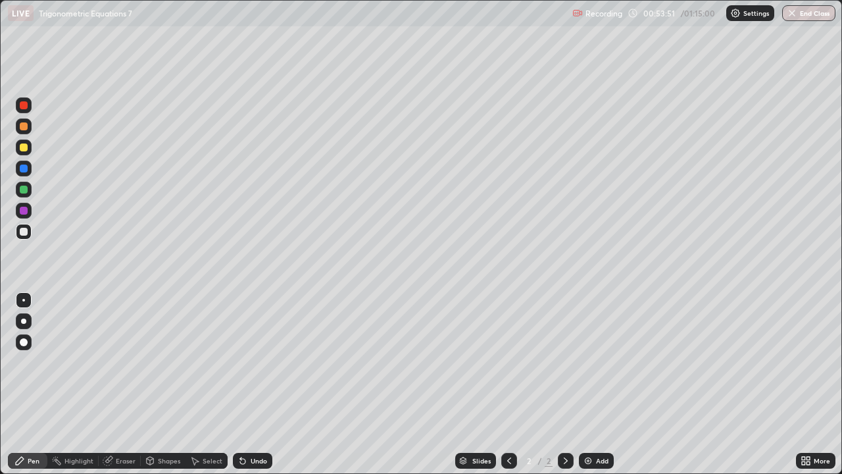
click at [508, 384] on icon at bounding box center [509, 460] width 4 height 7
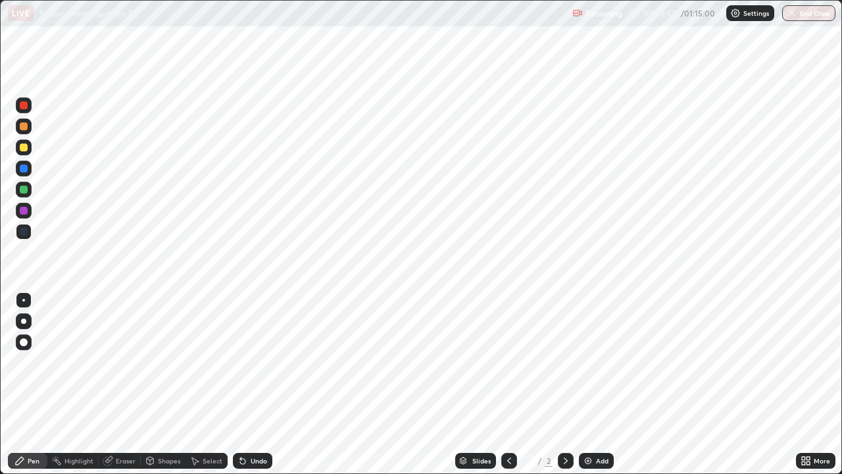
click at [571, 384] on div at bounding box center [566, 461] width 16 height 16
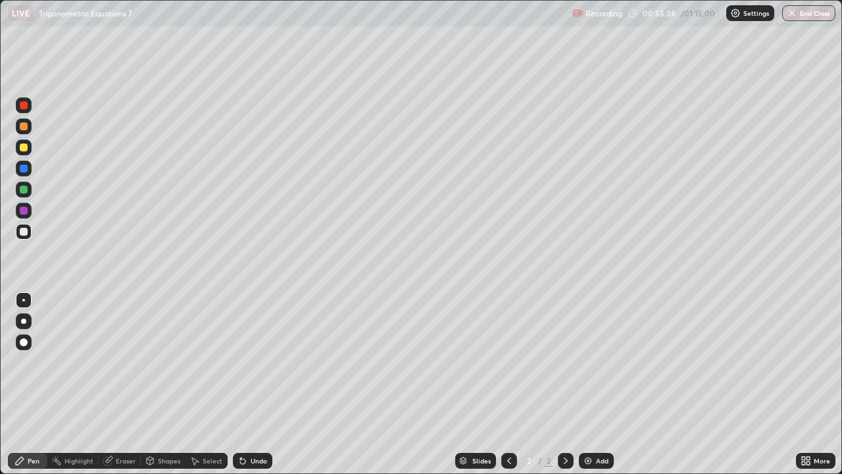
click at [570, 384] on div at bounding box center [566, 461] width 16 height 16
click at [23, 149] on div at bounding box center [24, 147] width 8 height 8
click at [257, 384] on div "Undo" at bounding box center [259, 460] width 16 height 7
click at [592, 384] on img at bounding box center [588, 460] width 11 height 11
click at [513, 384] on icon at bounding box center [509, 460] width 11 height 11
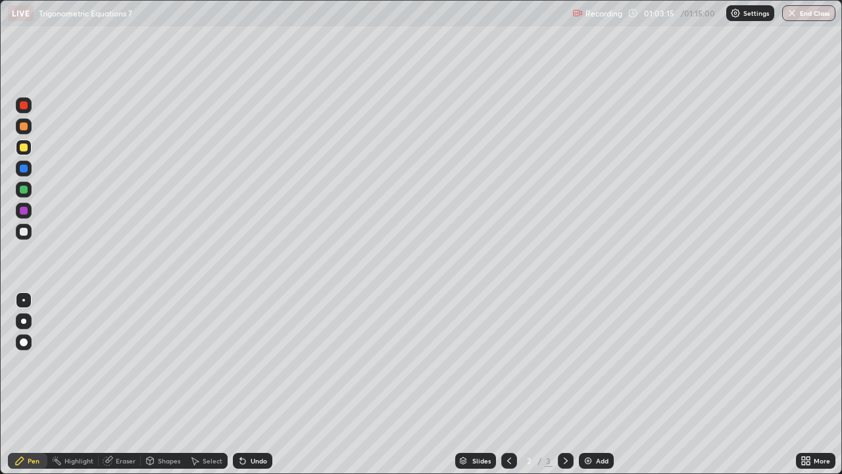
click at [565, 384] on icon at bounding box center [566, 460] width 11 height 11
click at [512, 384] on div at bounding box center [509, 461] width 16 height 16
click at [564, 384] on icon at bounding box center [566, 460] width 11 height 11
click at [510, 384] on icon at bounding box center [509, 460] width 11 height 11
click at [566, 384] on icon at bounding box center [566, 460] width 11 height 11
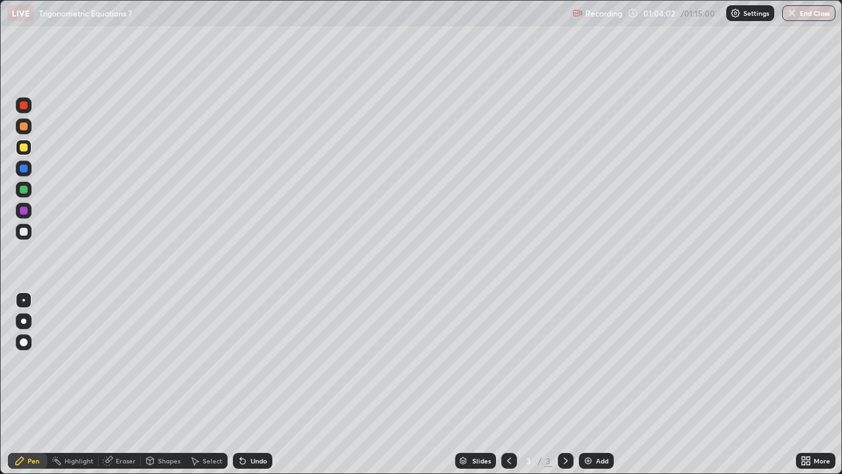
click at [511, 384] on icon at bounding box center [509, 460] width 11 height 11
click at [218, 384] on div "Select" at bounding box center [213, 460] width 20 height 7
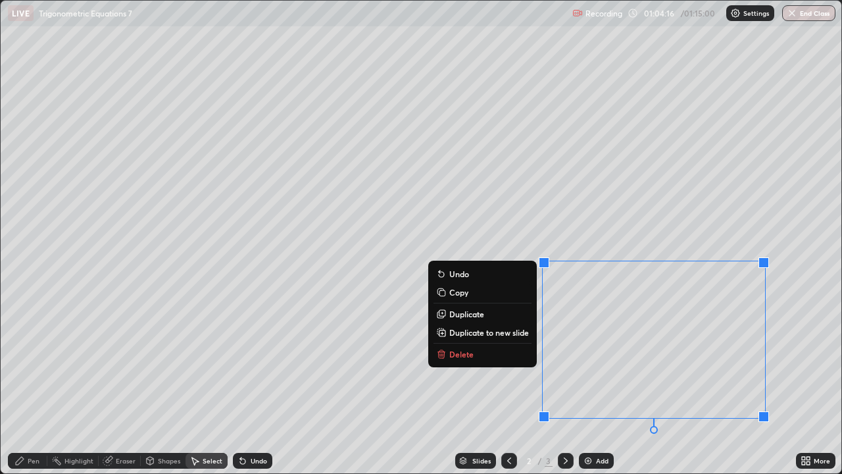
click at [478, 361] on button "Delete" at bounding box center [483, 354] width 98 height 16
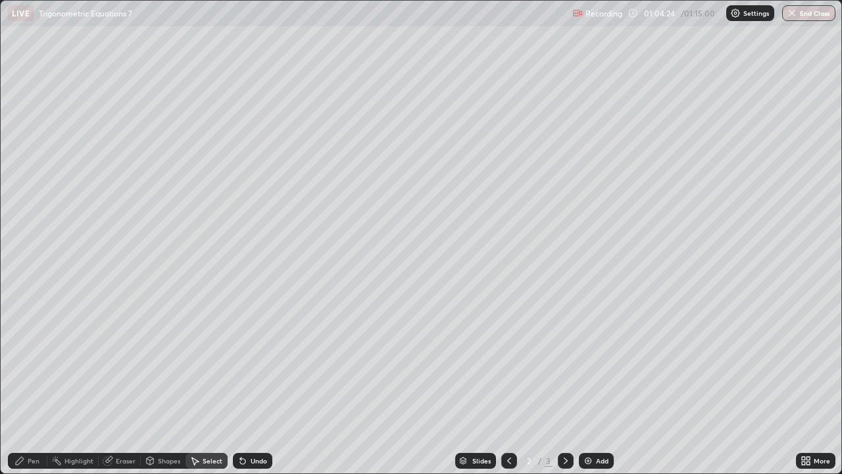
click at [568, 384] on icon at bounding box center [566, 460] width 11 height 11
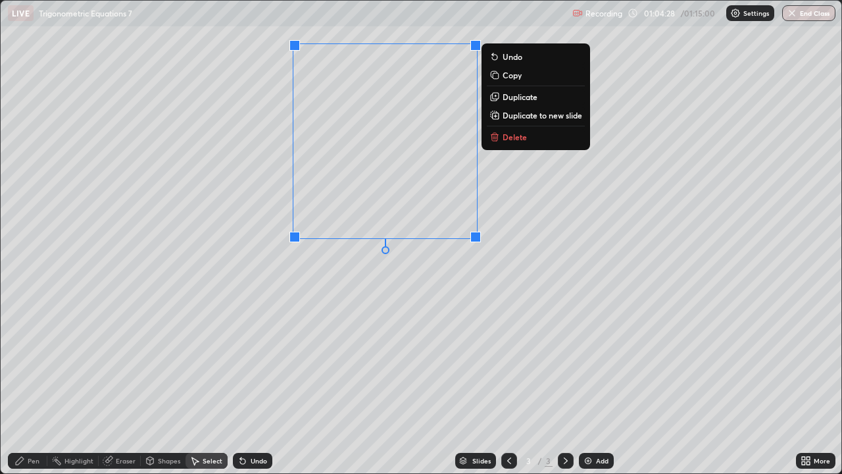
click at [509, 137] on p "Delete" at bounding box center [515, 137] width 24 height 11
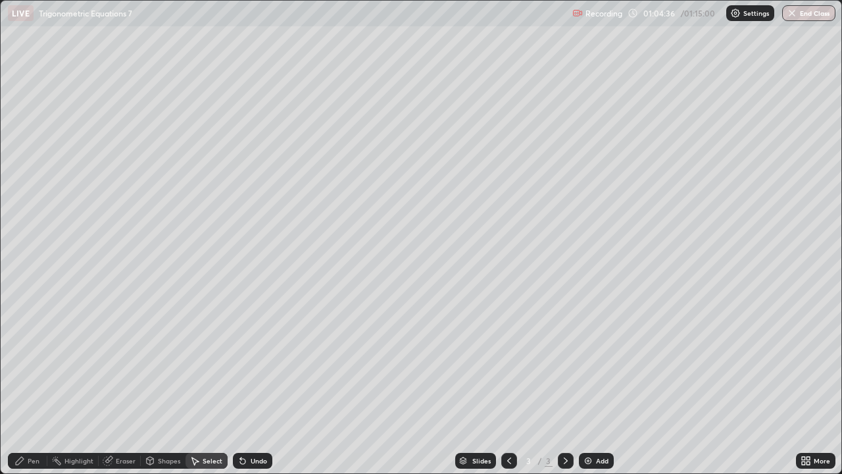
click at [24, 384] on div "Pen" at bounding box center [27, 461] width 39 height 16
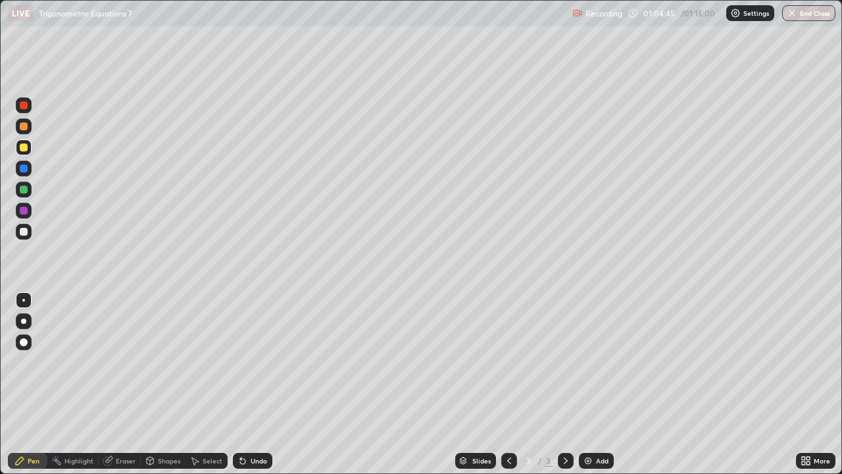
click at [507, 384] on icon at bounding box center [509, 460] width 4 height 7
click at [565, 384] on icon at bounding box center [566, 460] width 11 height 11
click at [26, 229] on div at bounding box center [24, 232] width 8 height 8
click at [255, 384] on div "Undo" at bounding box center [259, 460] width 16 height 7
click at [258, 384] on div "Undo" at bounding box center [259, 460] width 16 height 7
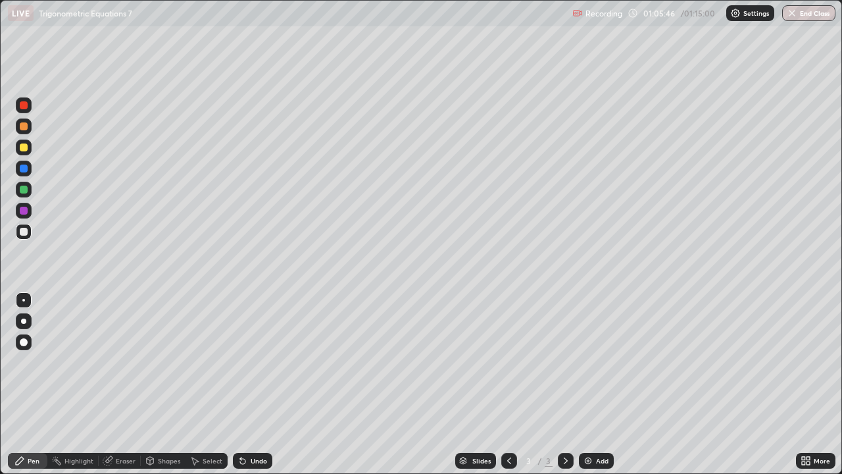
click at [251, 384] on div "Undo" at bounding box center [259, 460] width 16 height 7
click at [247, 384] on div "Undo" at bounding box center [252, 461] width 39 height 16
click at [251, 384] on div "Undo" at bounding box center [259, 460] width 16 height 7
click at [261, 384] on div "Undo" at bounding box center [259, 460] width 16 height 7
click at [195, 384] on icon at bounding box center [195, 461] width 7 height 8
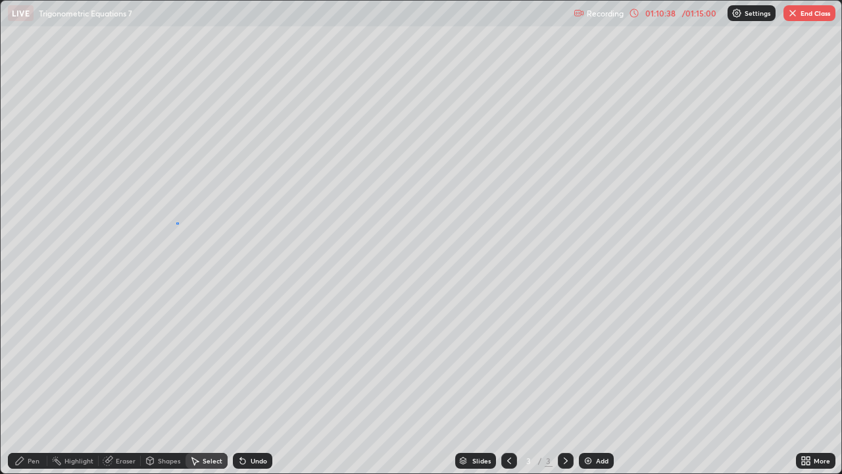
click at [180, 222] on div "0 ° Undo Copy Duplicate Duplicate to new slide Delete" at bounding box center [421, 237] width 841 height 472
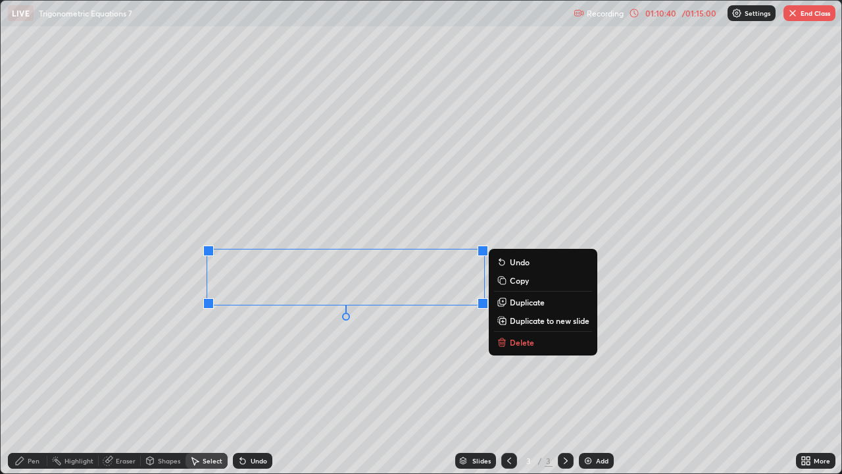
click at [544, 322] on p "Duplicate to new slide" at bounding box center [550, 320] width 80 height 11
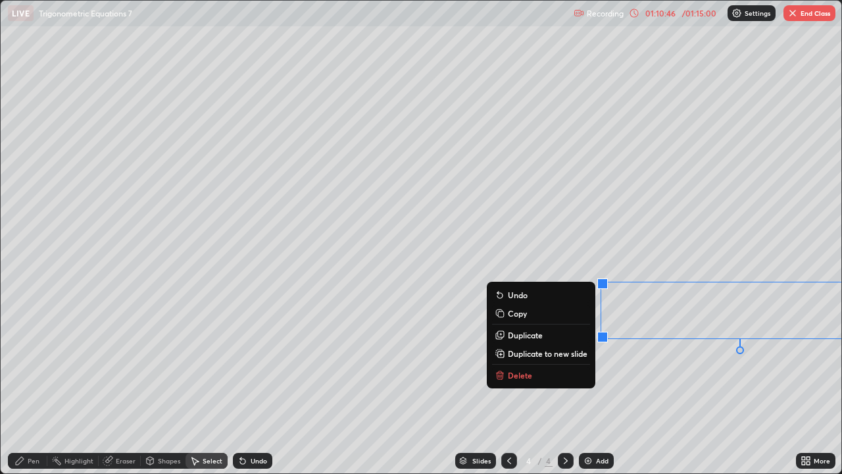
click at [41, 384] on div "Pen" at bounding box center [27, 461] width 39 height 16
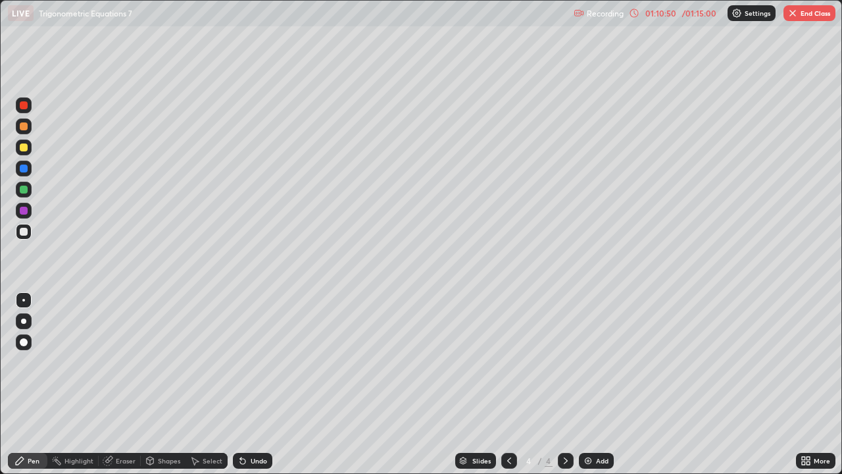
click at [247, 384] on div "Undo" at bounding box center [252, 461] width 39 height 16
click at [199, 384] on div "Select" at bounding box center [207, 461] width 42 height 16
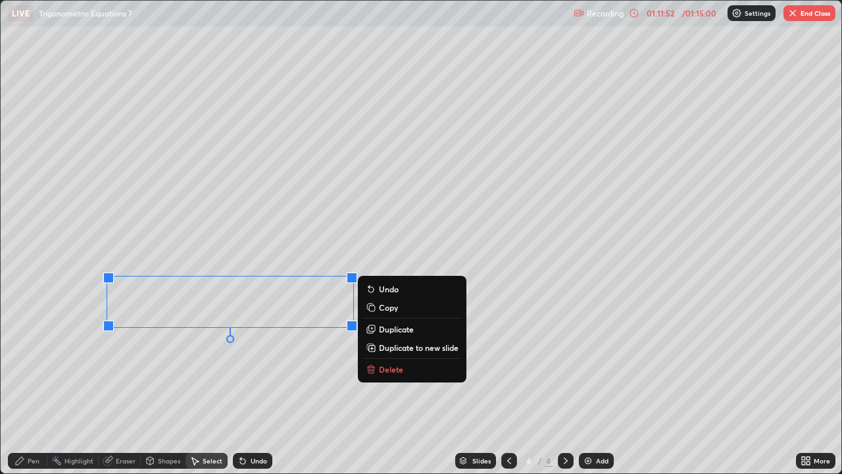
click at [28, 384] on div "Pen" at bounding box center [27, 461] width 39 height 16
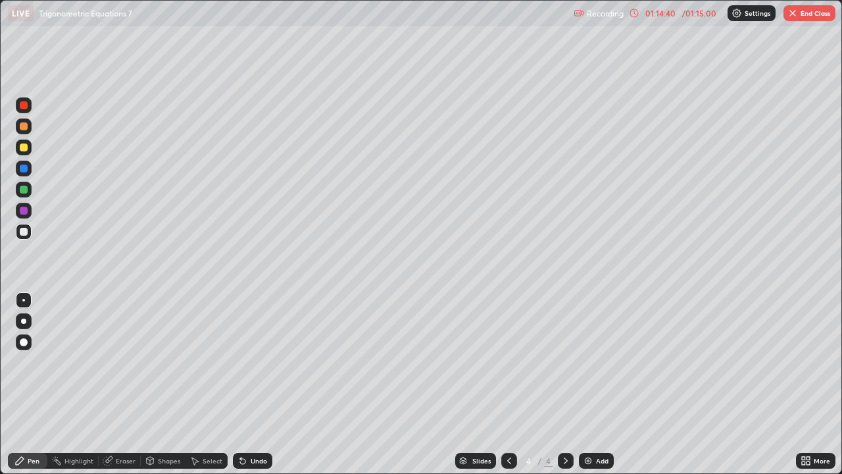
click at [509, 384] on icon at bounding box center [509, 460] width 11 height 11
click at [513, 384] on div at bounding box center [509, 461] width 16 height 16
click at [567, 384] on icon at bounding box center [566, 460] width 11 height 11
click at [565, 384] on icon at bounding box center [566, 460] width 11 height 11
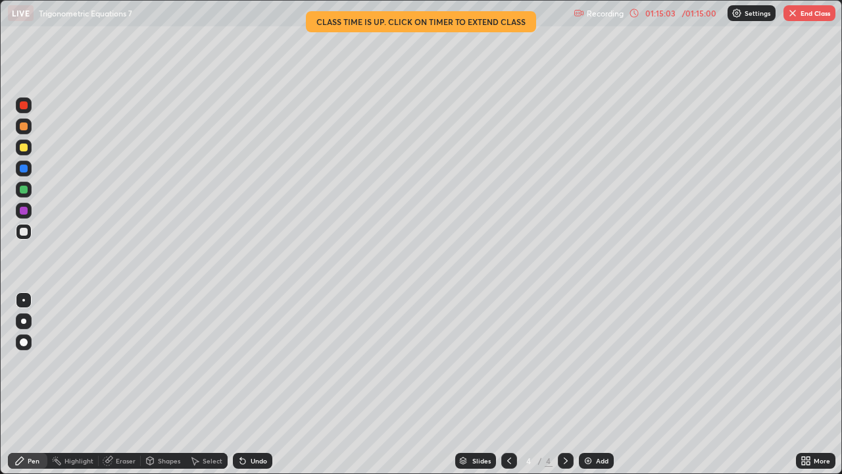
click at [511, 384] on icon at bounding box center [509, 460] width 11 height 11
click at [571, 384] on div at bounding box center [566, 461] width 16 height 16
click at [510, 384] on icon at bounding box center [509, 460] width 11 height 11
click at [802, 16] on button "End Class" at bounding box center [810, 13] width 52 height 16
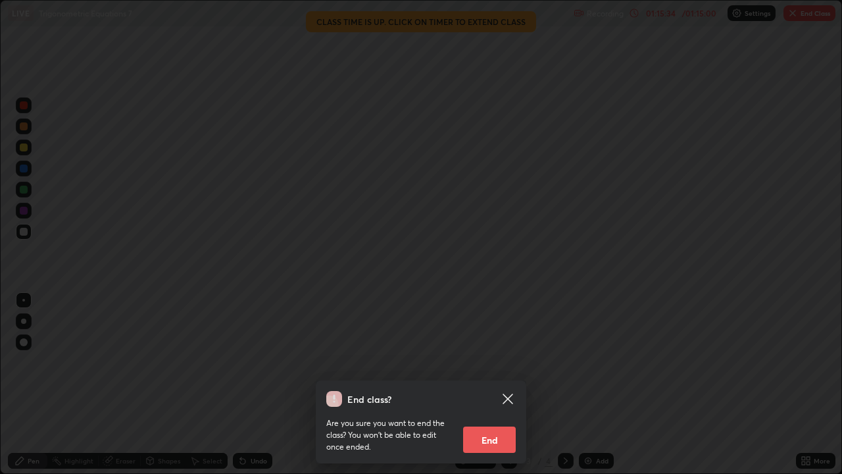
click at [496, 384] on button "End" at bounding box center [489, 439] width 53 height 26
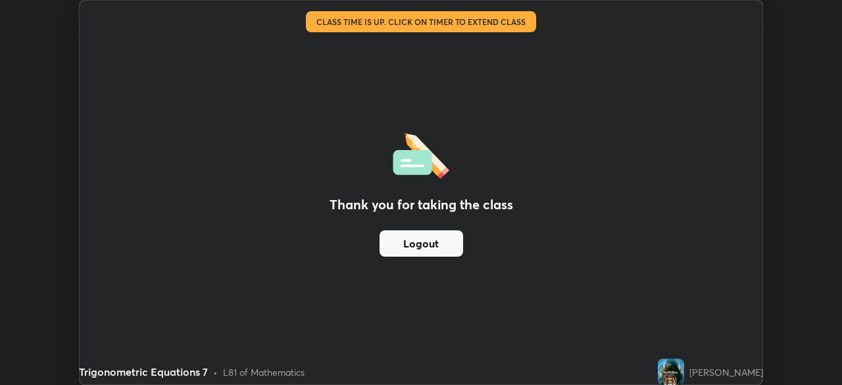
scroll to position [65422, 64964]
